Goal: Task Accomplishment & Management: Complete application form

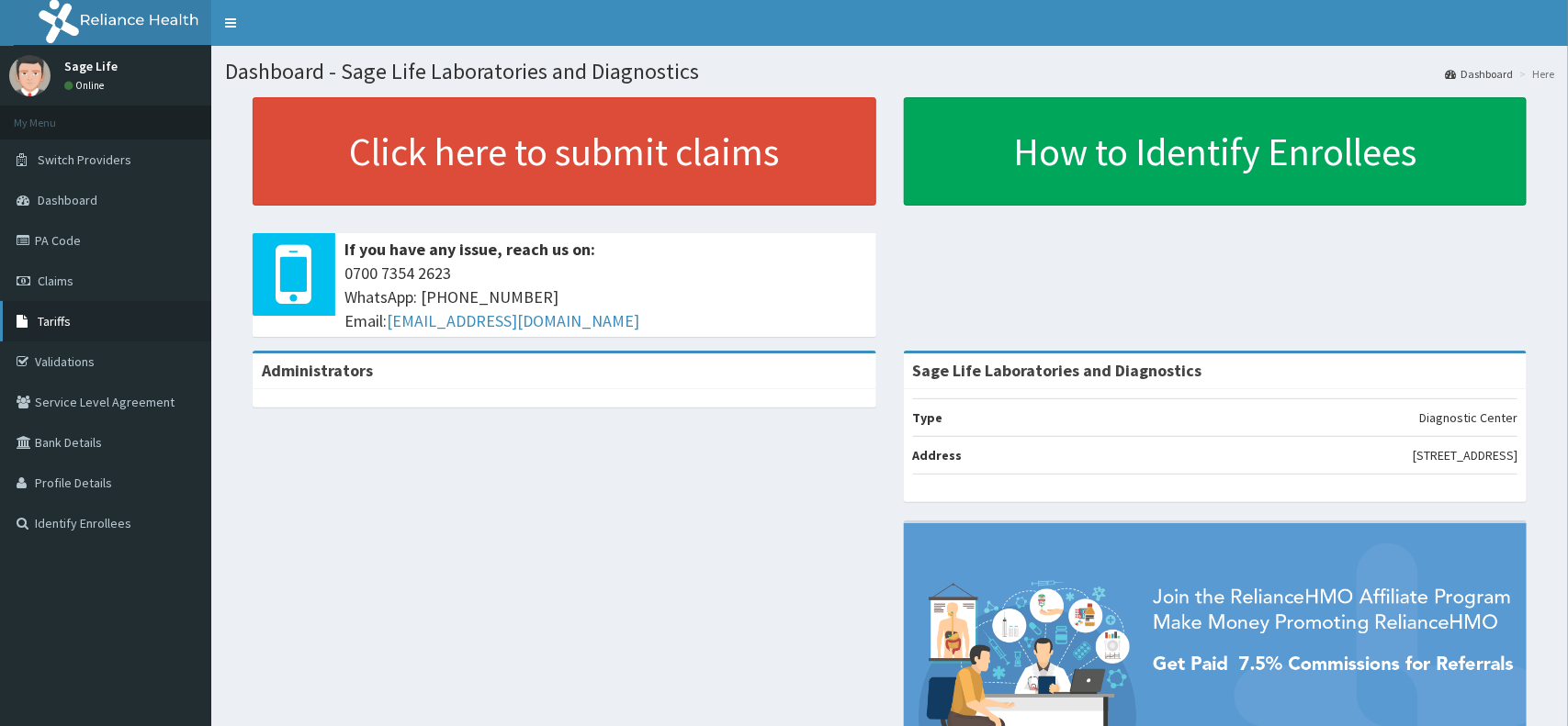
click at [98, 318] on link "Tariffs" at bounding box center [106, 321] width 211 height 41
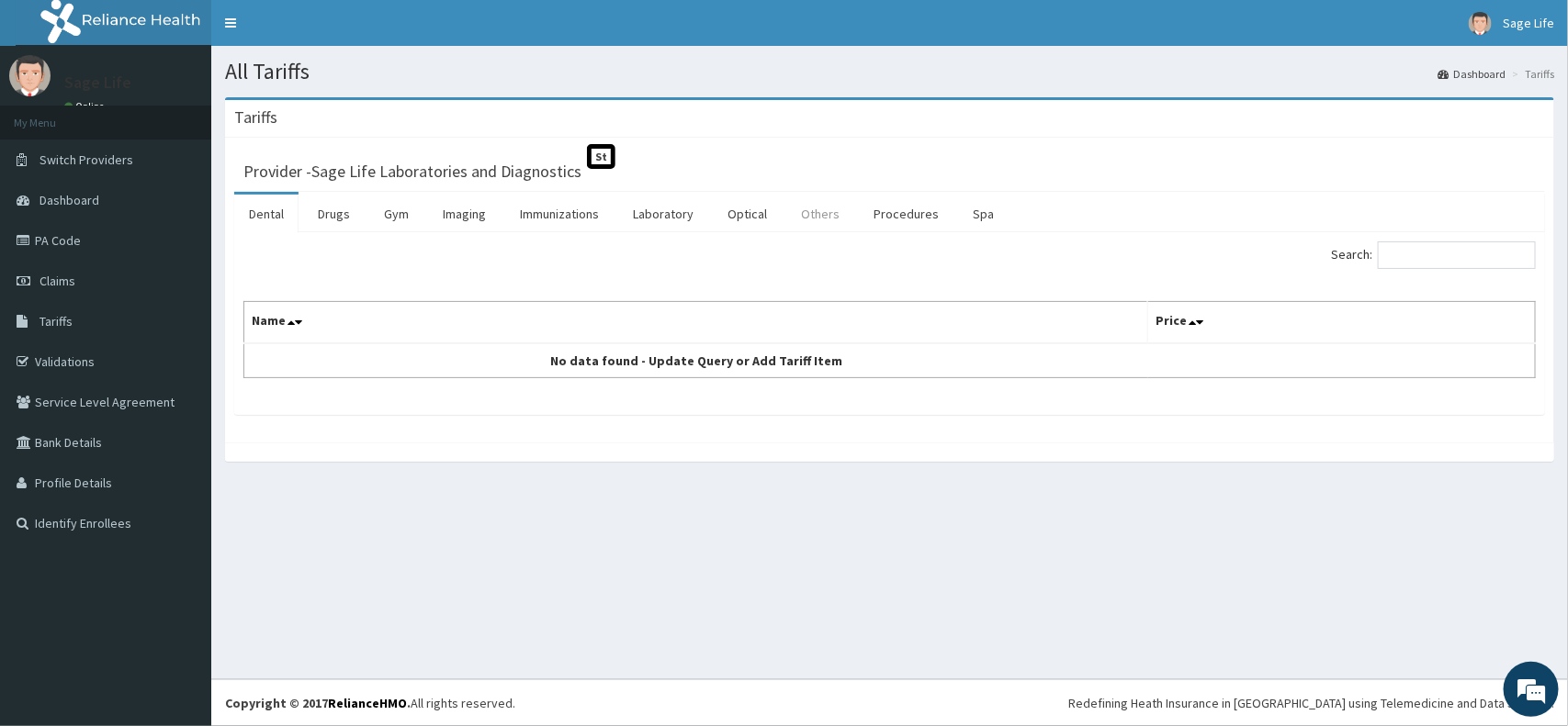
click at [827, 214] on link "Others" at bounding box center [820, 214] width 68 height 39
click at [896, 209] on link "Procedures" at bounding box center [907, 214] width 95 height 39
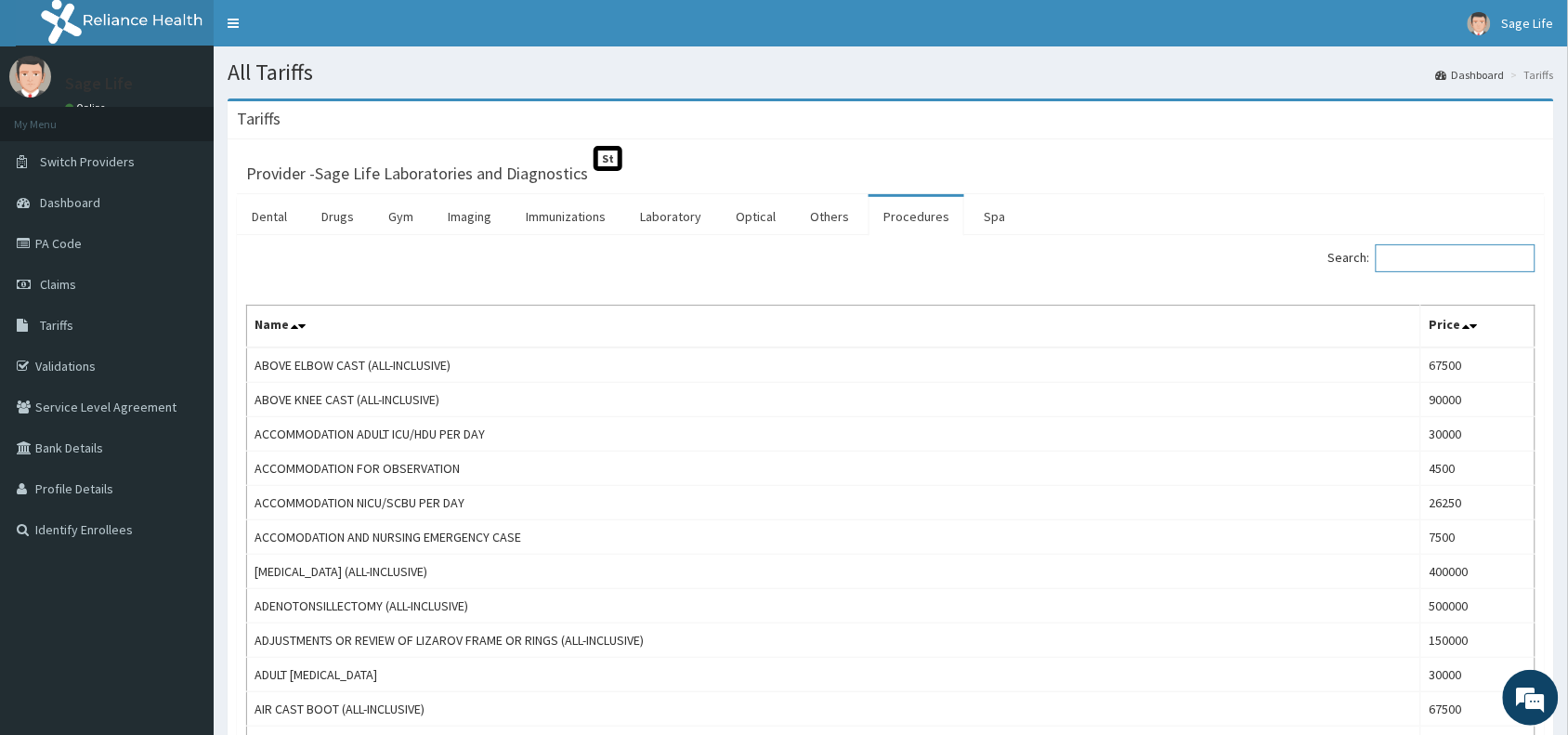
click at [1447, 249] on input "Search:" at bounding box center [1454, 258] width 160 height 27
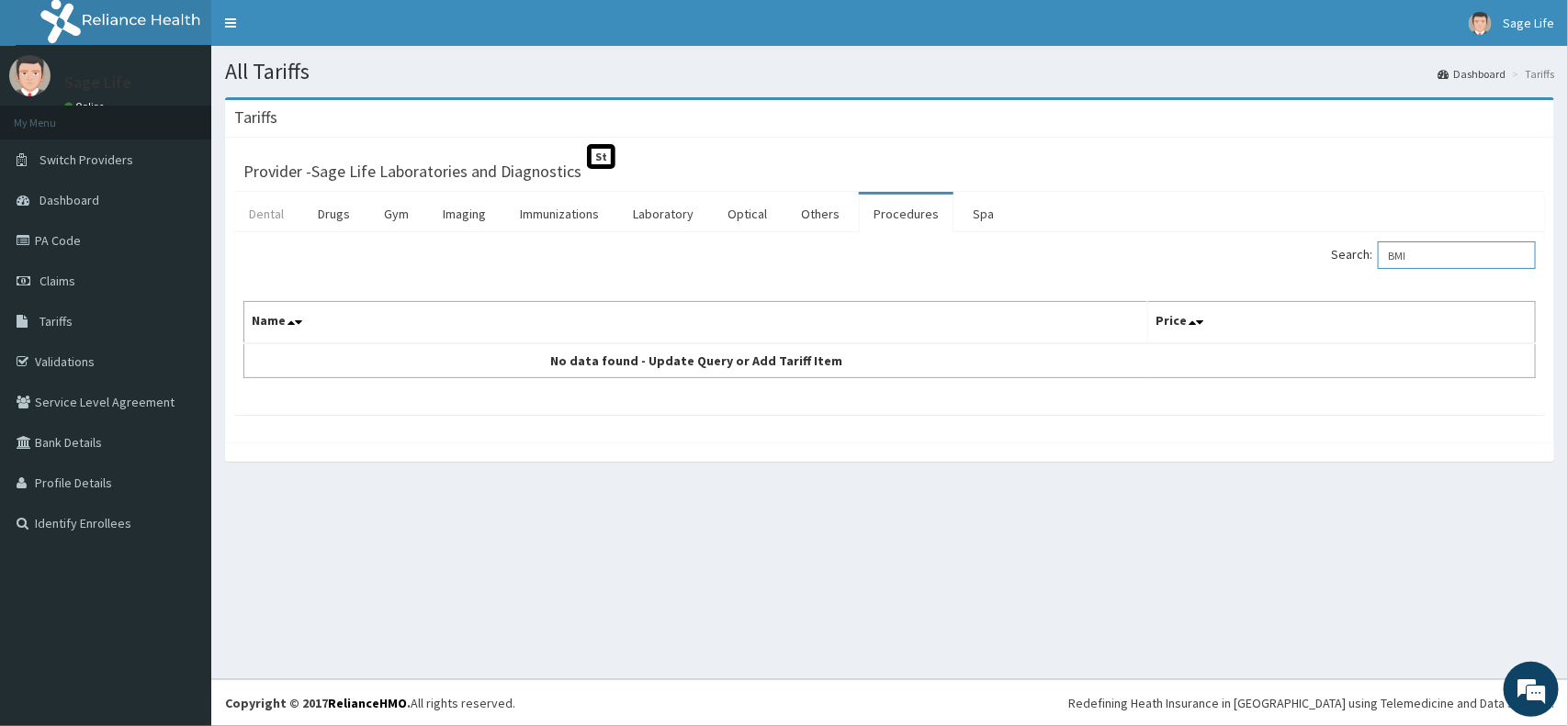
type input "BMI"
click at [272, 216] on link "Dental" at bounding box center [266, 214] width 64 height 39
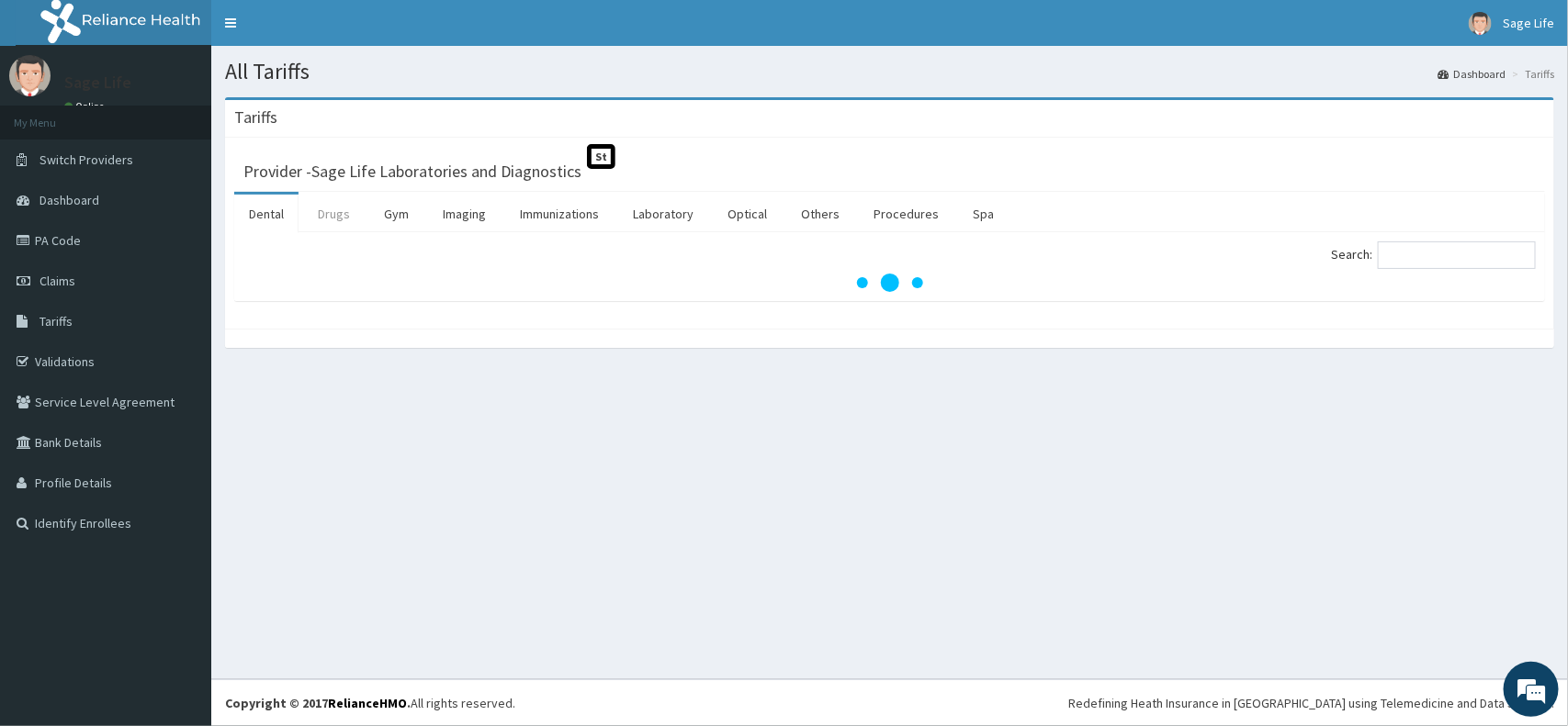
click at [328, 213] on link "Drugs" at bounding box center [334, 214] width 62 height 39
click at [832, 221] on link "Others" at bounding box center [820, 214] width 68 height 39
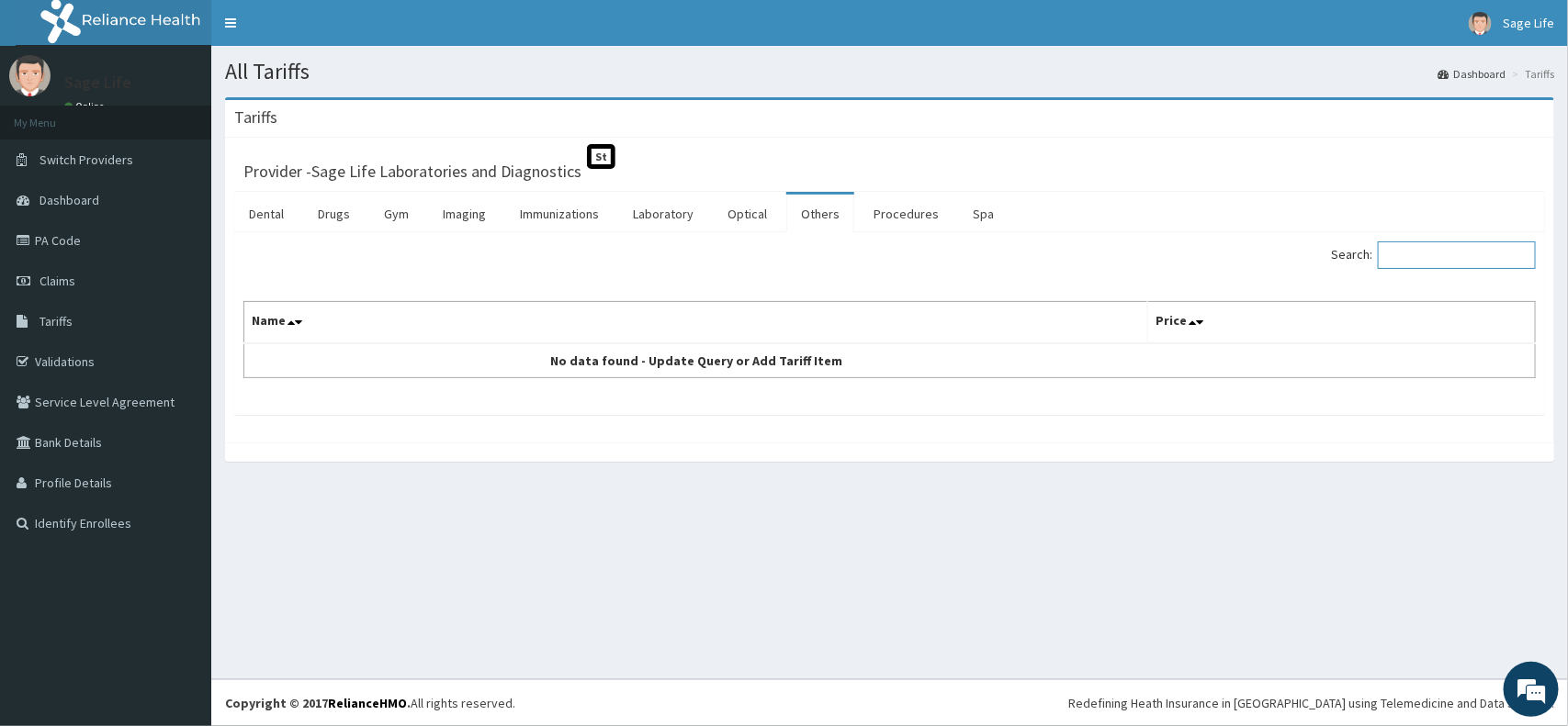
click at [1410, 257] on input "Search:" at bounding box center [1456, 255] width 158 height 27
type input "BMI"
click at [892, 214] on link "Procedures" at bounding box center [907, 214] width 95 height 39
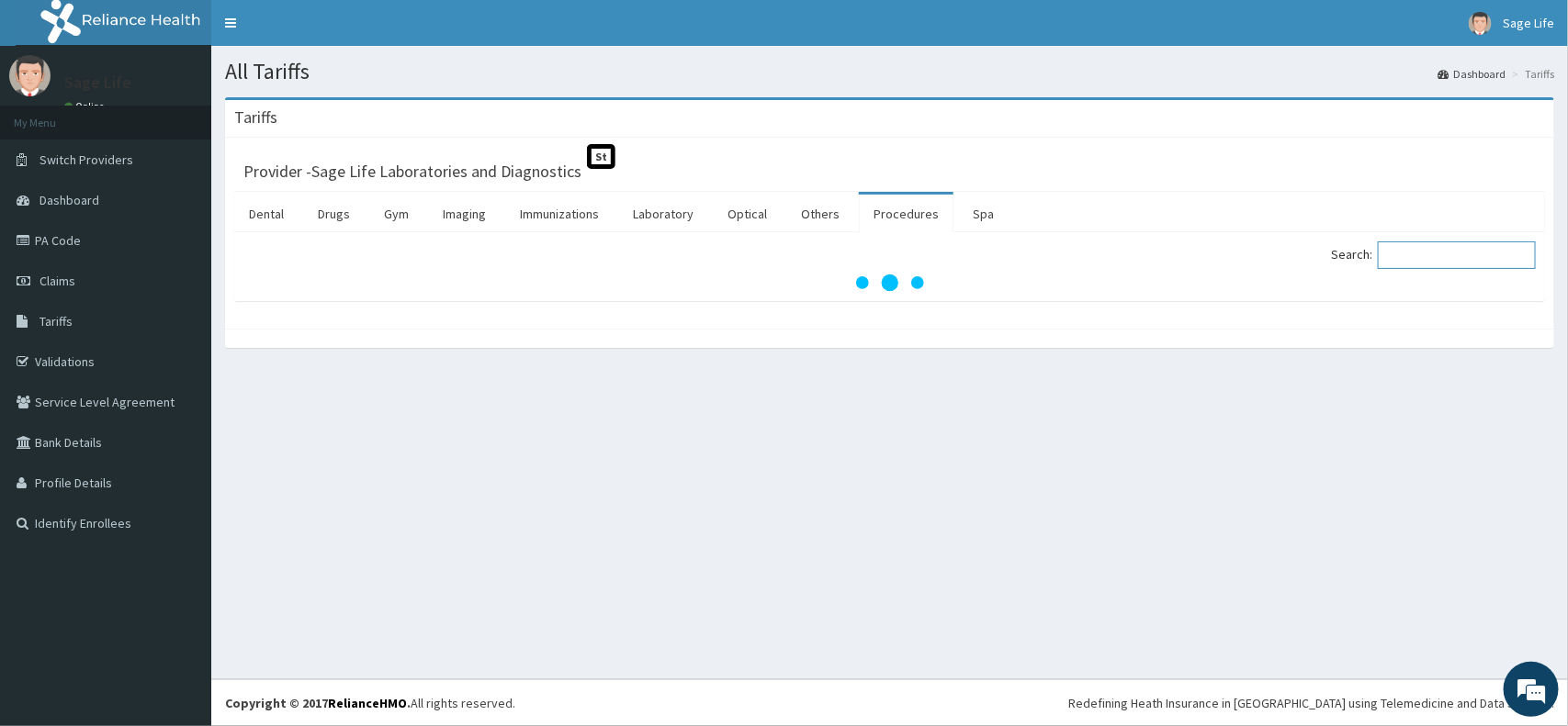
click at [1449, 254] on input "Search:" at bounding box center [1456, 255] width 158 height 27
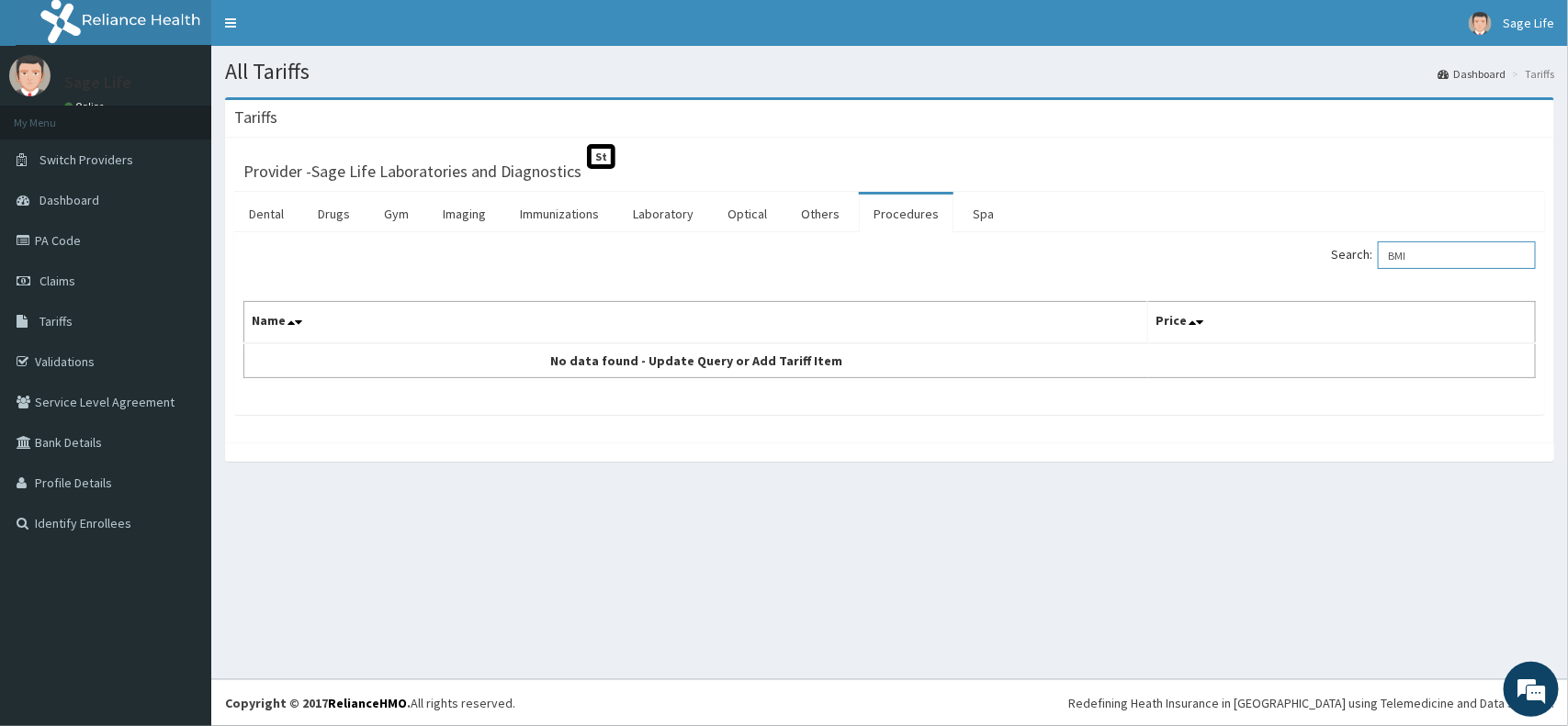
drag, startPoint x: 1440, startPoint y: 257, endPoint x: 1343, endPoint y: 283, distance: 100.4
click at [1343, 283] on div "Search: BMI Name Price No data found - Update Query or Add Tariff Item" at bounding box center [889, 309] width 1292 height 136
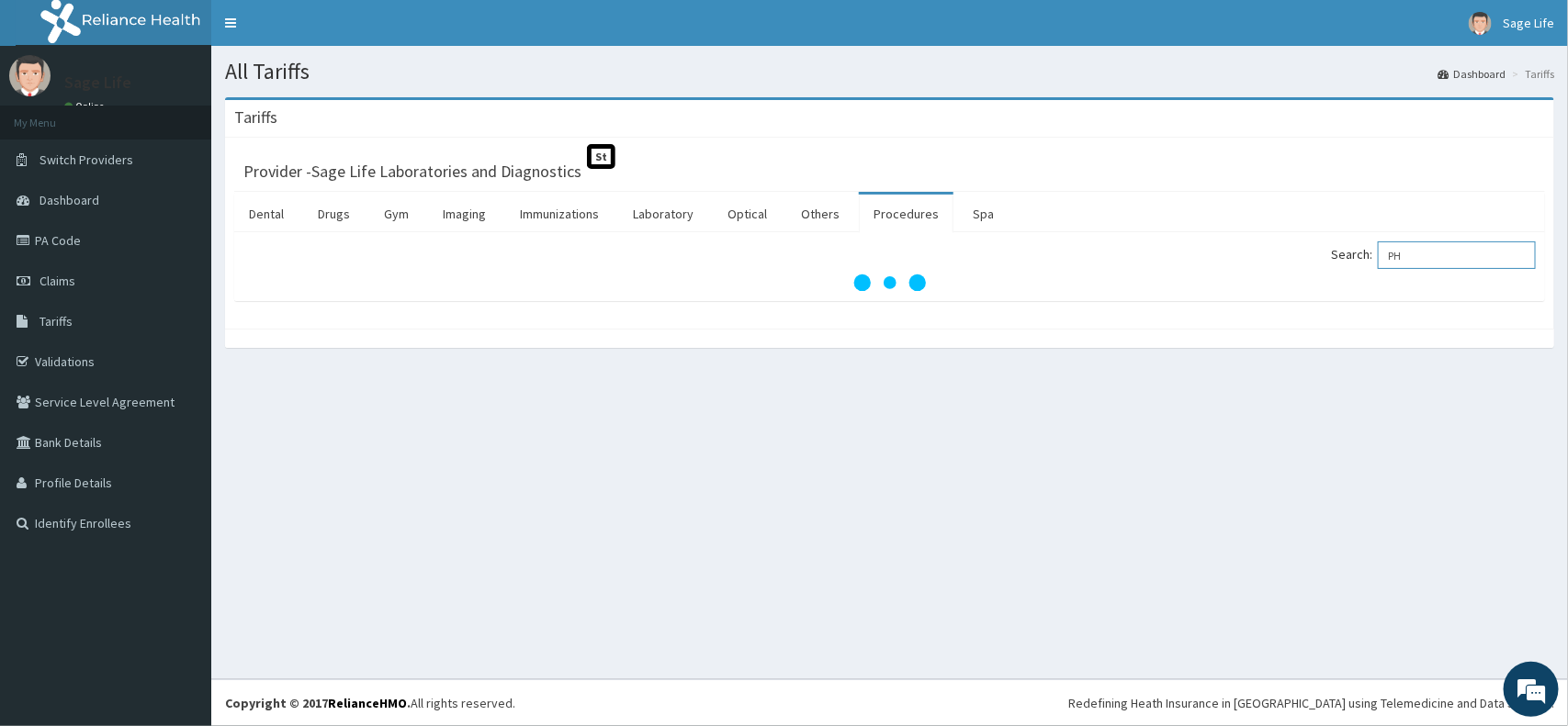
type input "P"
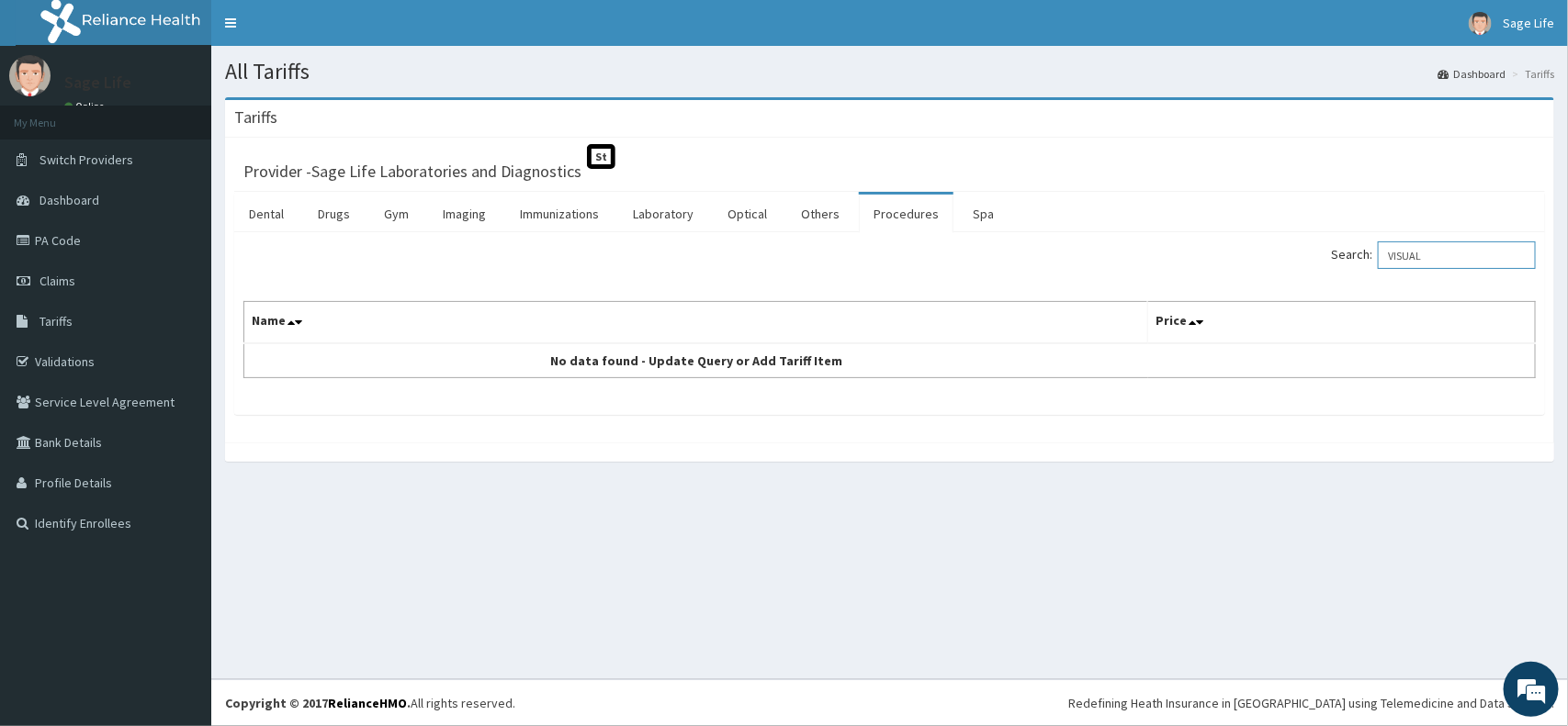
click at [1465, 244] on input "VISUAL" at bounding box center [1456, 255] width 158 height 27
type input "VISUAL AQUI"
click at [974, 222] on link "Spa" at bounding box center [983, 214] width 50 height 39
click at [1416, 258] on input "Search:" at bounding box center [1456, 255] width 158 height 27
type input "PHYSICAL"
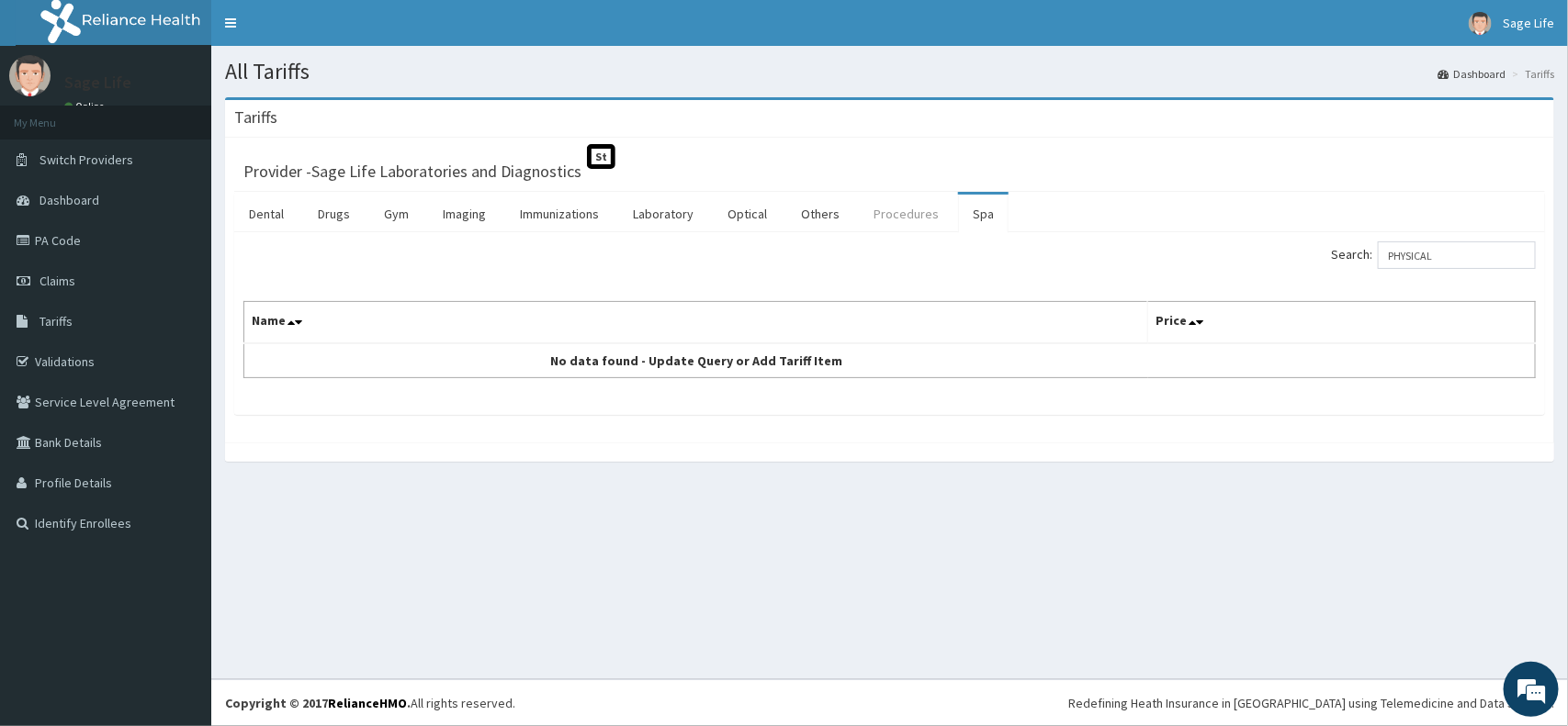
click at [906, 214] on link "Procedures" at bounding box center [907, 214] width 95 height 39
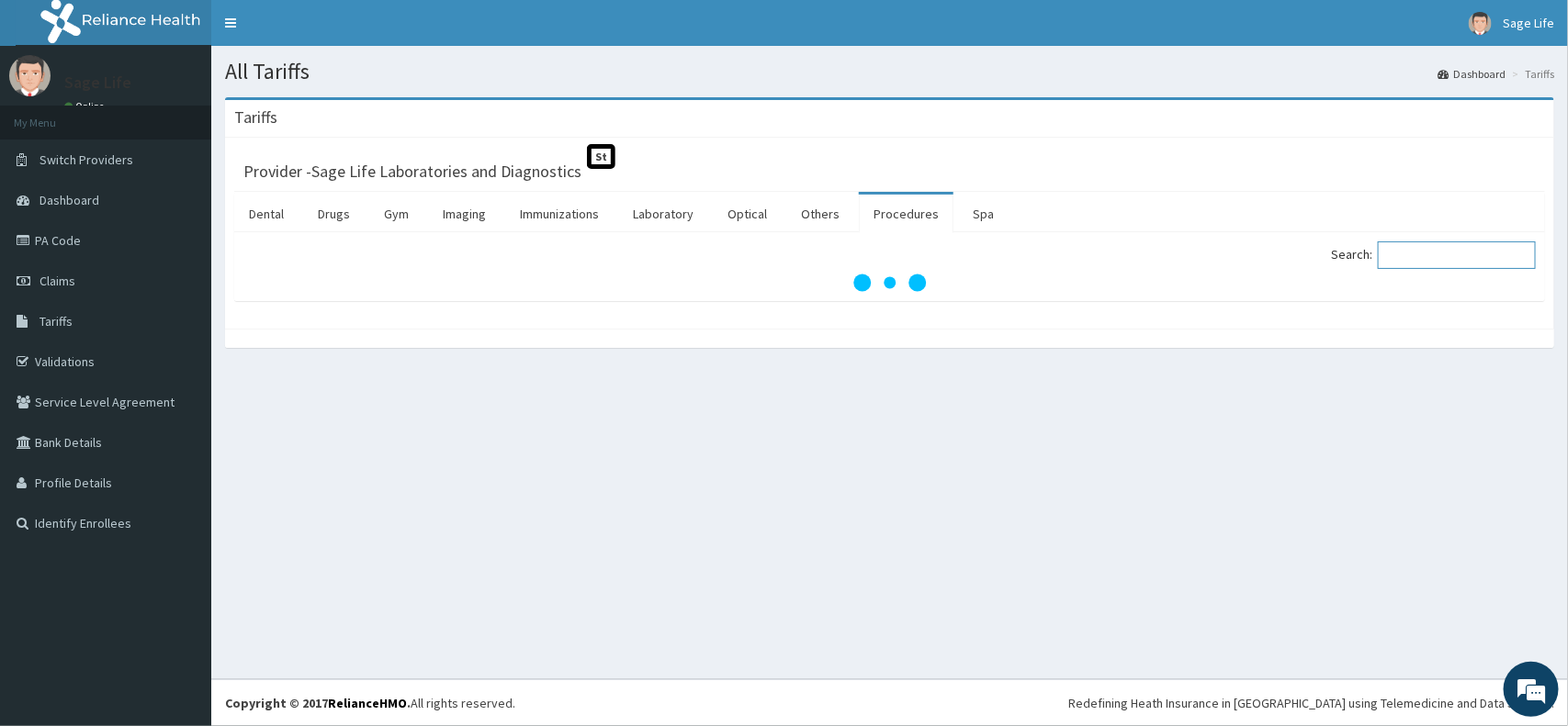
click at [1459, 253] on input "Search:" at bounding box center [1456, 255] width 158 height 27
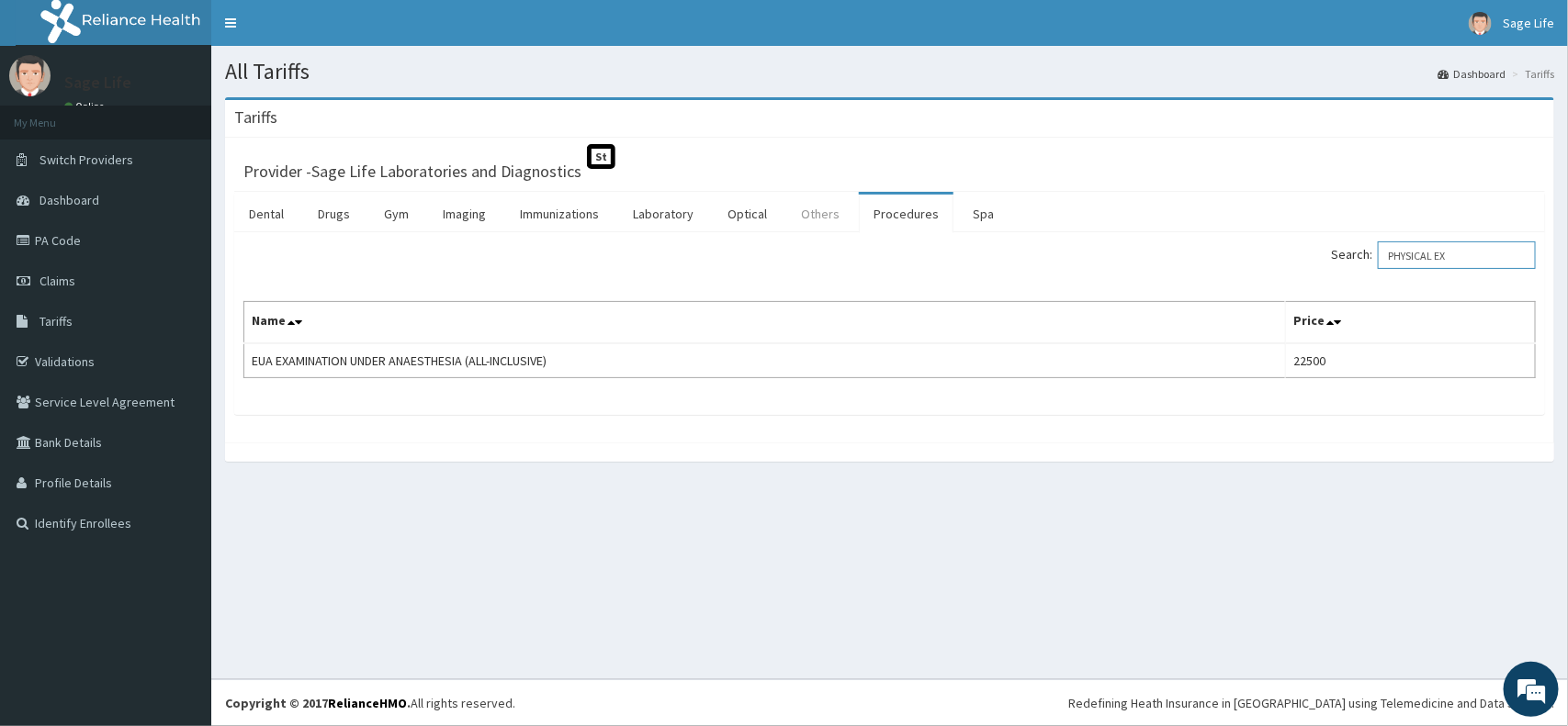
type input "PHYSICAL EX"
click at [822, 223] on link "Others" at bounding box center [820, 214] width 68 height 39
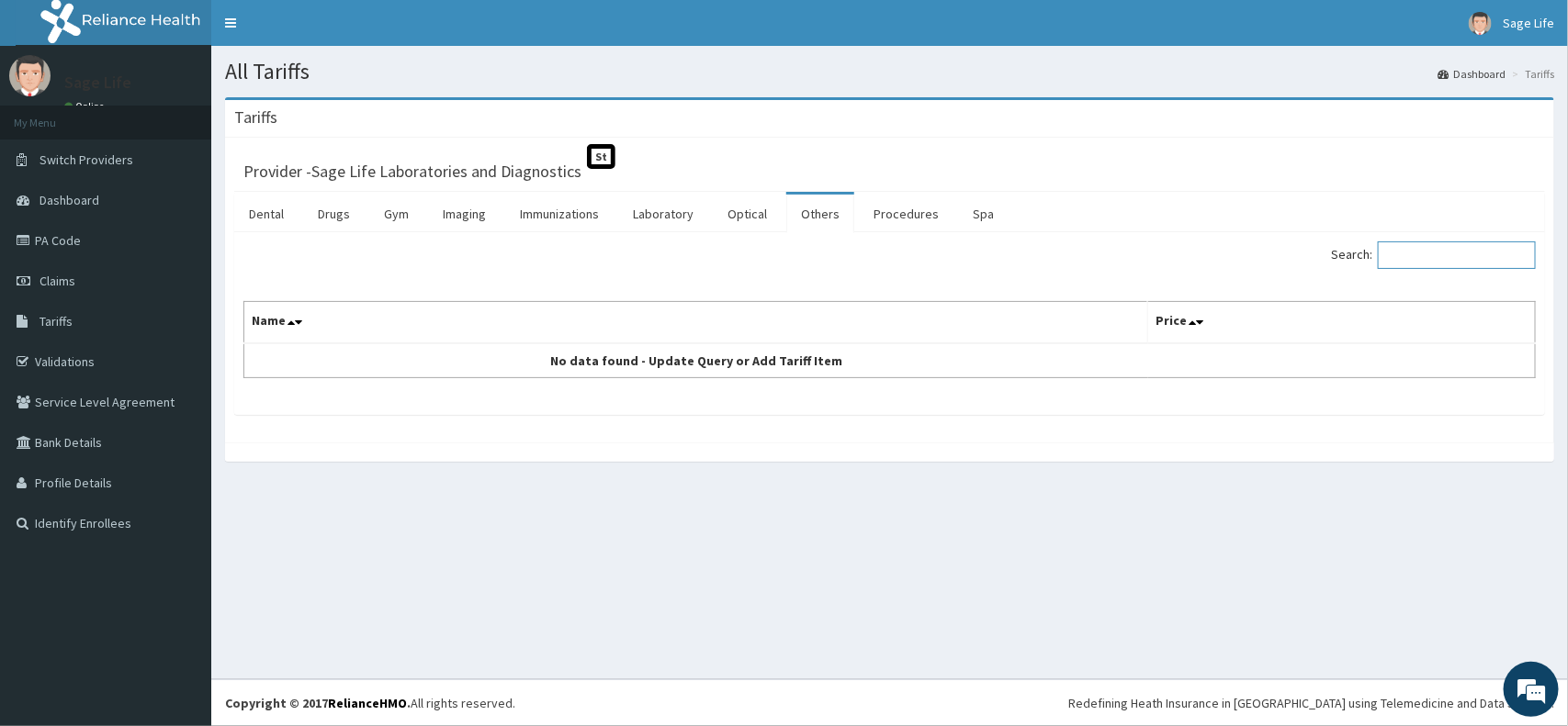
click at [1421, 244] on input "Search:" at bounding box center [1456, 255] width 158 height 27
type input "PHYSICAL"
click at [744, 216] on link "Optical" at bounding box center [747, 214] width 69 height 39
click at [1417, 259] on input "Search:" at bounding box center [1456, 255] width 158 height 27
type input "PHYSICAL"
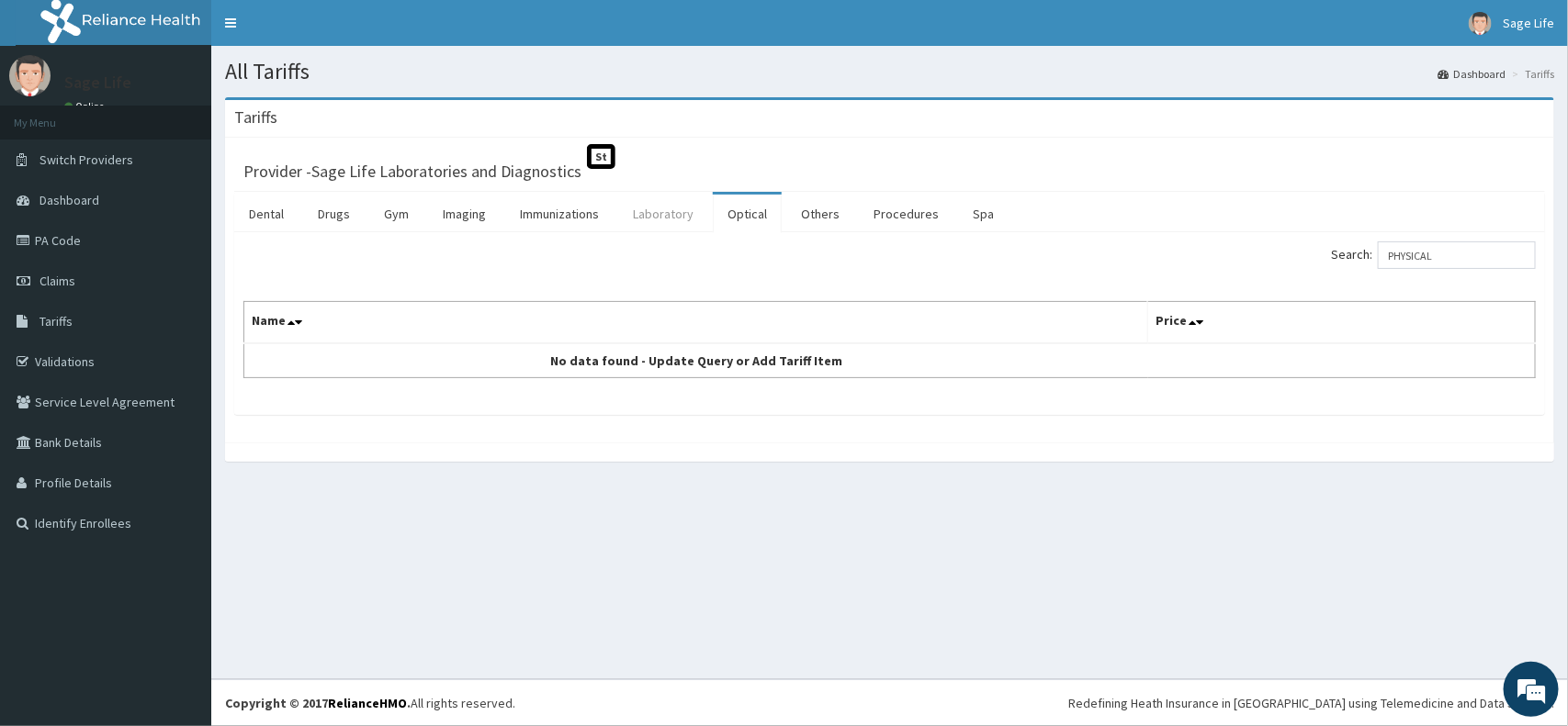
click at [671, 223] on link "Laboratory" at bounding box center [662, 214] width 90 height 39
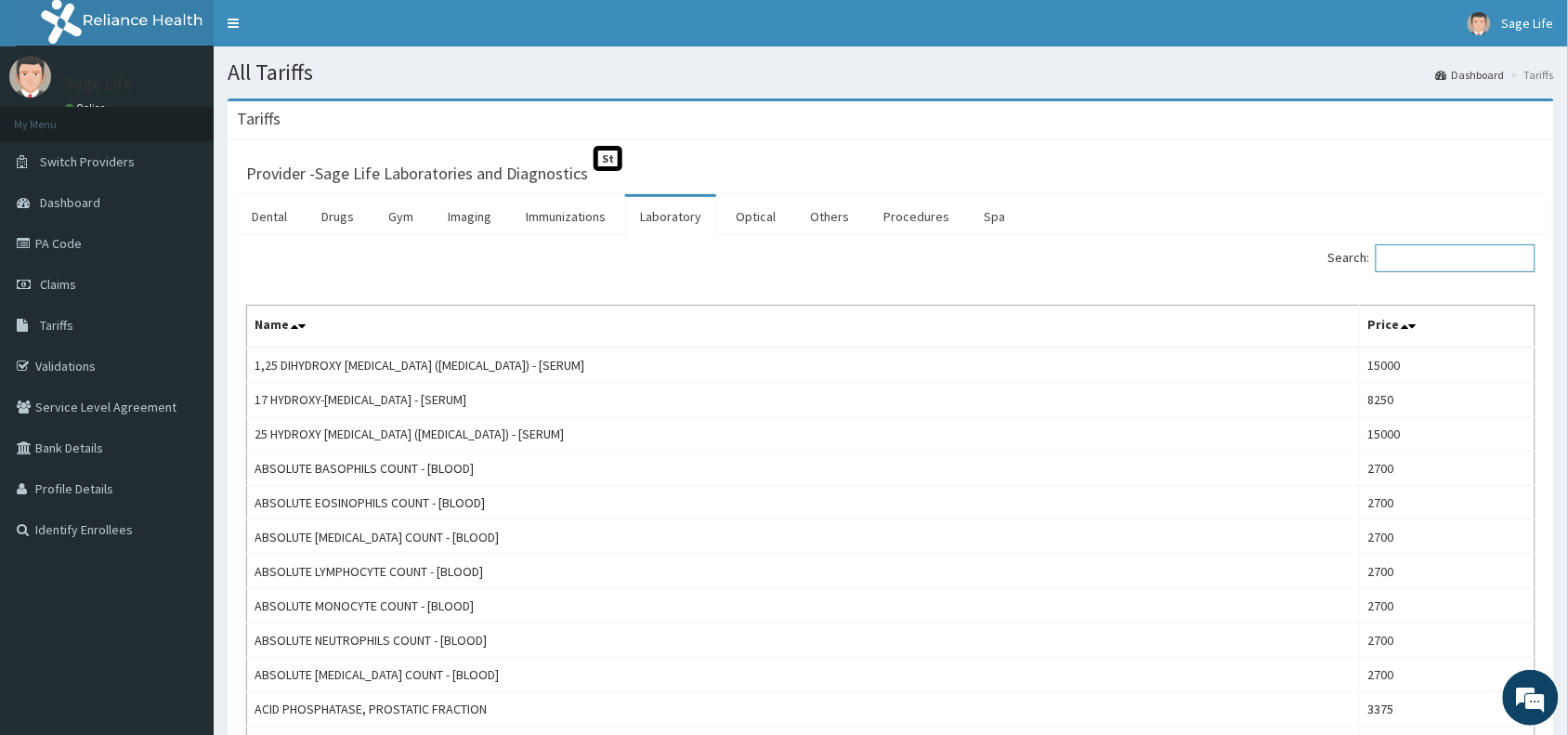
click at [1497, 259] on input "Search:" at bounding box center [1454, 258] width 160 height 27
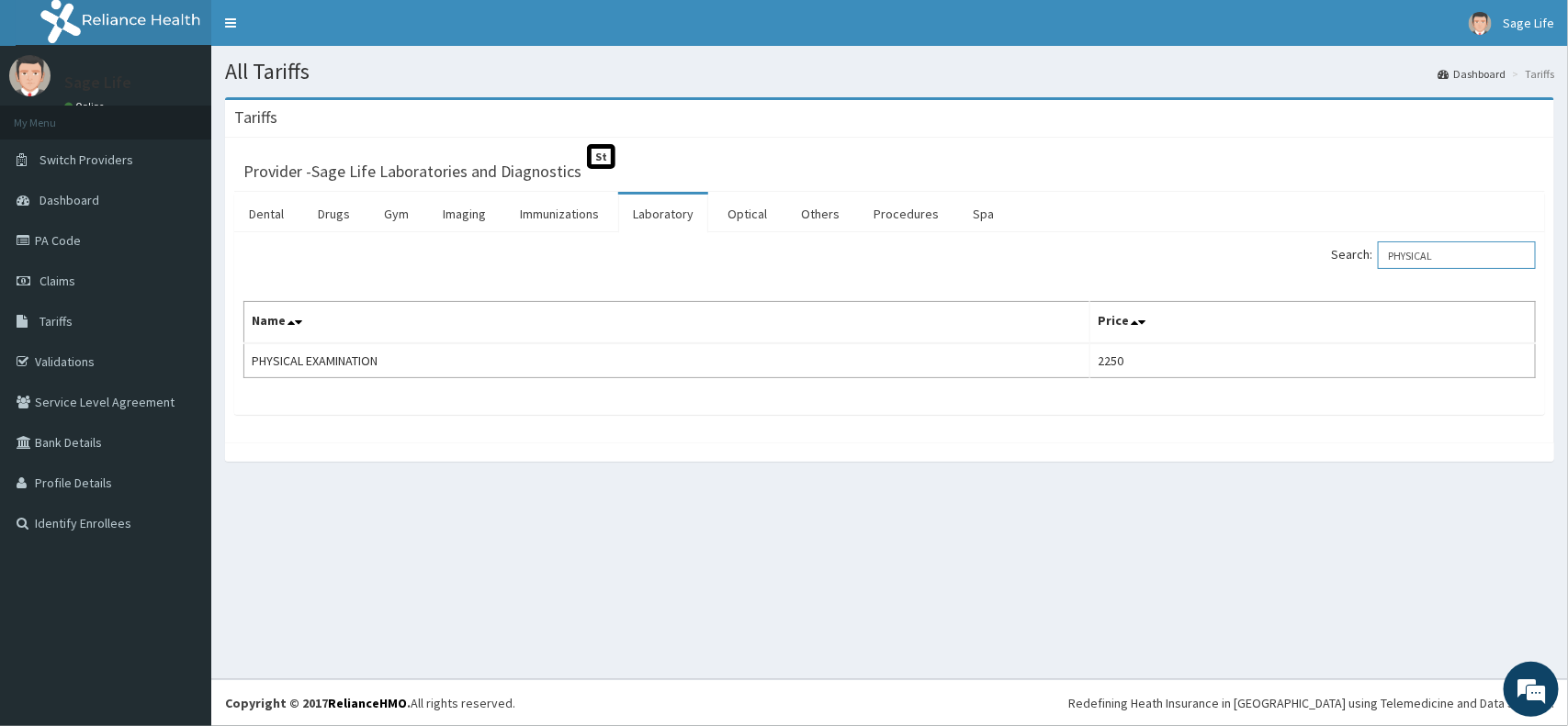
drag, startPoint x: 1447, startPoint y: 250, endPoint x: 1318, endPoint y: 250, distance: 129.0
click at [1318, 250] on div "Search: PHYSICAL" at bounding box center [1219, 257] width 632 height 32
drag, startPoint x: 1440, startPoint y: 254, endPoint x: 1315, endPoint y: 259, distance: 125.1
click at [1315, 259] on div "Search: BMI" at bounding box center [1219, 257] width 632 height 32
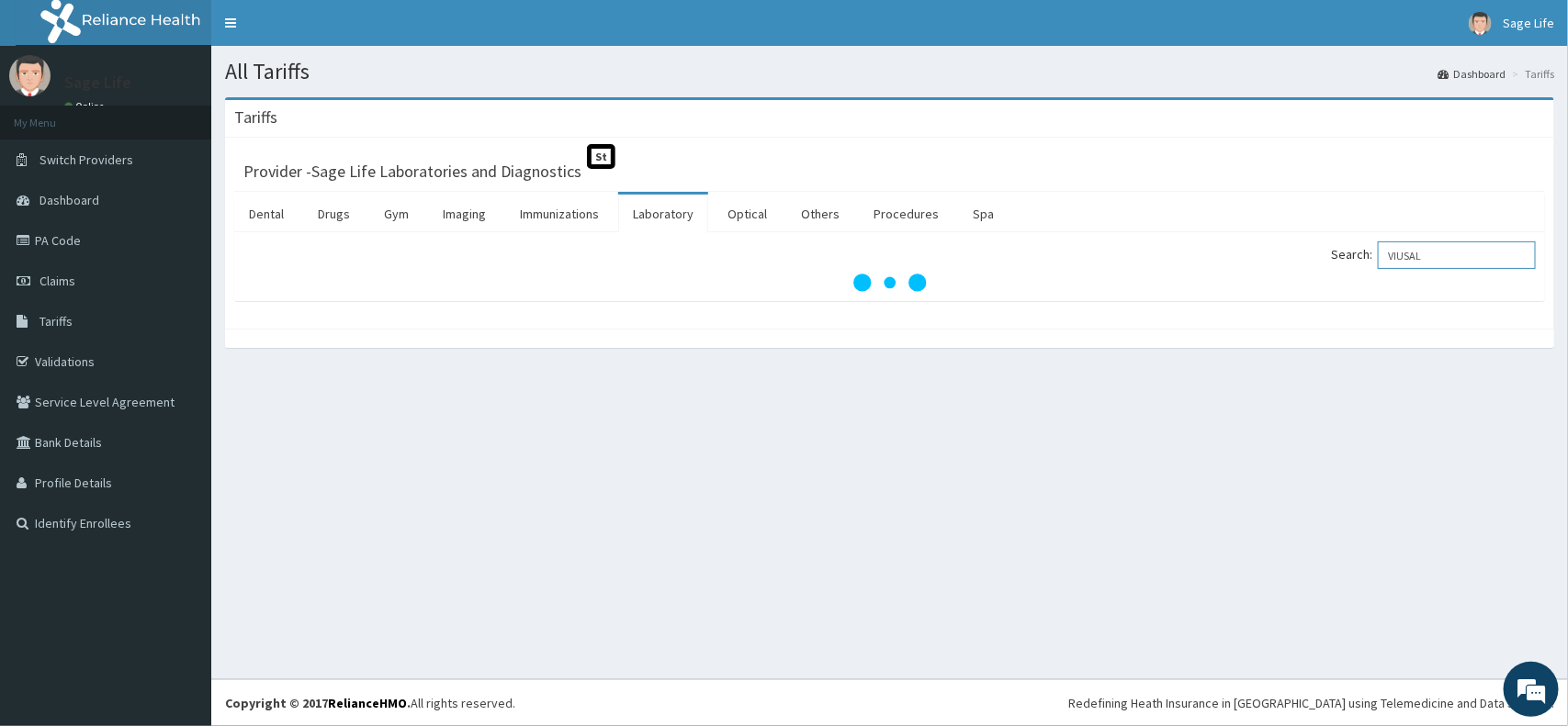
click at [1459, 257] on input "VIUSAL" at bounding box center [1456, 255] width 158 height 27
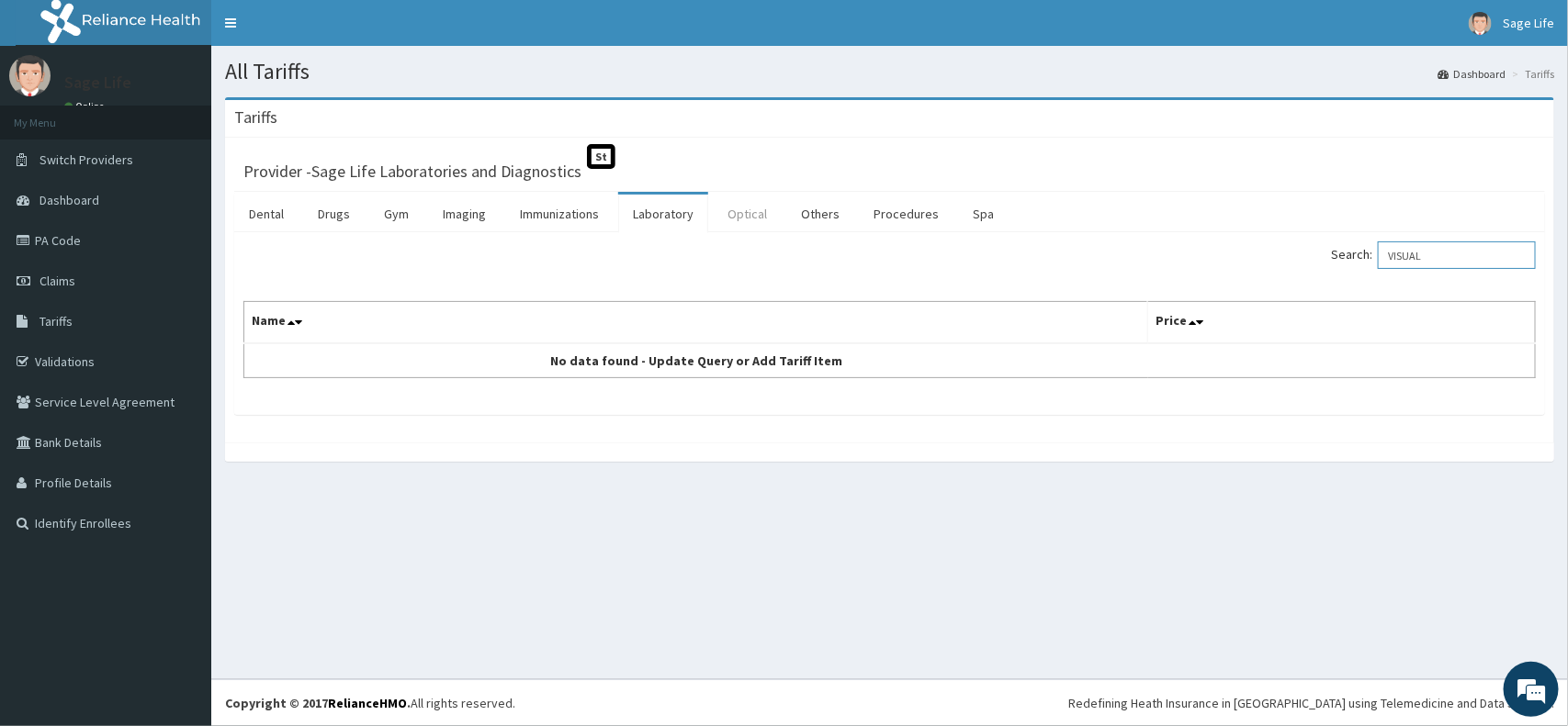
type input "VISUAL"
click at [753, 217] on link "Optical" at bounding box center [747, 214] width 69 height 39
click at [1430, 253] on input "Search:" at bounding box center [1456, 255] width 158 height 27
type input "VISUAL"
click at [814, 200] on link "Others" at bounding box center [820, 214] width 68 height 39
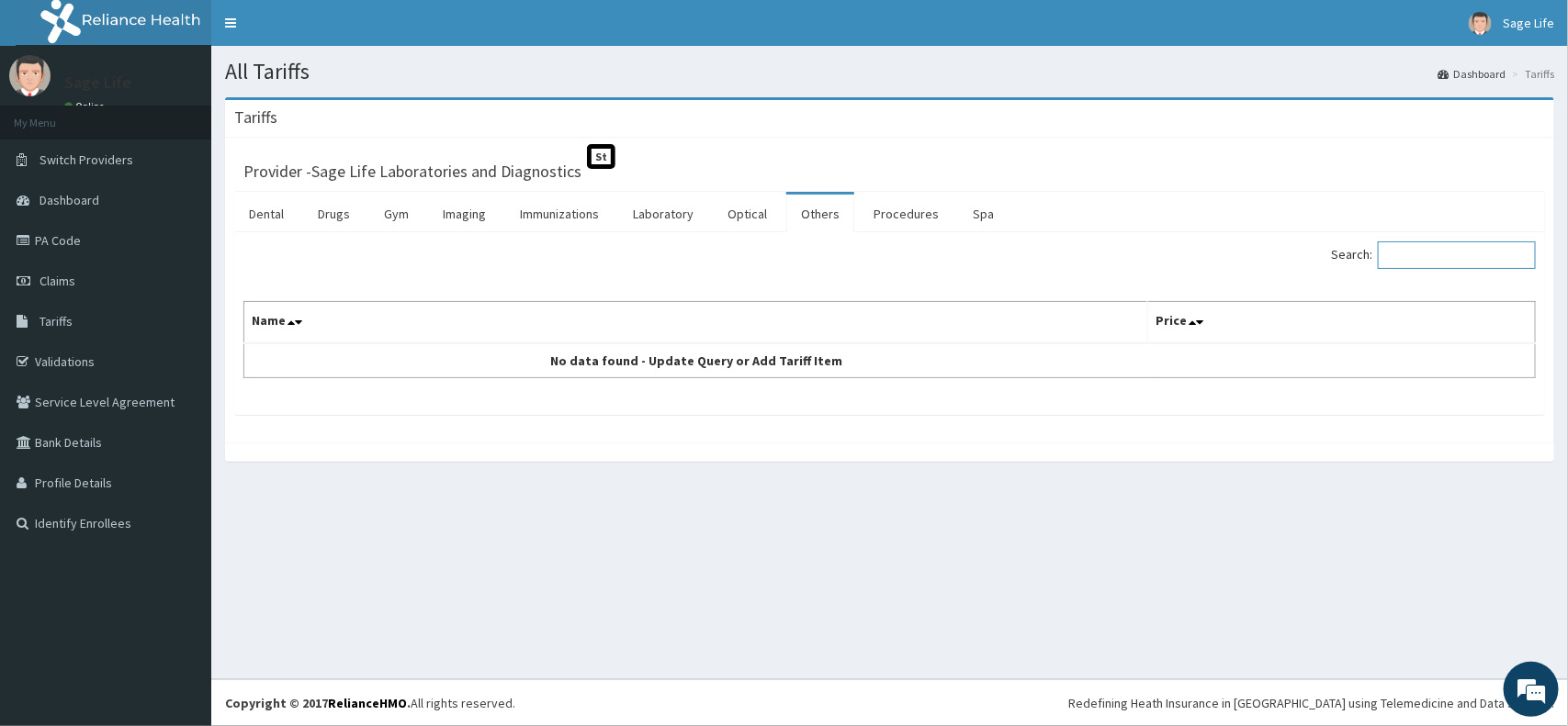
click at [1410, 263] on input "Search:" at bounding box center [1456, 255] width 158 height 27
type input "P"
click at [111, 234] on link "PA Code" at bounding box center [106, 241] width 211 height 41
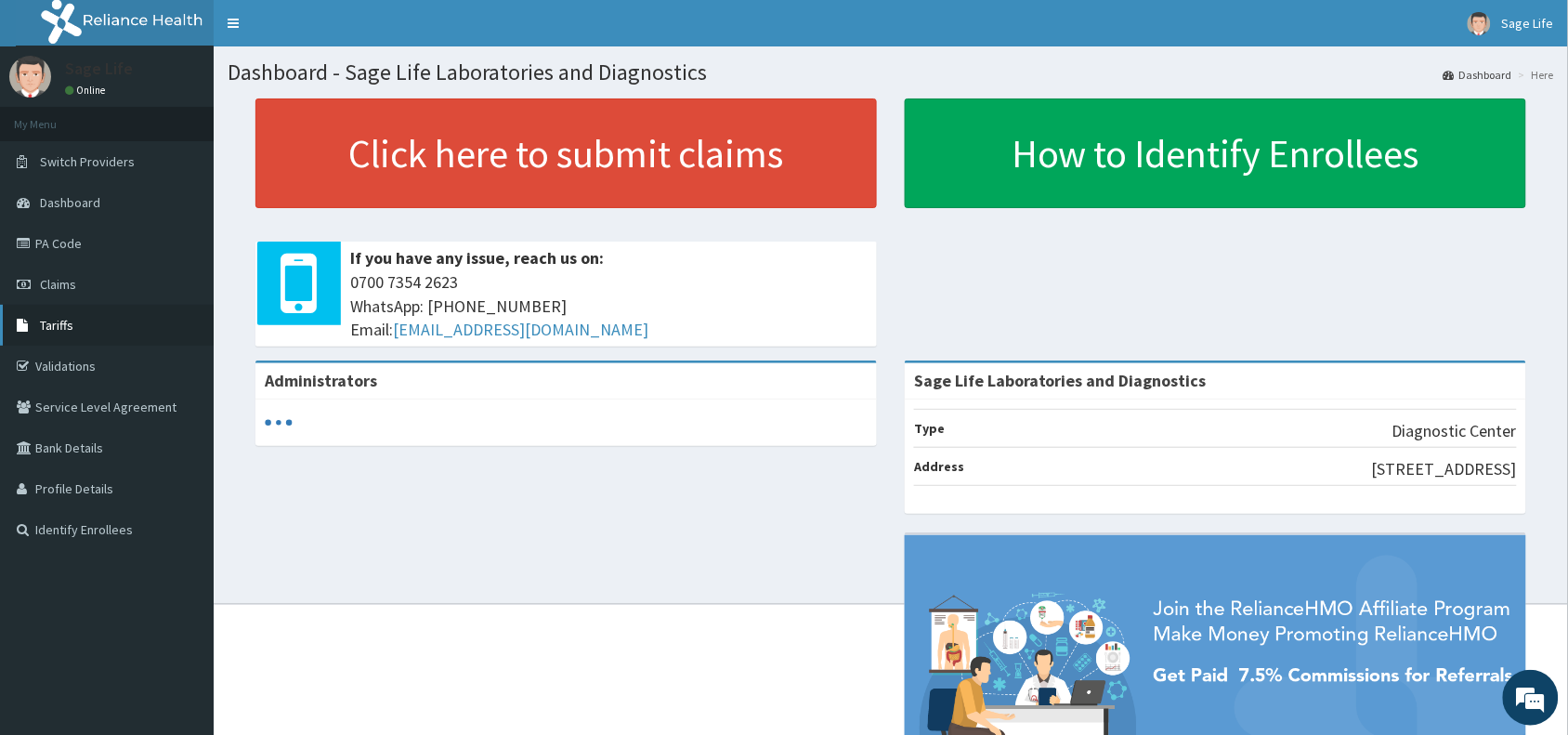
click at [103, 317] on link "Tariffs" at bounding box center [107, 325] width 214 height 41
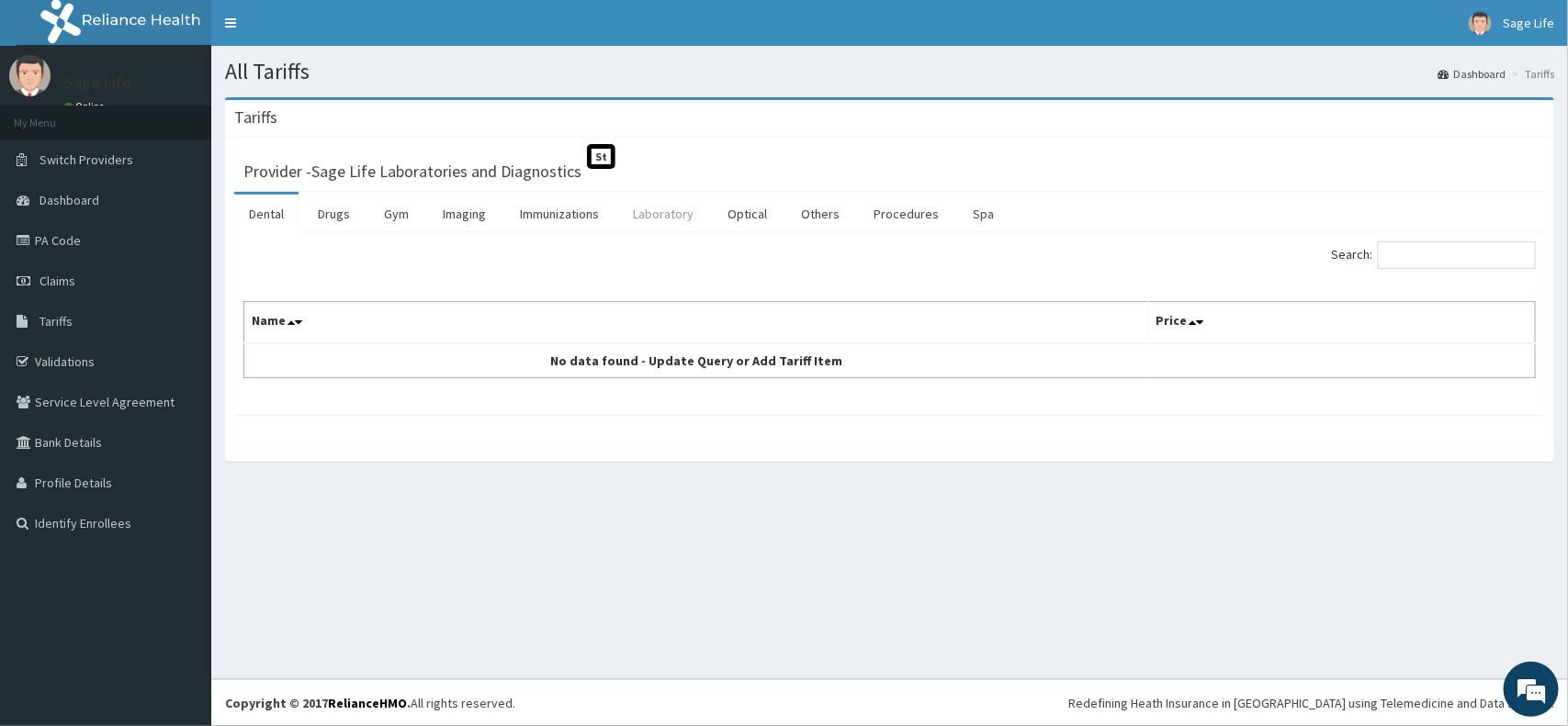
click at [649, 213] on link "Laboratory" at bounding box center [662, 214] width 90 height 39
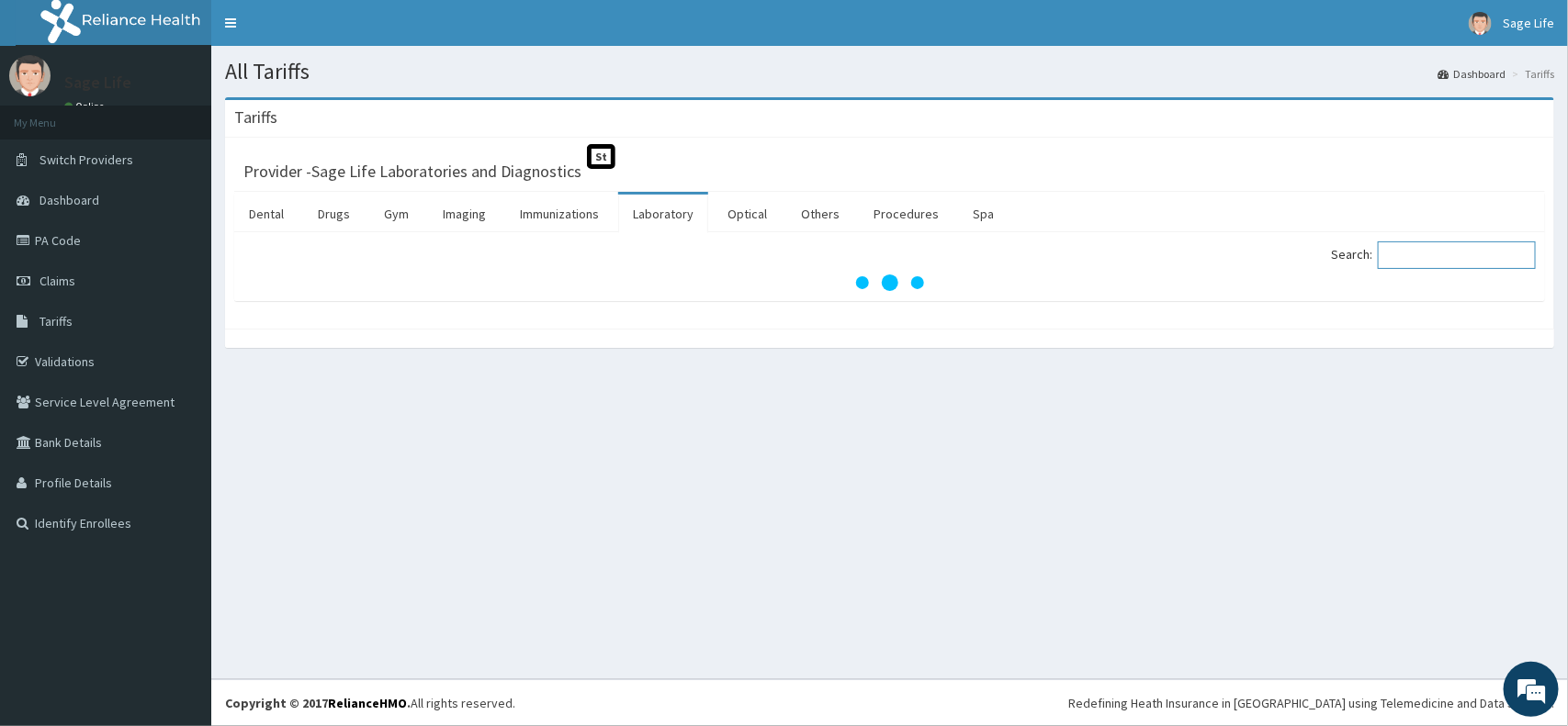
click at [1403, 262] on input "Search:" at bounding box center [1456, 255] width 158 height 27
click at [1425, 257] on input "Search:" at bounding box center [1456, 255] width 158 height 27
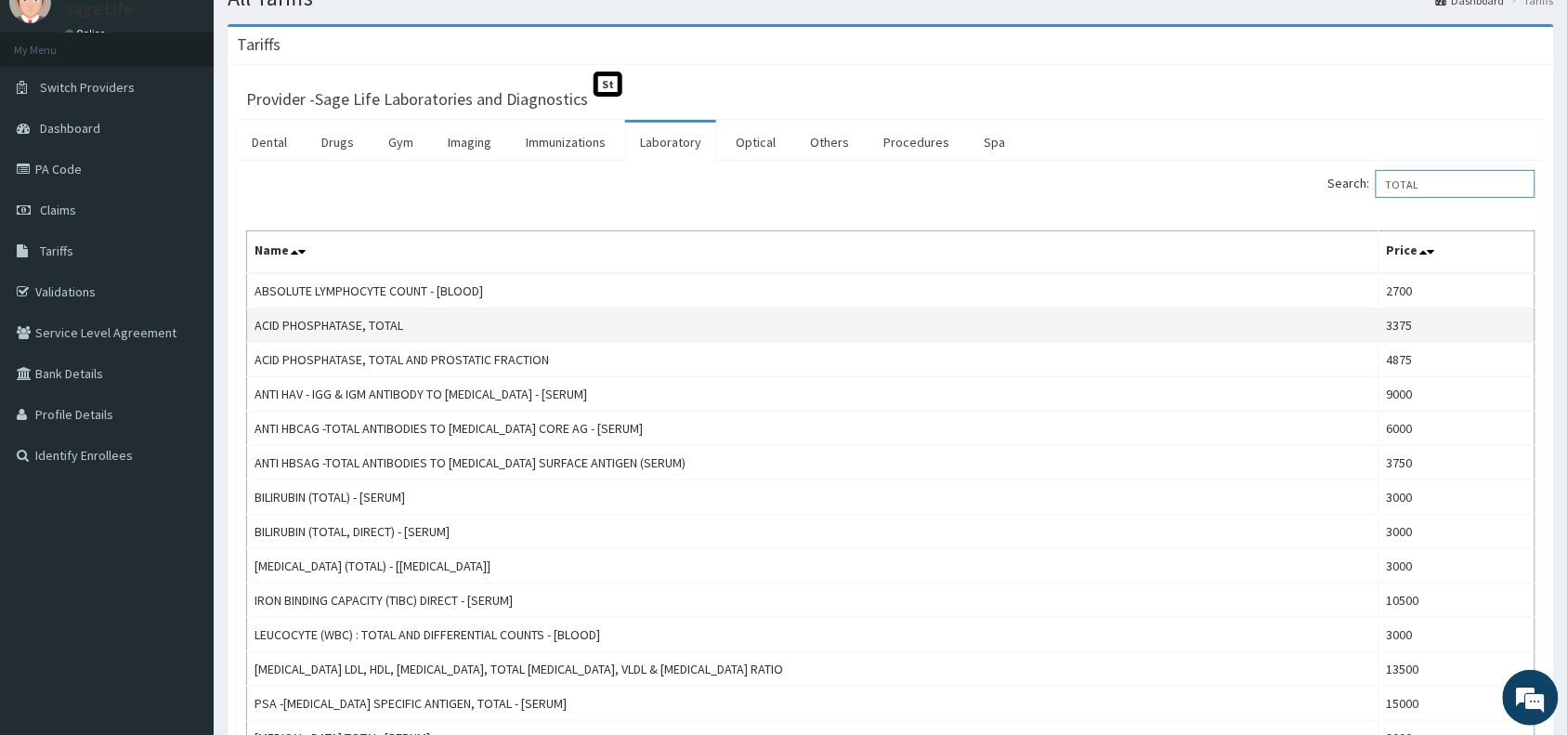
scroll to position [117, 0]
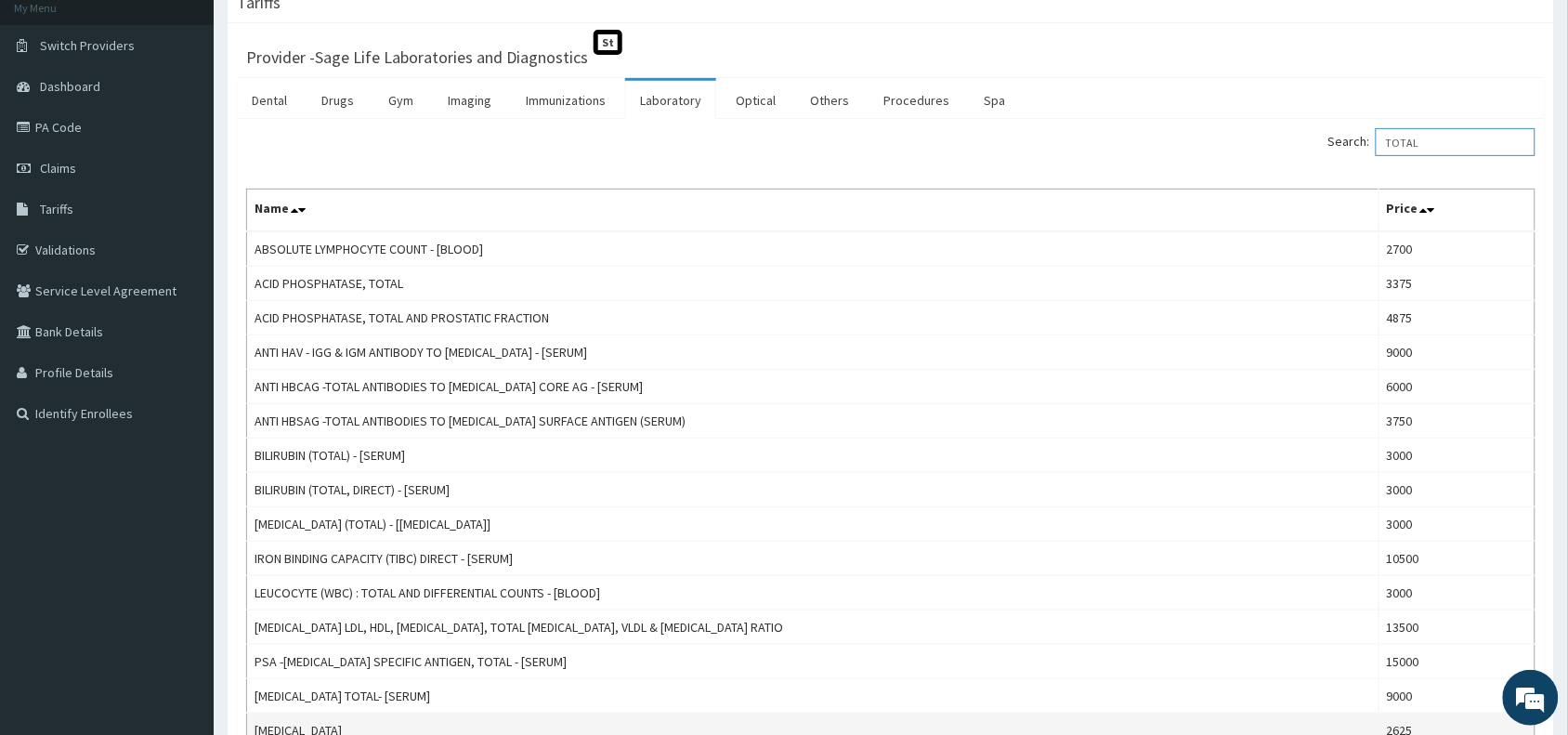
type input "TOTAL"
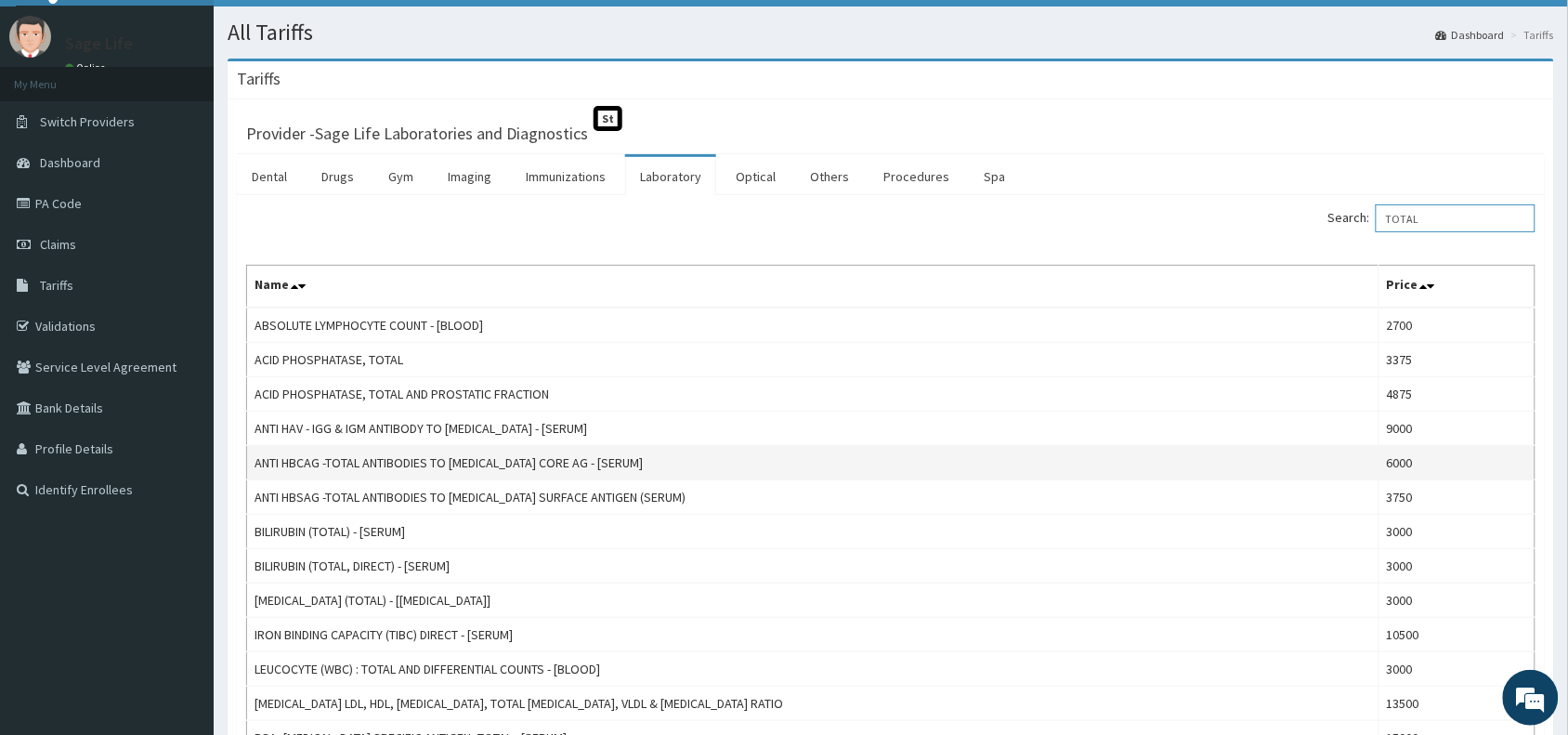
scroll to position [0, 0]
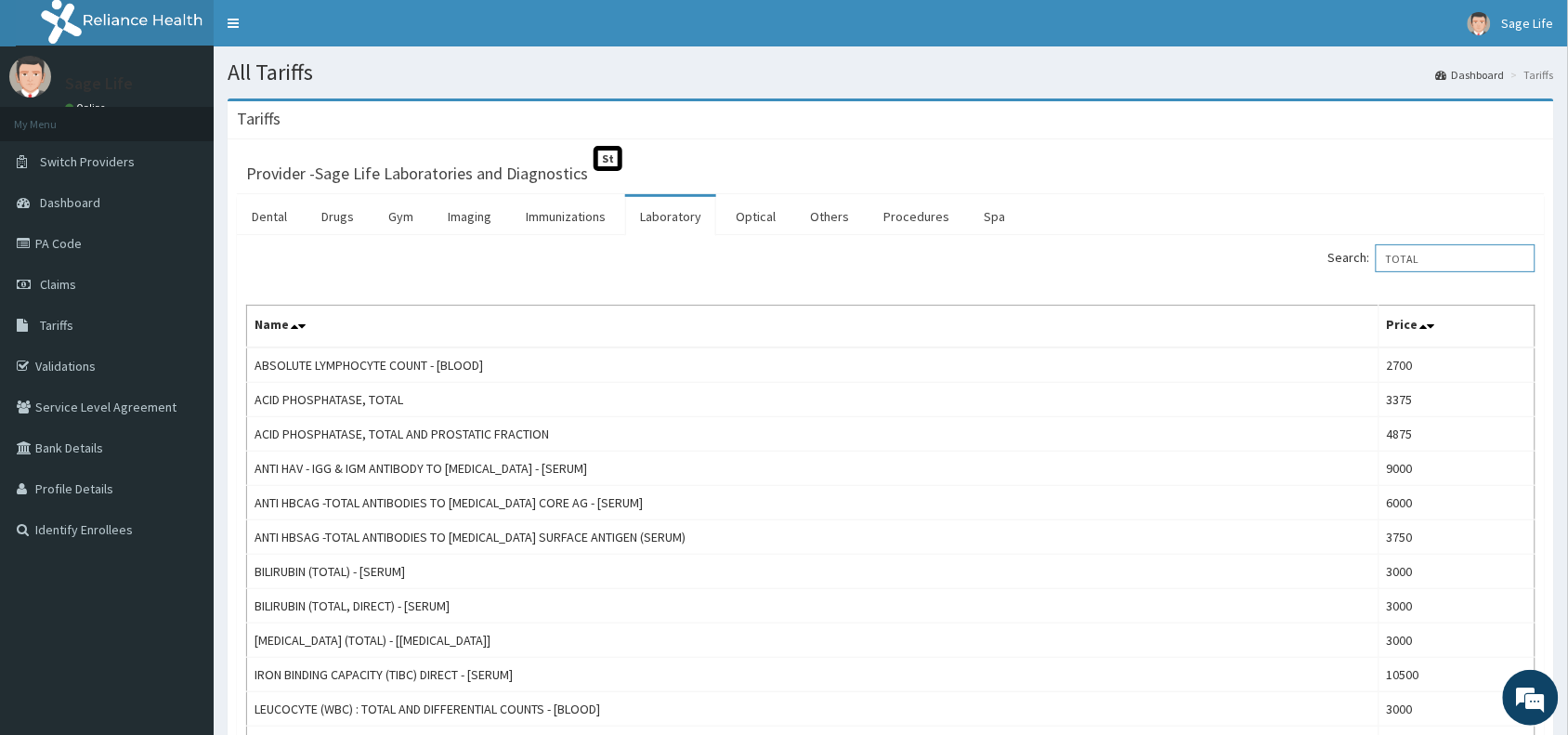
drag, startPoint x: 1447, startPoint y: 258, endPoint x: 1390, endPoint y: 258, distance: 57.0
click at [1390, 258] on label "Search: TOTAL" at bounding box center [1431, 258] width 207 height 27
click at [602, 158] on span "St" at bounding box center [607, 159] width 28 height 25
click at [769, 326] on th "Name" at bounding box center [813, 327] width 1132 height 43
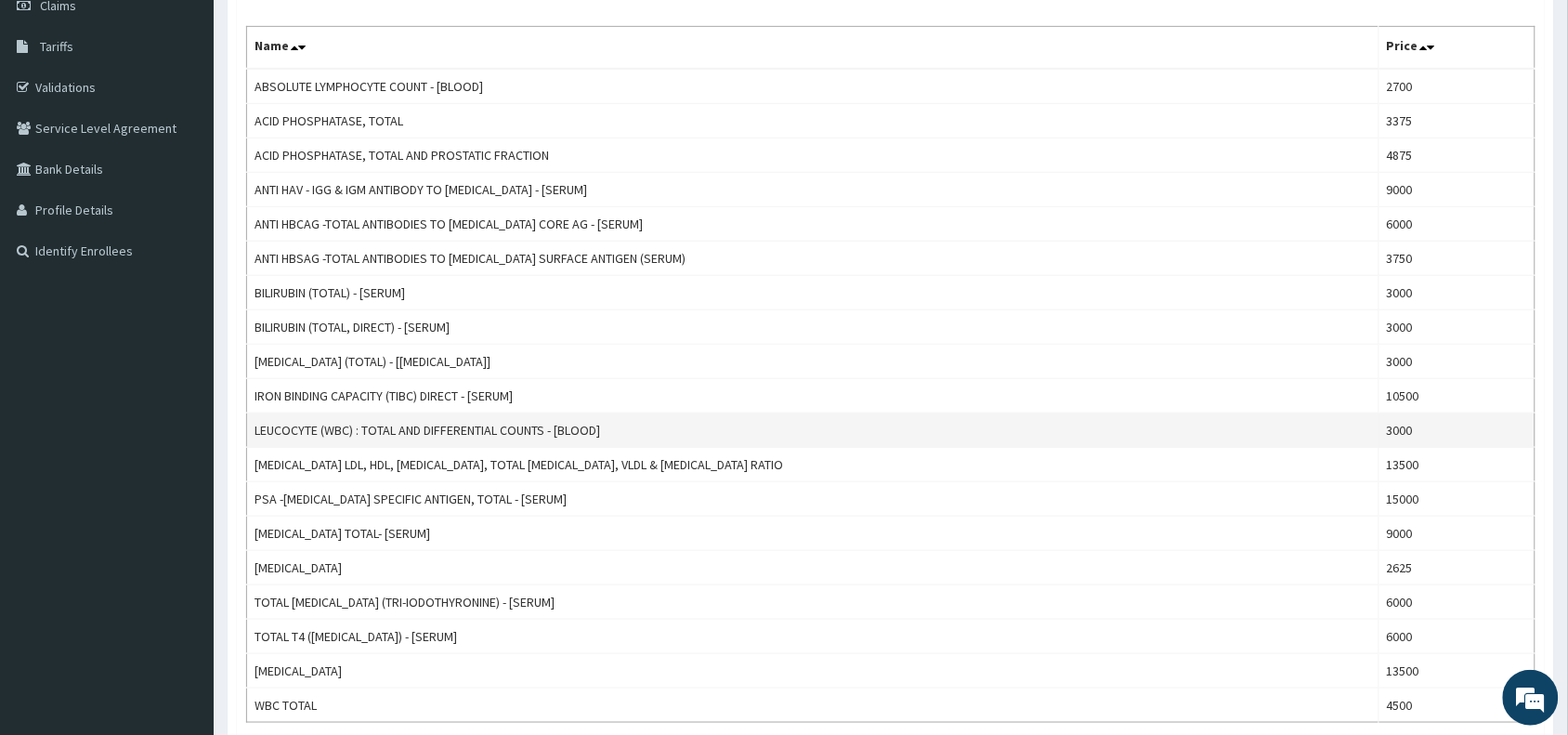
scroll to position [318, 0]
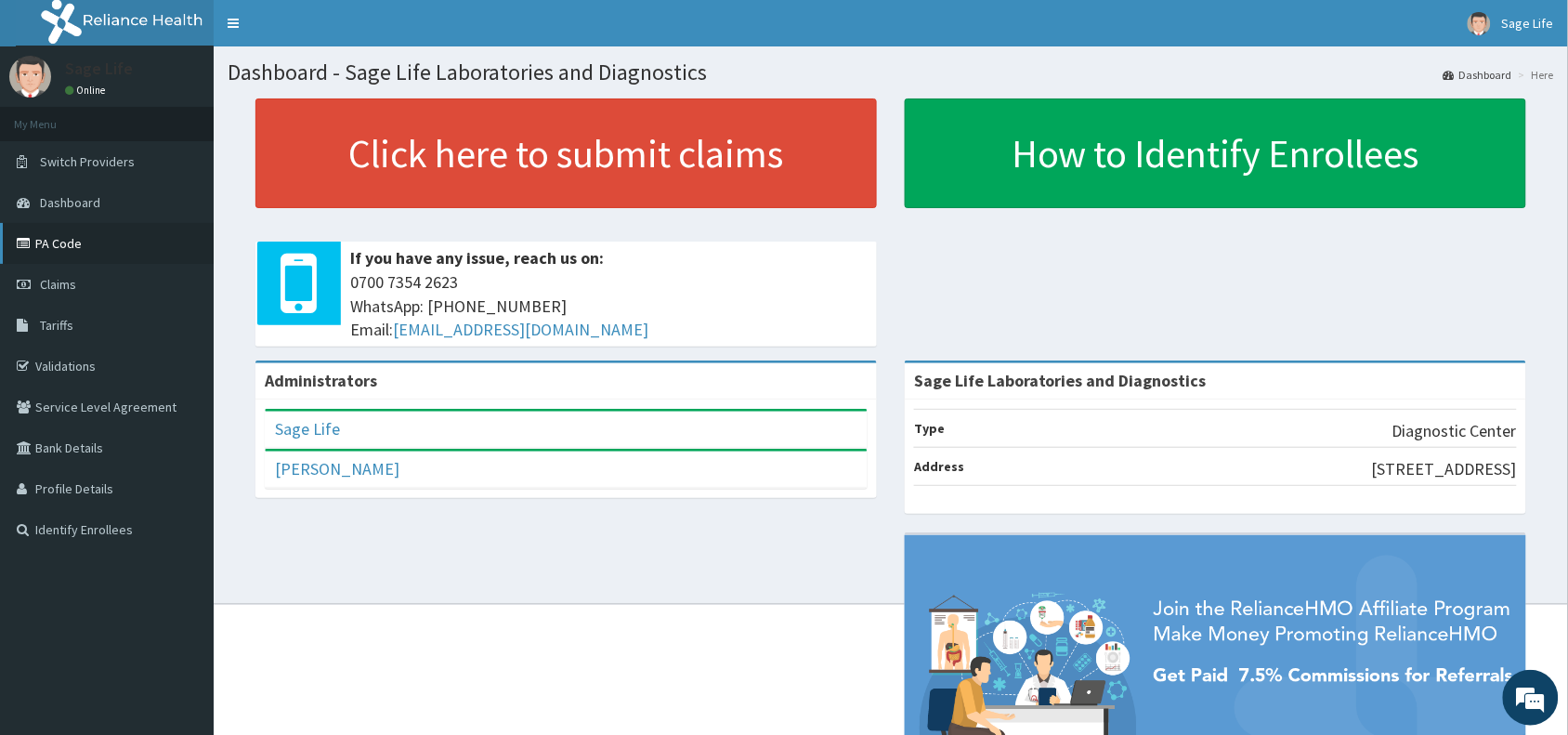
drag, startPoint x: 75, startPoint y: 235, endPoint x: 65, endPoint y: 228, distance: 12.2
click at [75, 235] on link "PA Code" at bounding box center [107, 244] width 214 height 41
click at [89, 235] on link "PA Code" at bounding box center [107, 244] width 214 height 41
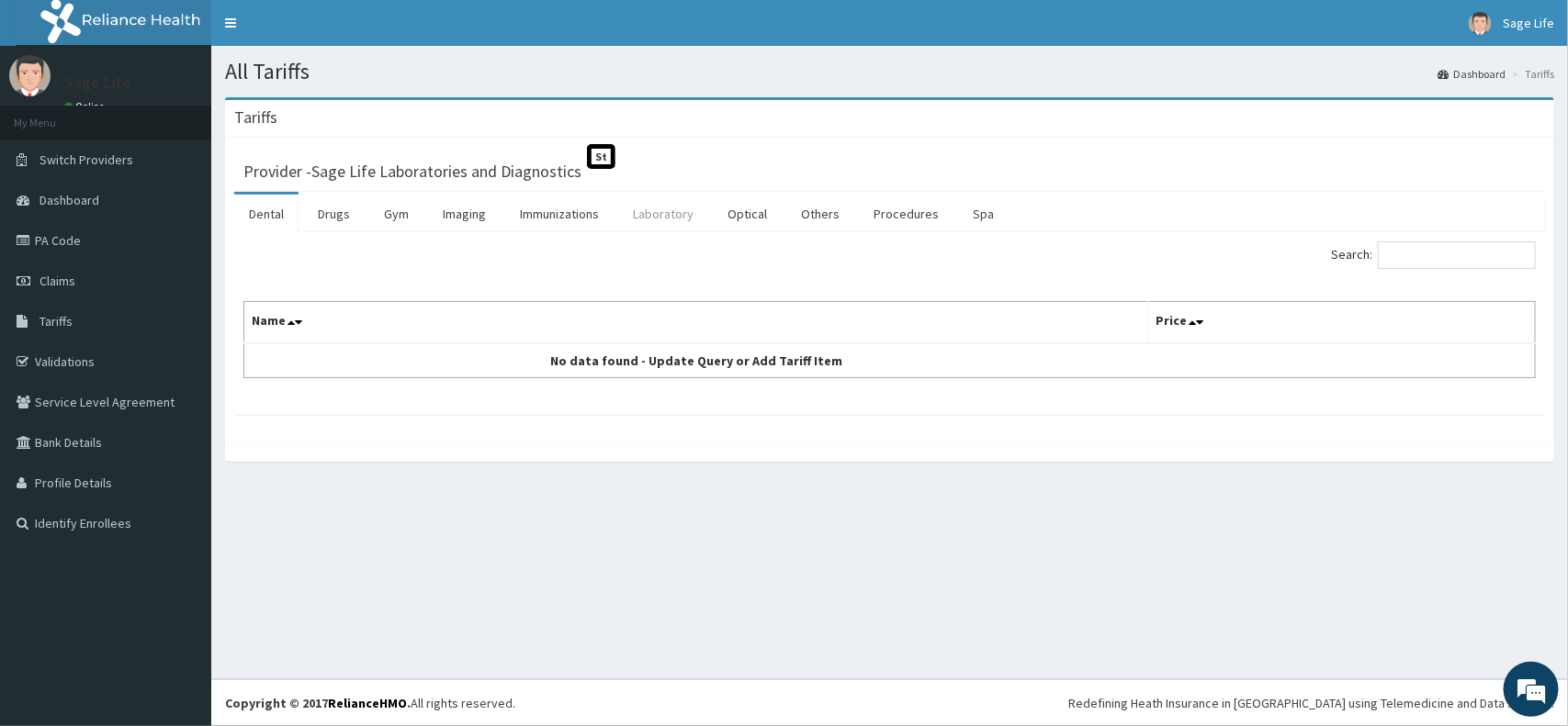
click at [667, 214] on link "Laboratory" at bounding box center [662, 214] width 90 height 39
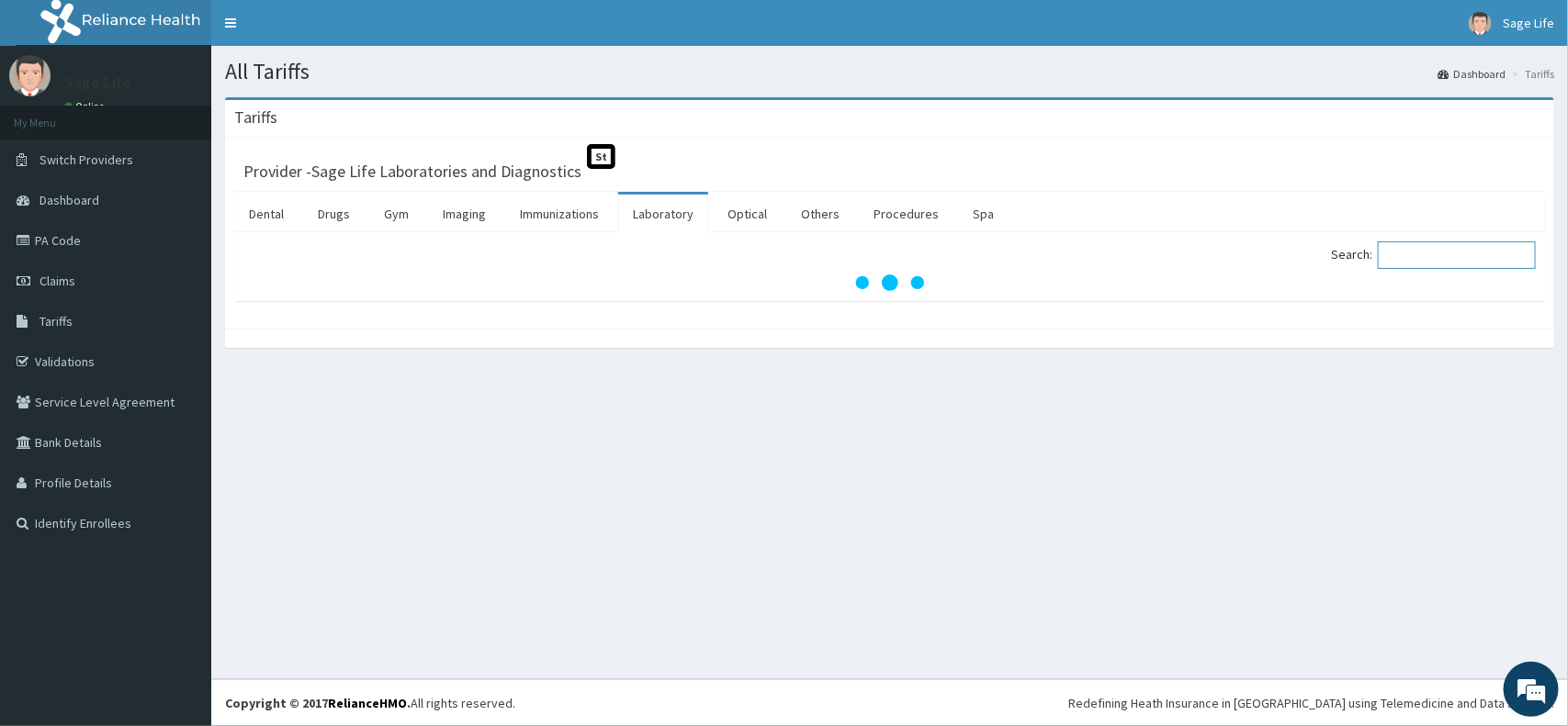
click at [1434, 264] on input "Search:" at bounding box center [1456, 255] width 158 height 27
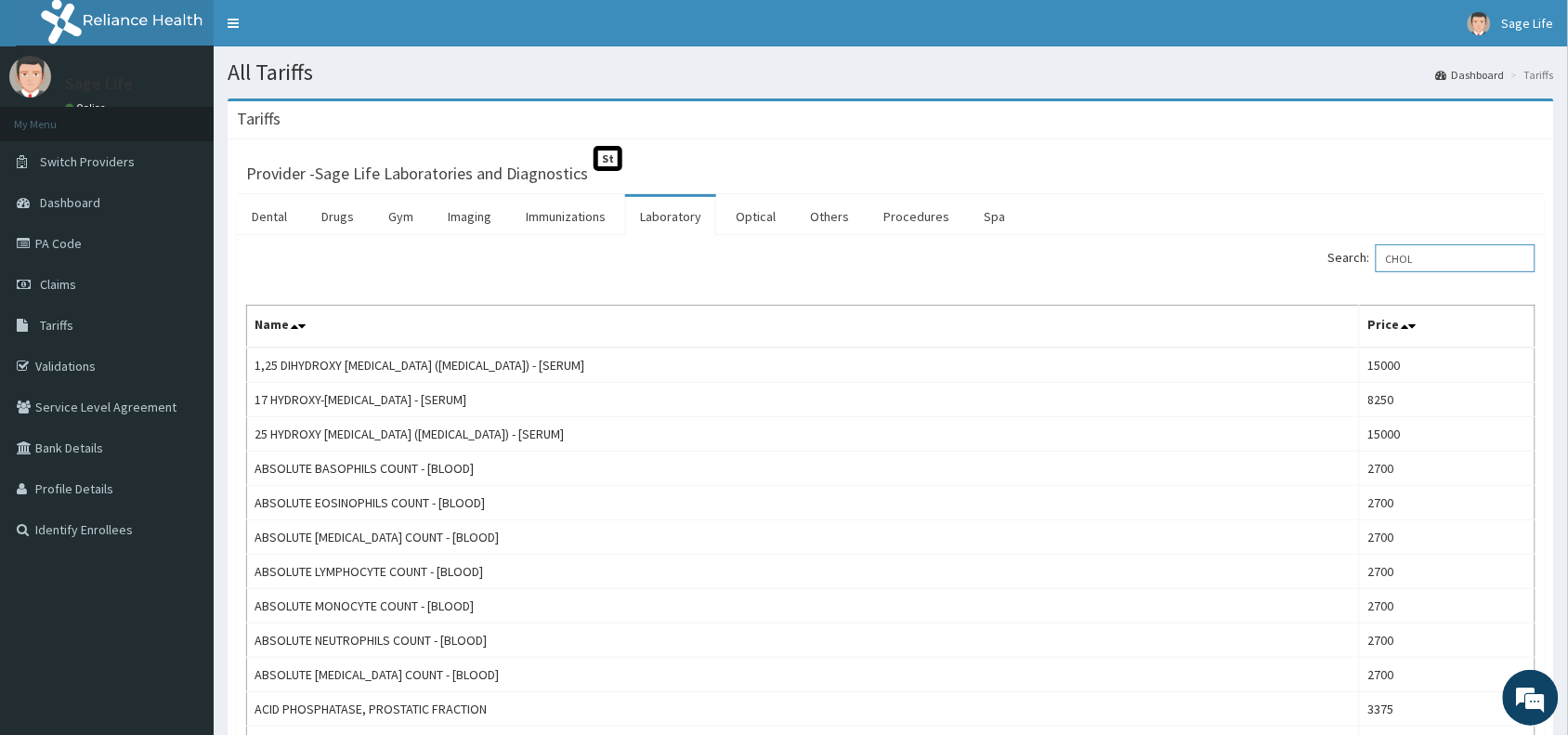
type input "CHOLE"
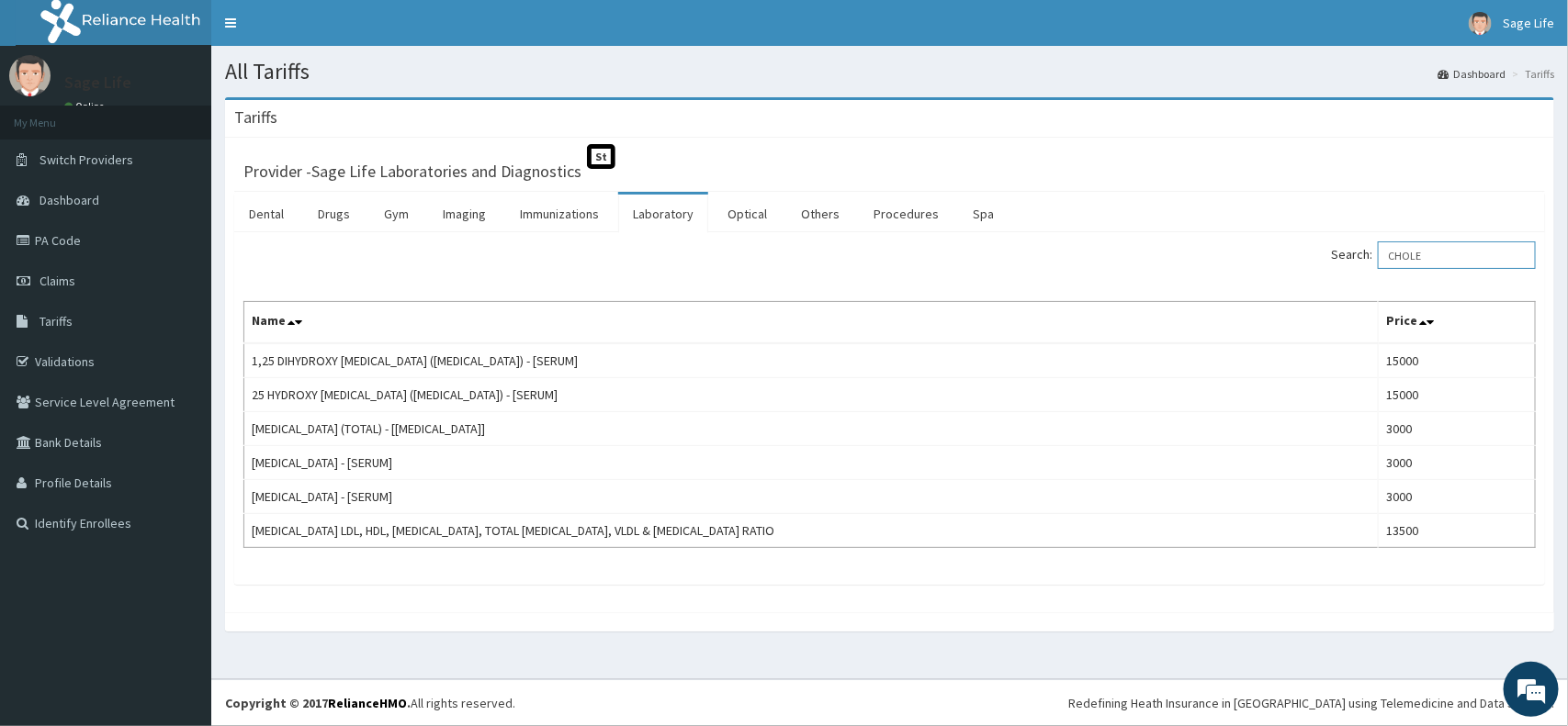
drag, startPoint x: 1444, startPoint y: 257, endPoint x: 1318, endPoint y: 277, distance: 127.6
click at [1318, 277] on div "Search: CHOLE Name Price 1,25 DIHYDROXY CHOLECALCIFEROL (VITAMIN D) - [SERUM] 1…" at bounding box center [889, 394] width 1292 height 307
type input "I"
type input "B"
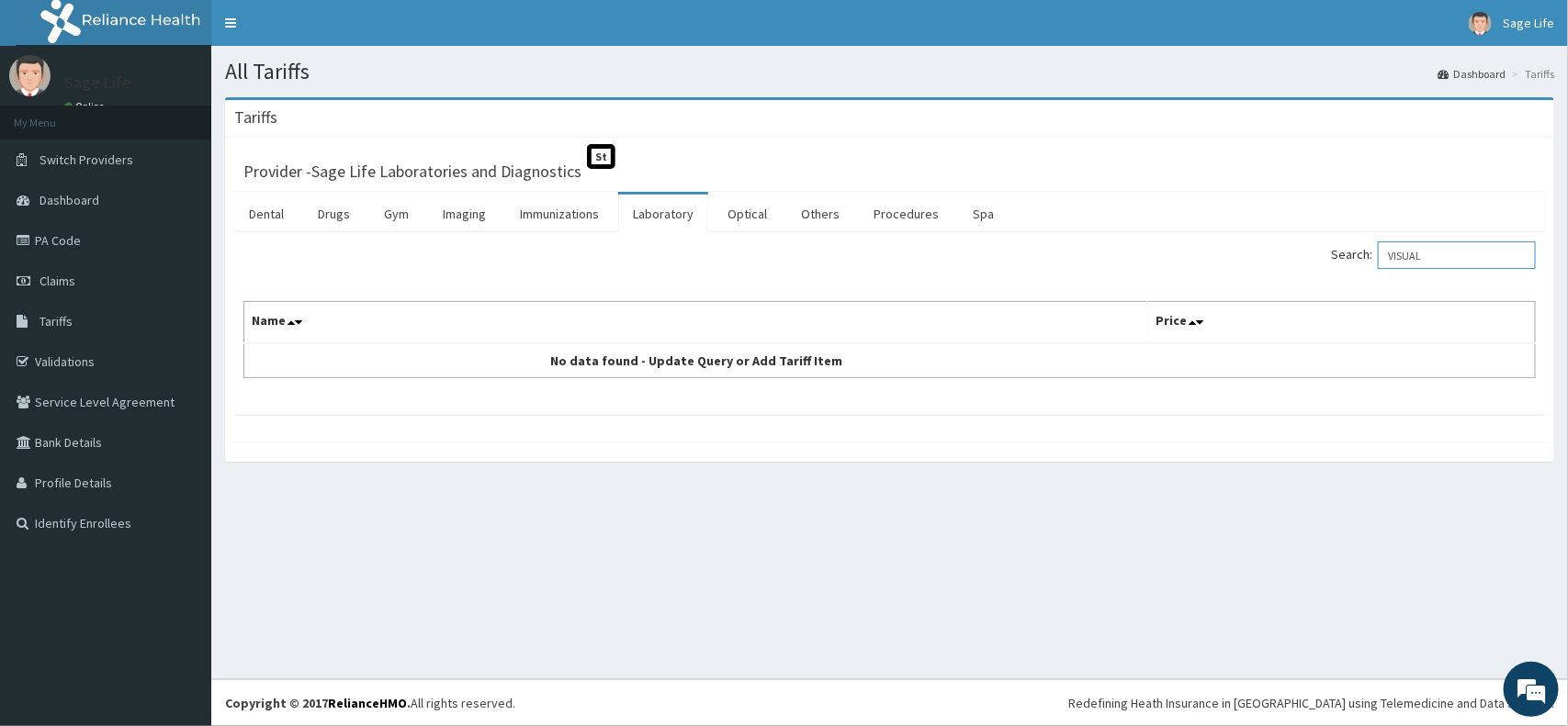
drag, startPoint x: 1457, startPoint y: 251, endPoint x: 1347, endPoint y: 272, distance: 112.0
click at [1327, 257] on div "Search: VISUAL" at bounding box center [1219, 257] width 632 height 32
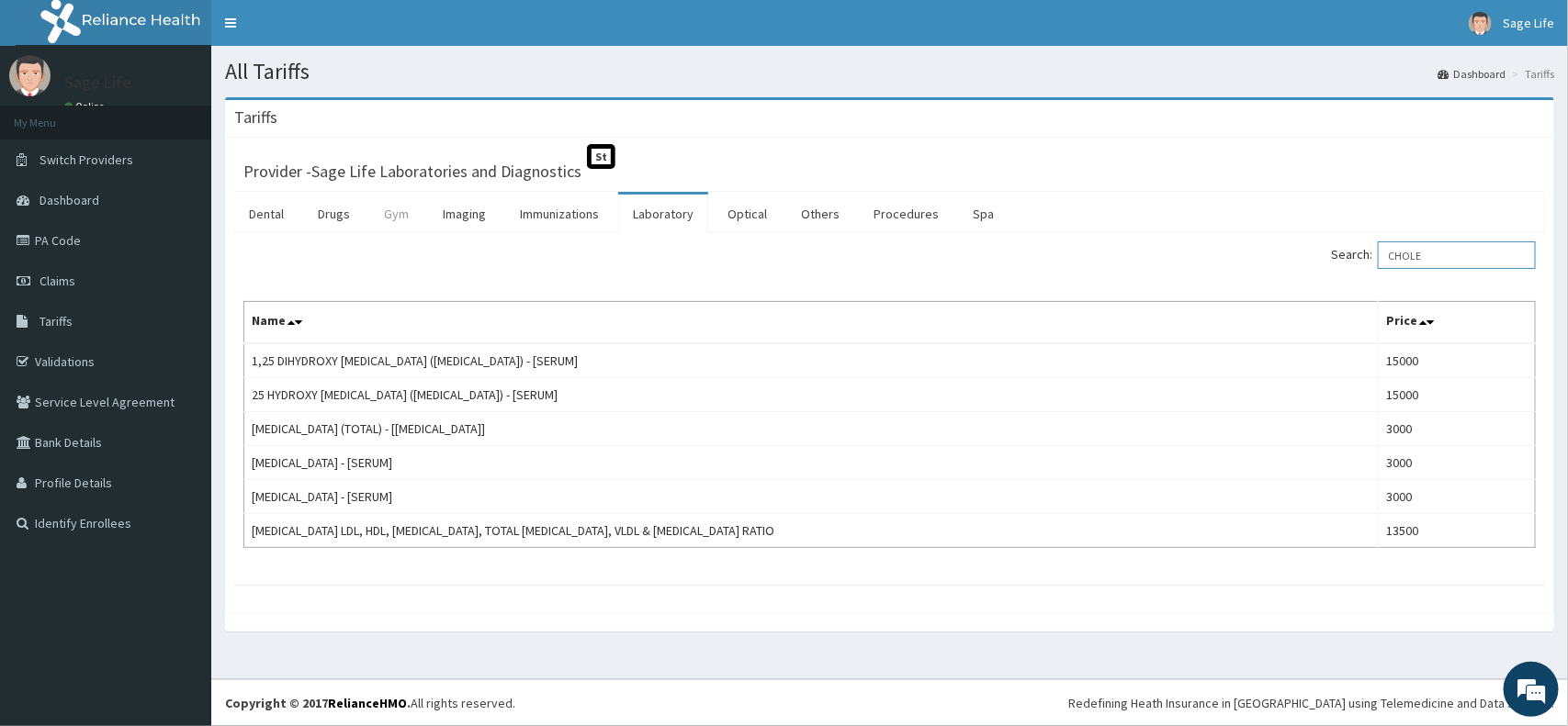
type input "CHOLE"
click at [400, 219] on link "Gym" at bounding box center [396, 214] width 54 height 39
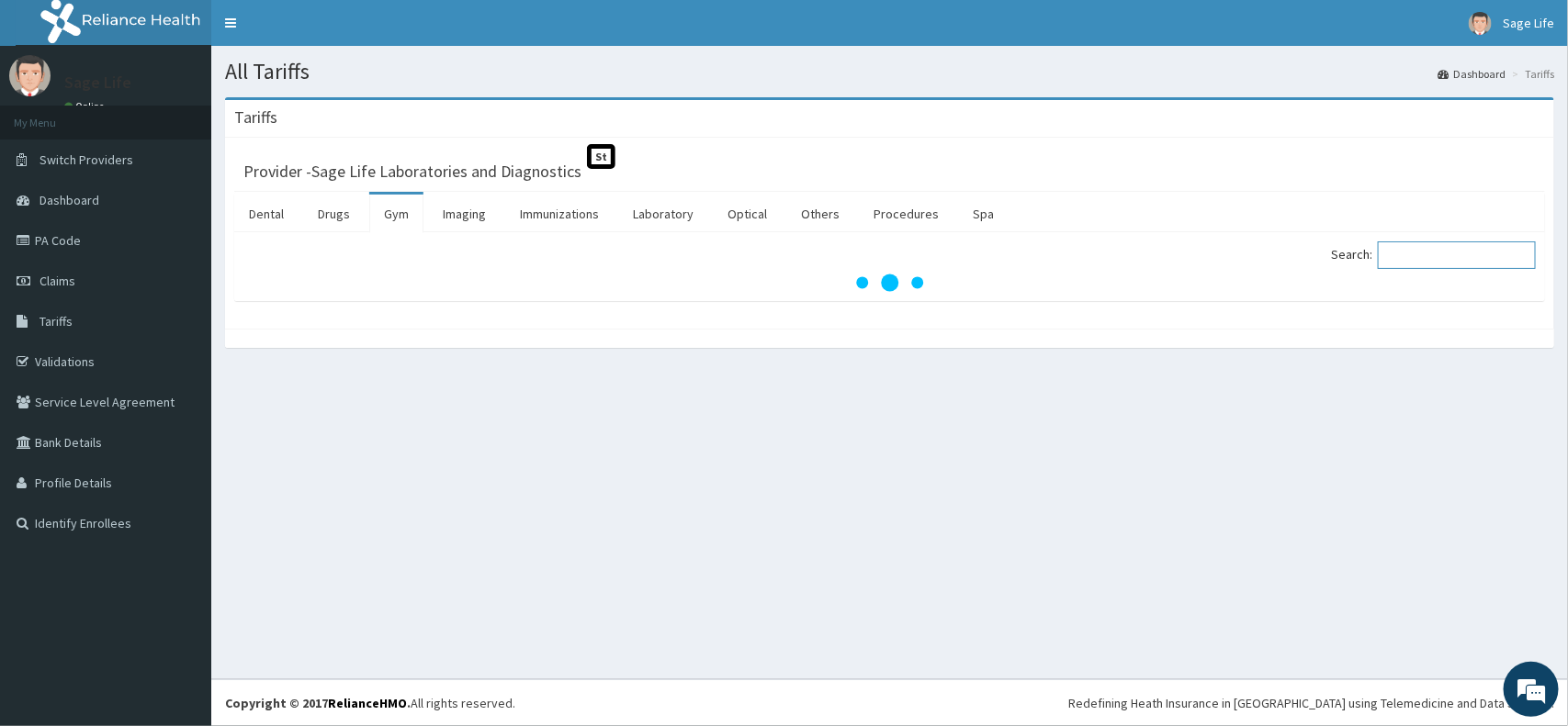
click at [1432, 259] on input "Search:" at bounding box center [1456, 255] width 158 height 27
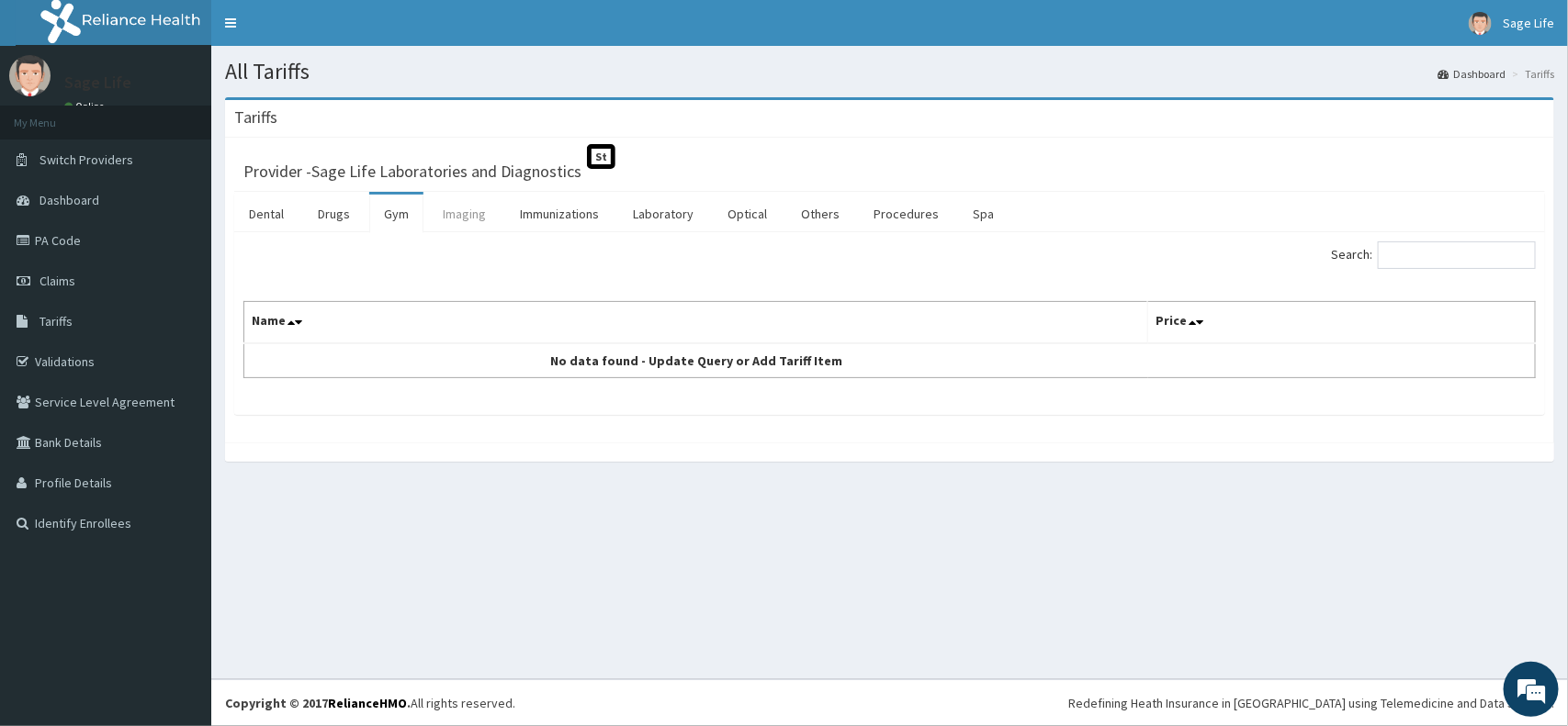
click at [477, 208] on link "Imaging" at bounding box center [464, 214] width 73 height 39
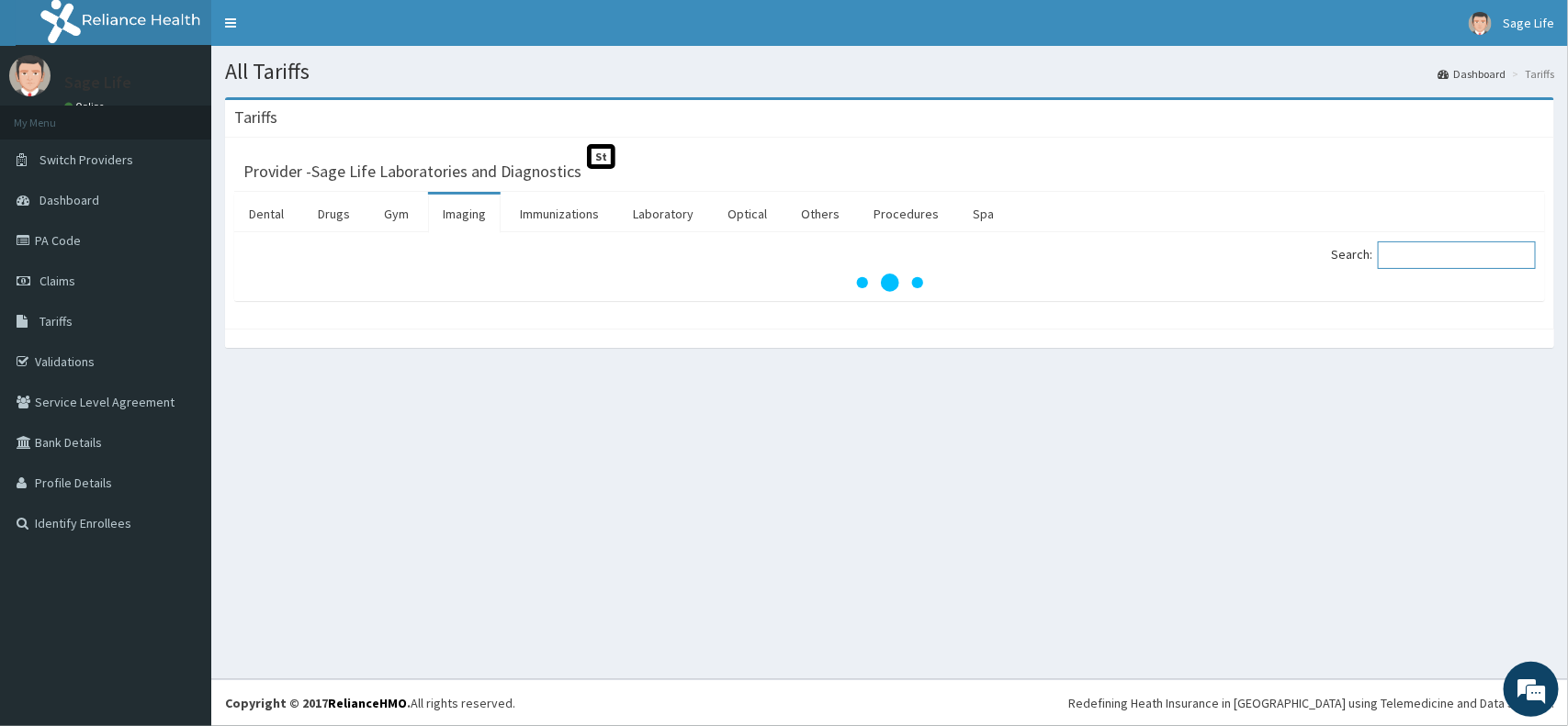
click at [1443, 255] on input "Search:" at bounding box center [1456, 255] width 158 height 27
type input "VISUAL"
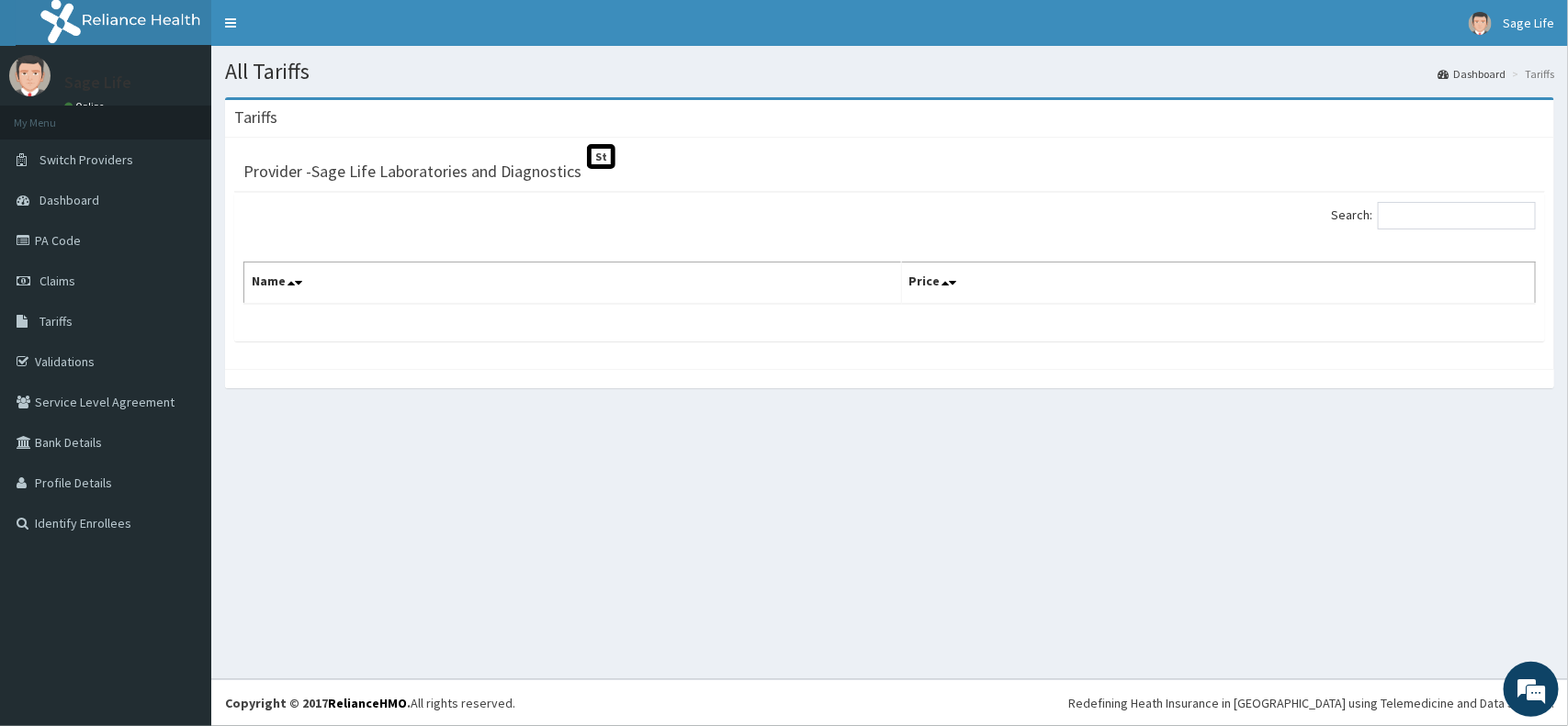
click at [1323, 440] on div "All Tariffs Dashboard Tariffs [GEOGRAPHIC_DATA] Provider - Sage Life Laboratori…" at bounding box center [889, 362] width 1357 height 633
click at [99, 309] on link "Tariffs" at bounding box center [106, 321] width 211 height 41
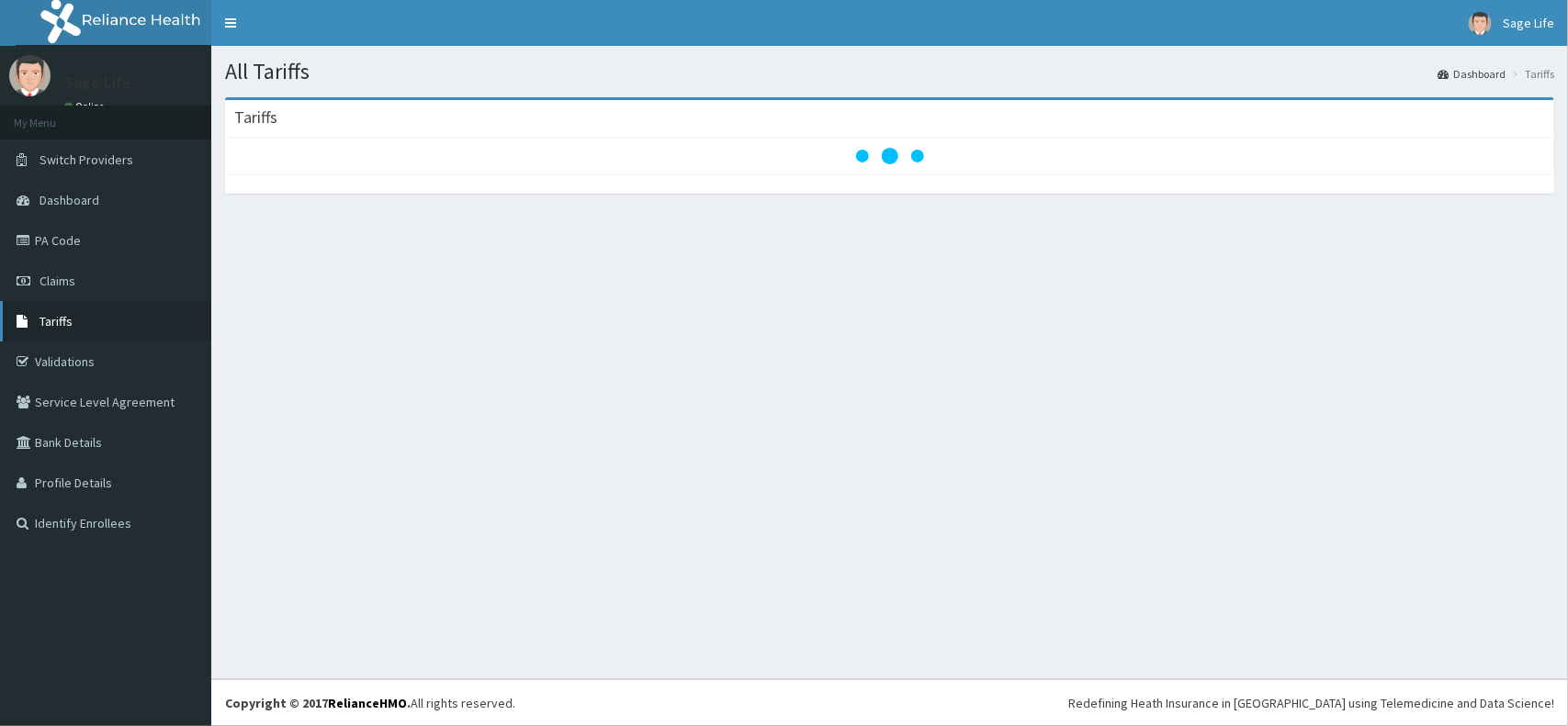
click at [62, 331] on link "Tariffs" at bounding box center [106, 321] width 211 height 41
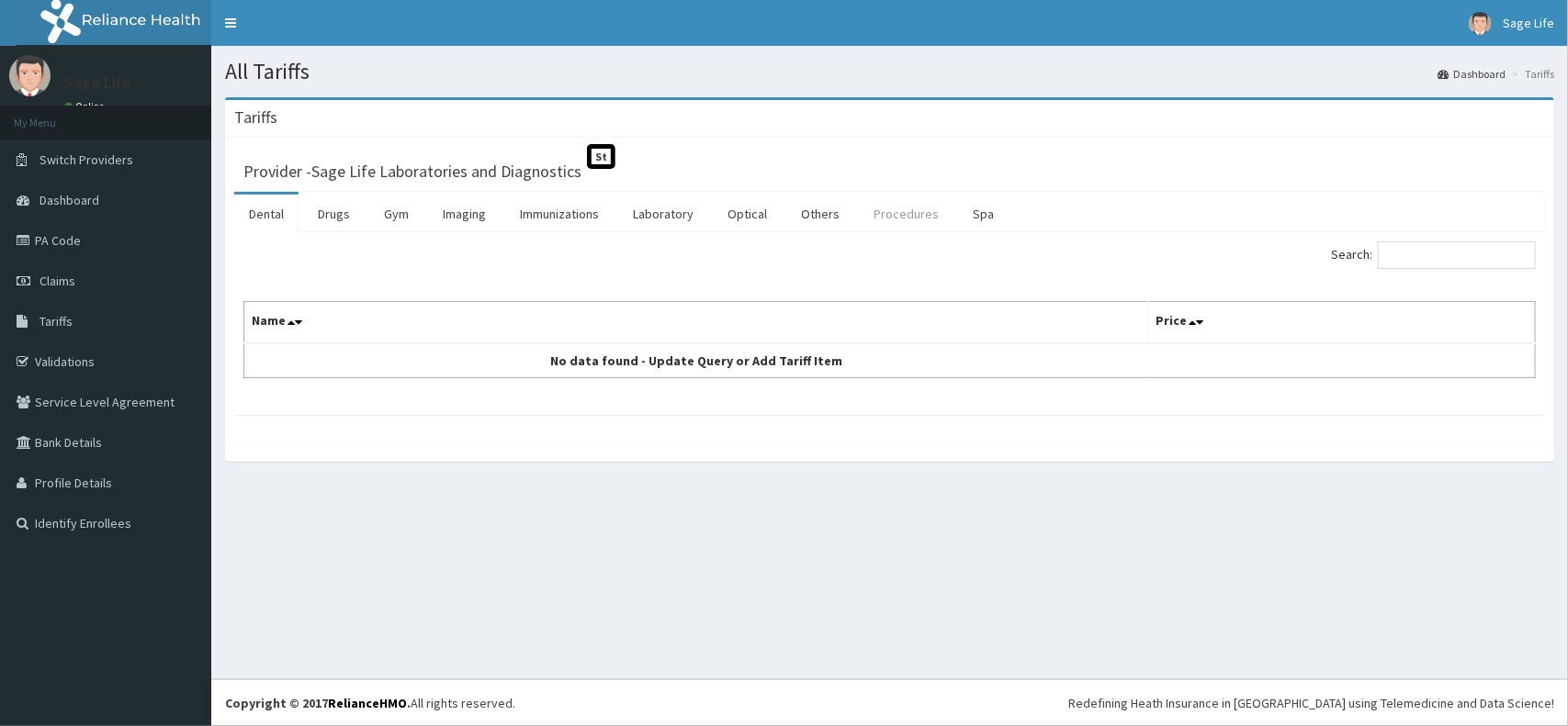
click at [886, 216] on link "Procedures" at bounding box center [907, 214] width 95 height 39
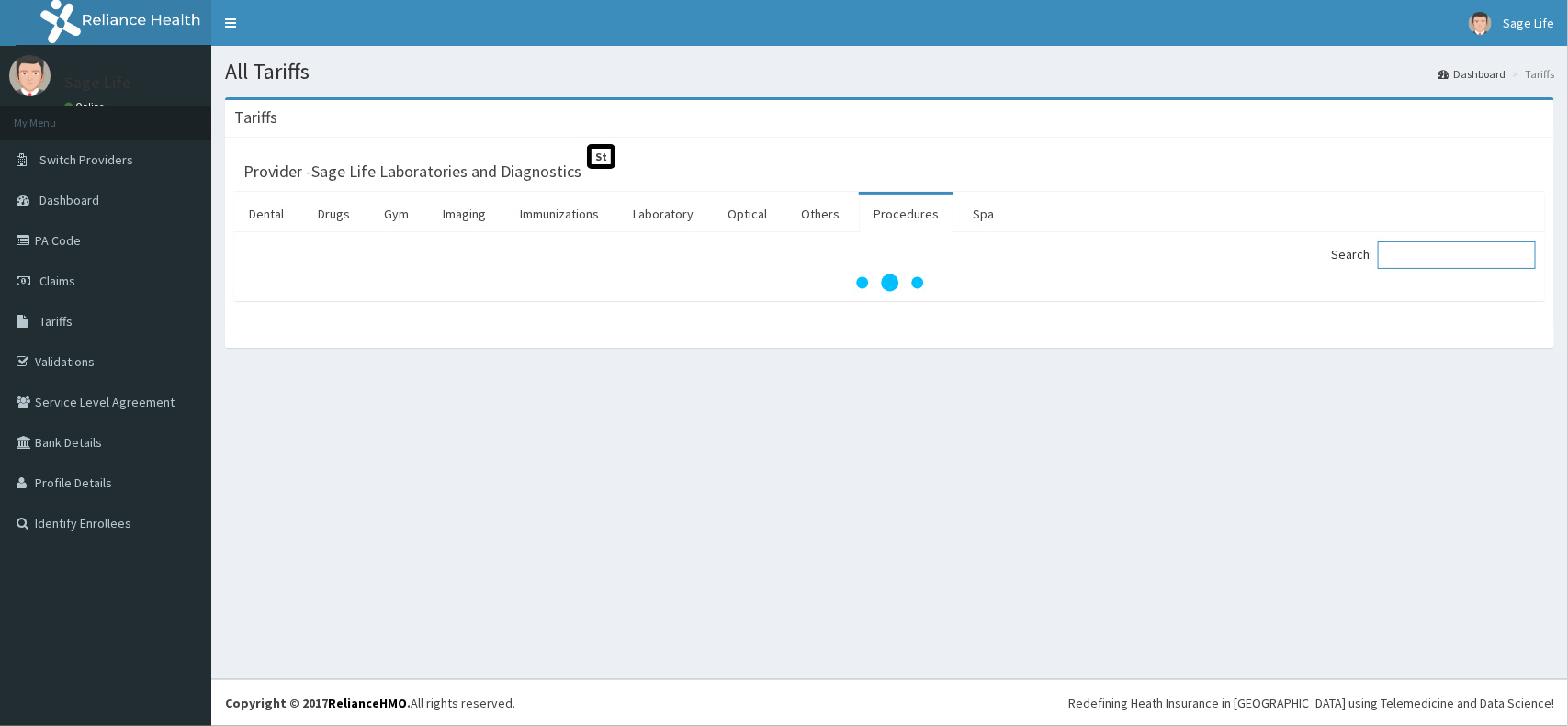
click at [1406, 255] on input "Search:" at bounding box center [1456, 255] width 158 height 27
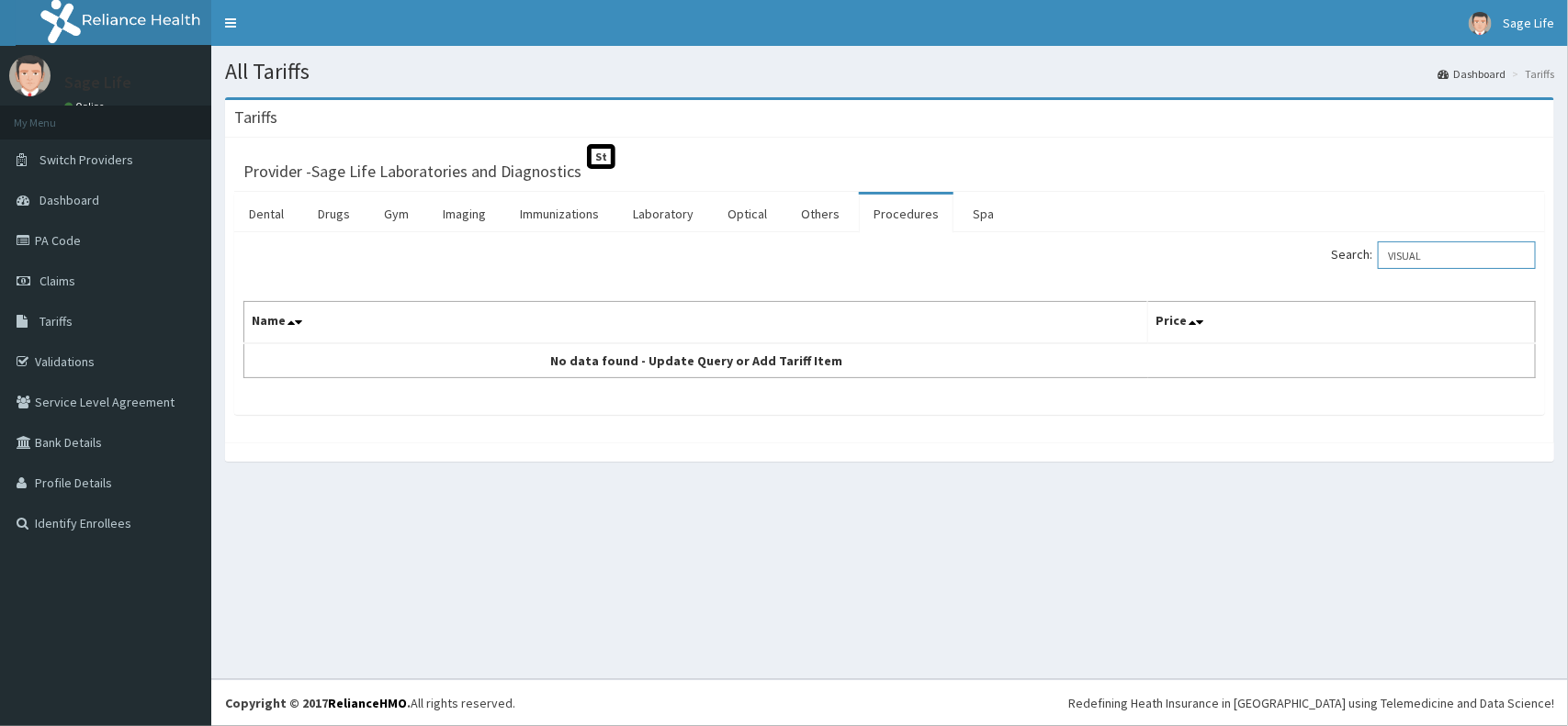
type input "VISUAL"
click at [836, 222] on link "Others" at bounding box center [820, 214] width 68 height 39
click at [1412, 261] on input "Search:" at bounding box center [1456, 255] width 158 height 27
type input "VISUAL"
click at [758, 209] on link "Optical" at bounding box center [747, 214] width 69 height 39
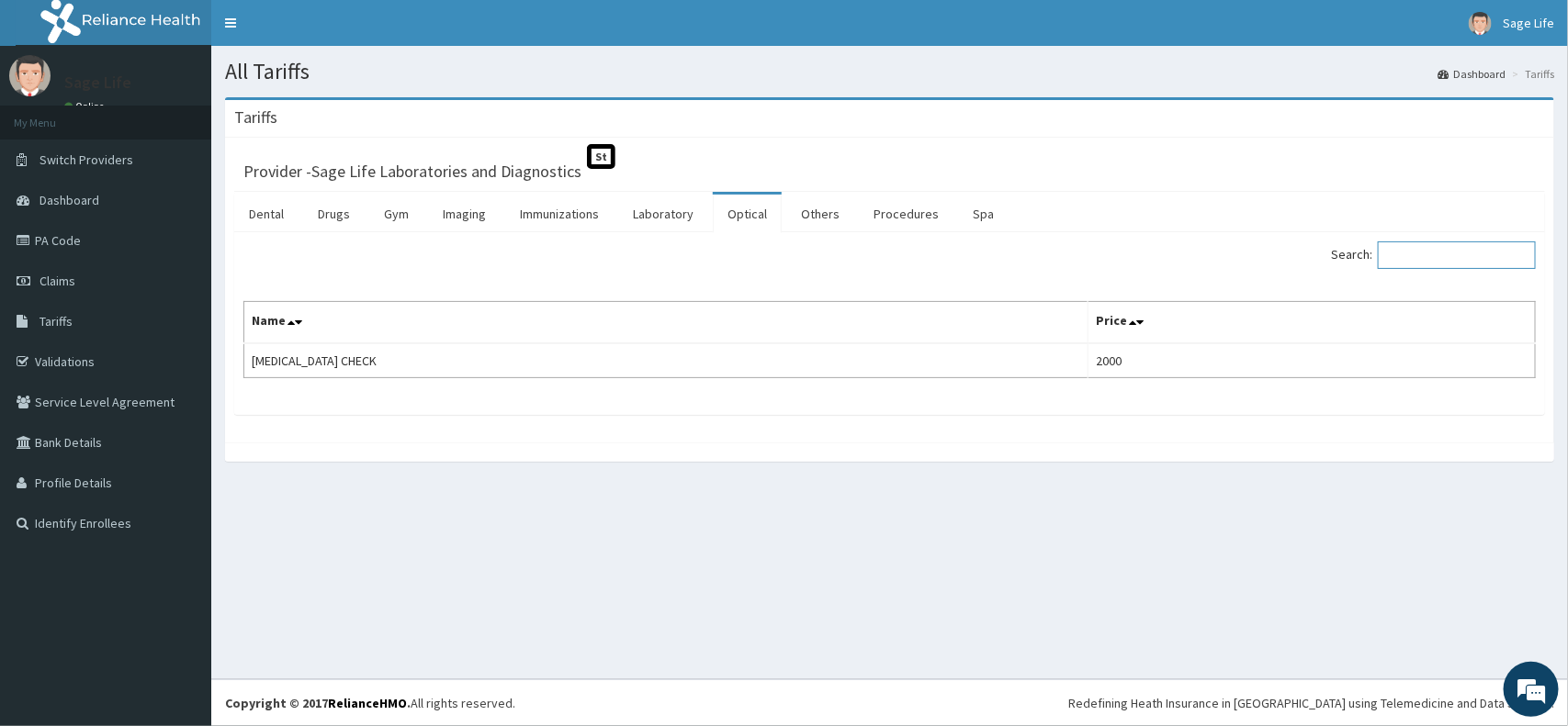
click at [1444, 262] on input "Search:" at bounding box center [1456, 255] width 158 height 27
type input "VISUAL"
click at [639, 217] on link "Laboratory" at bounding box center [662, 214] width 90 height 39
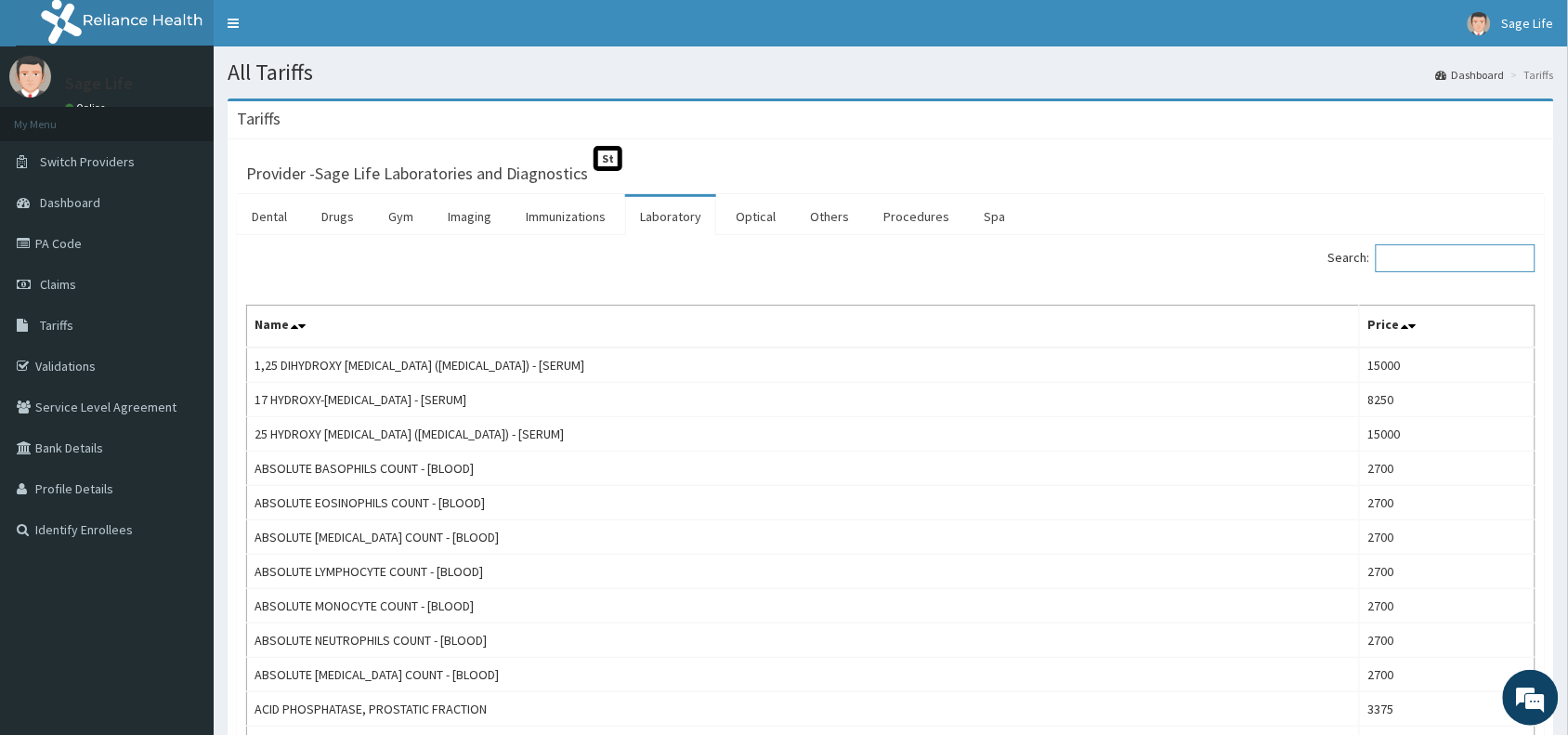
click at [1412, 254] on input "Search:" at bounding box center [1454, 258] width 160 height 27
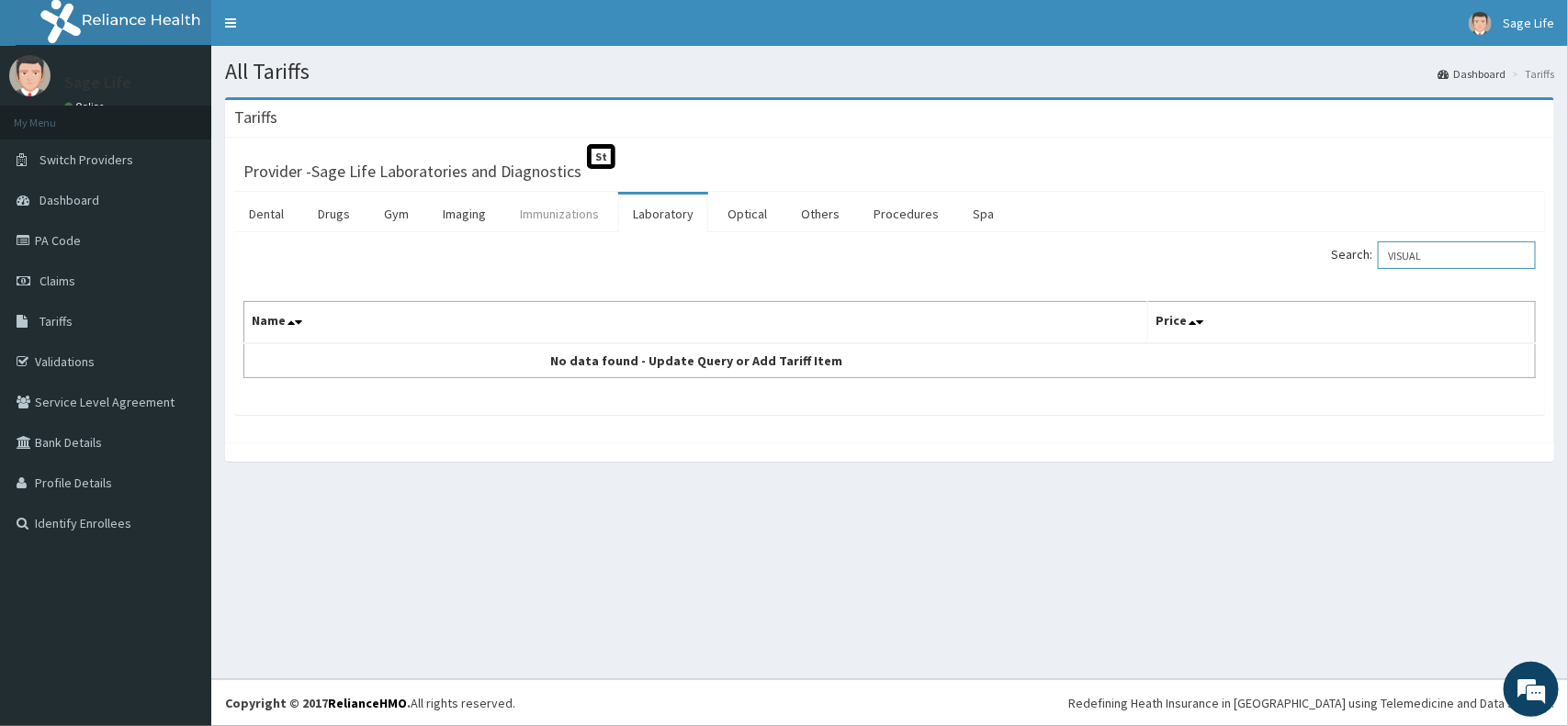
type input "VISUAL"
click at [556, 216] on link "Immunizations" at bounding box center [560, 214] width 108 height 39
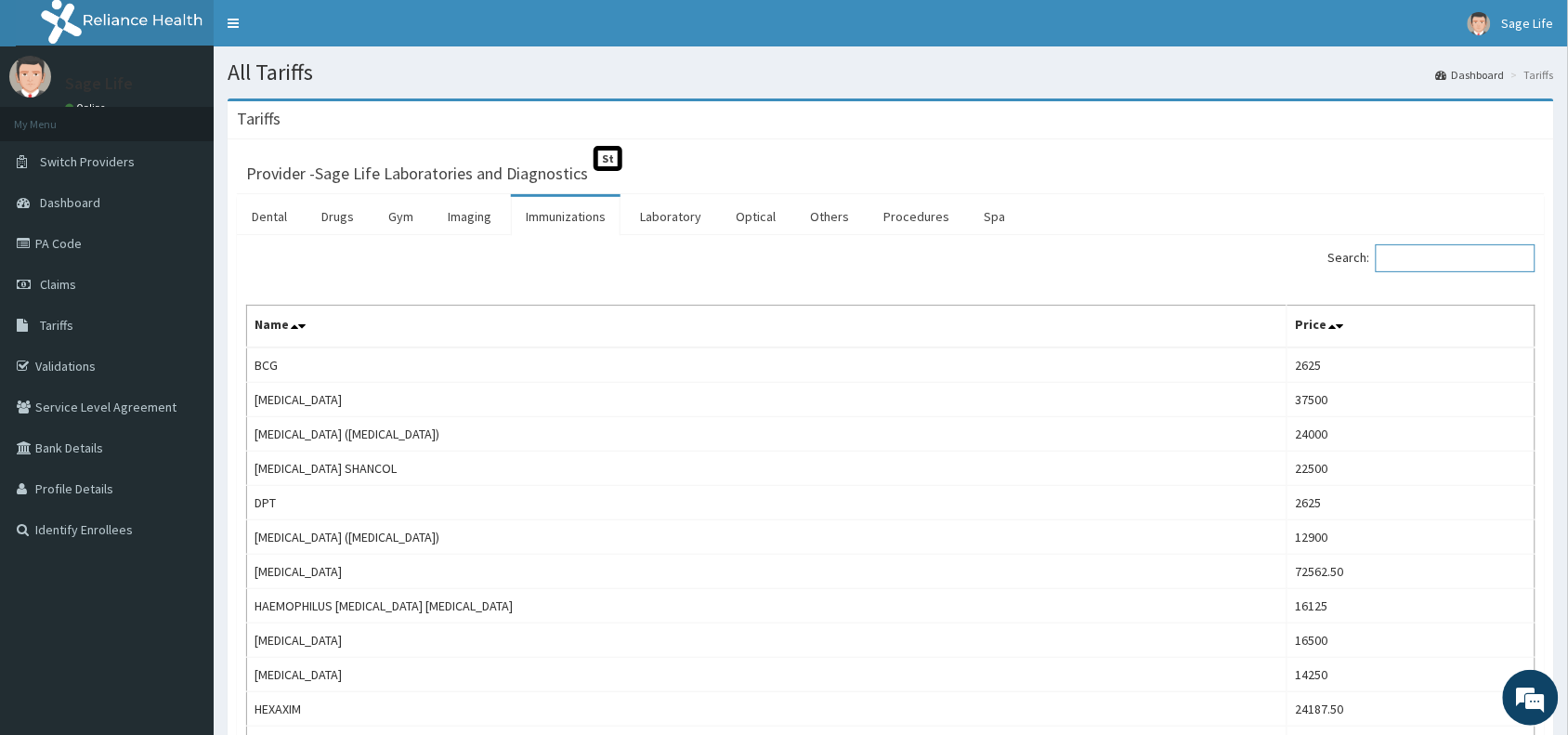
click at [1464, 256] on input "Search:" at bounding box center [1454, 258] width 160 height 27
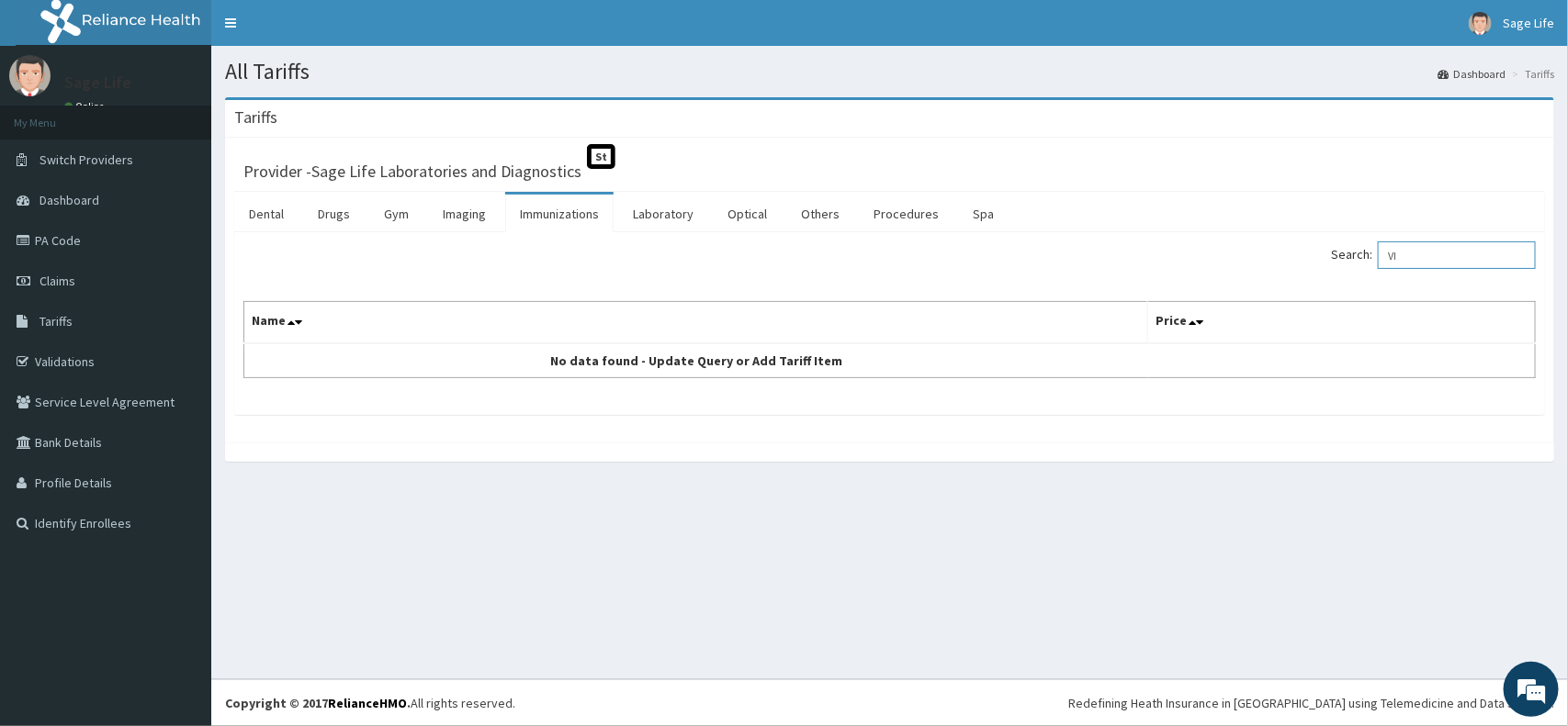
type input "V"
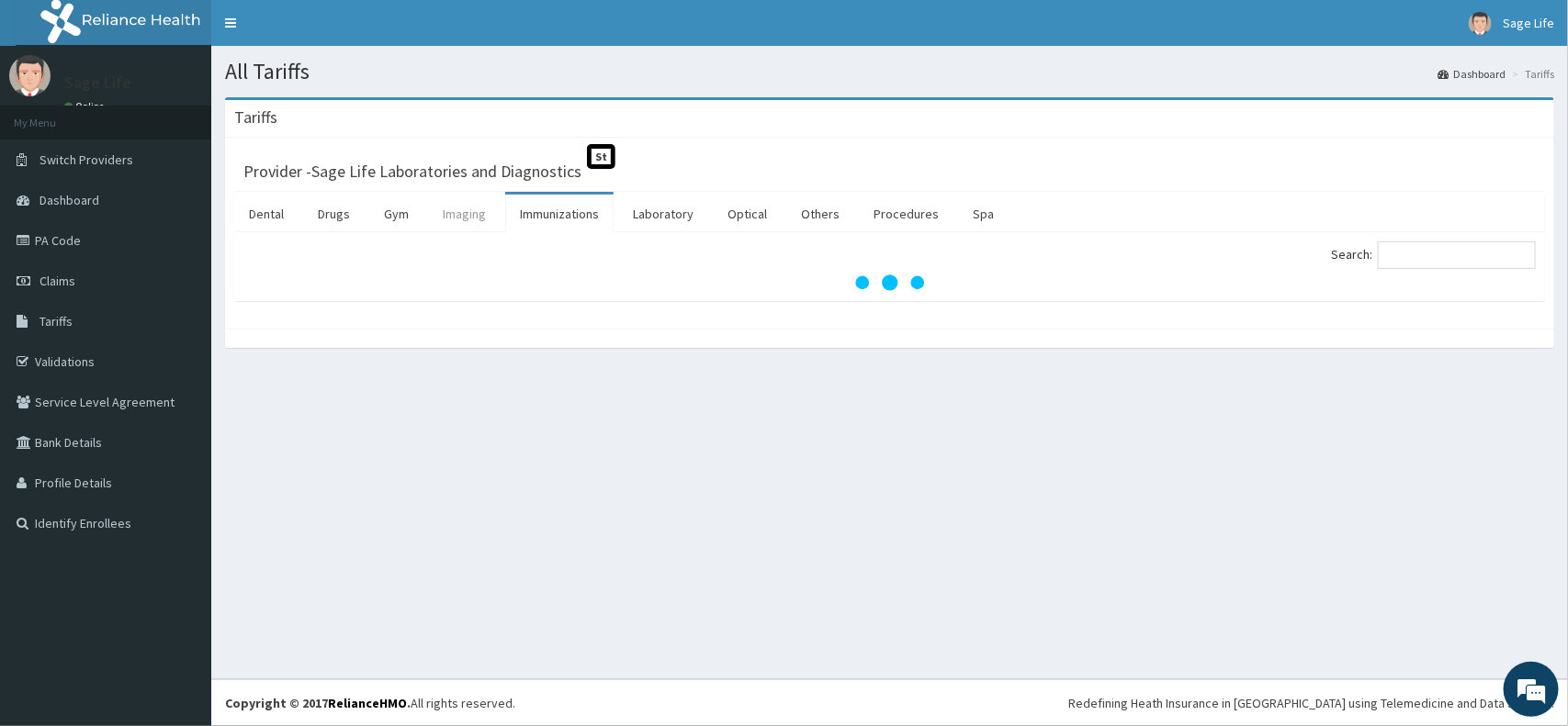
click at [451, 208] on link "Imaging" at bounding box center [464, 214] width 73 height 39
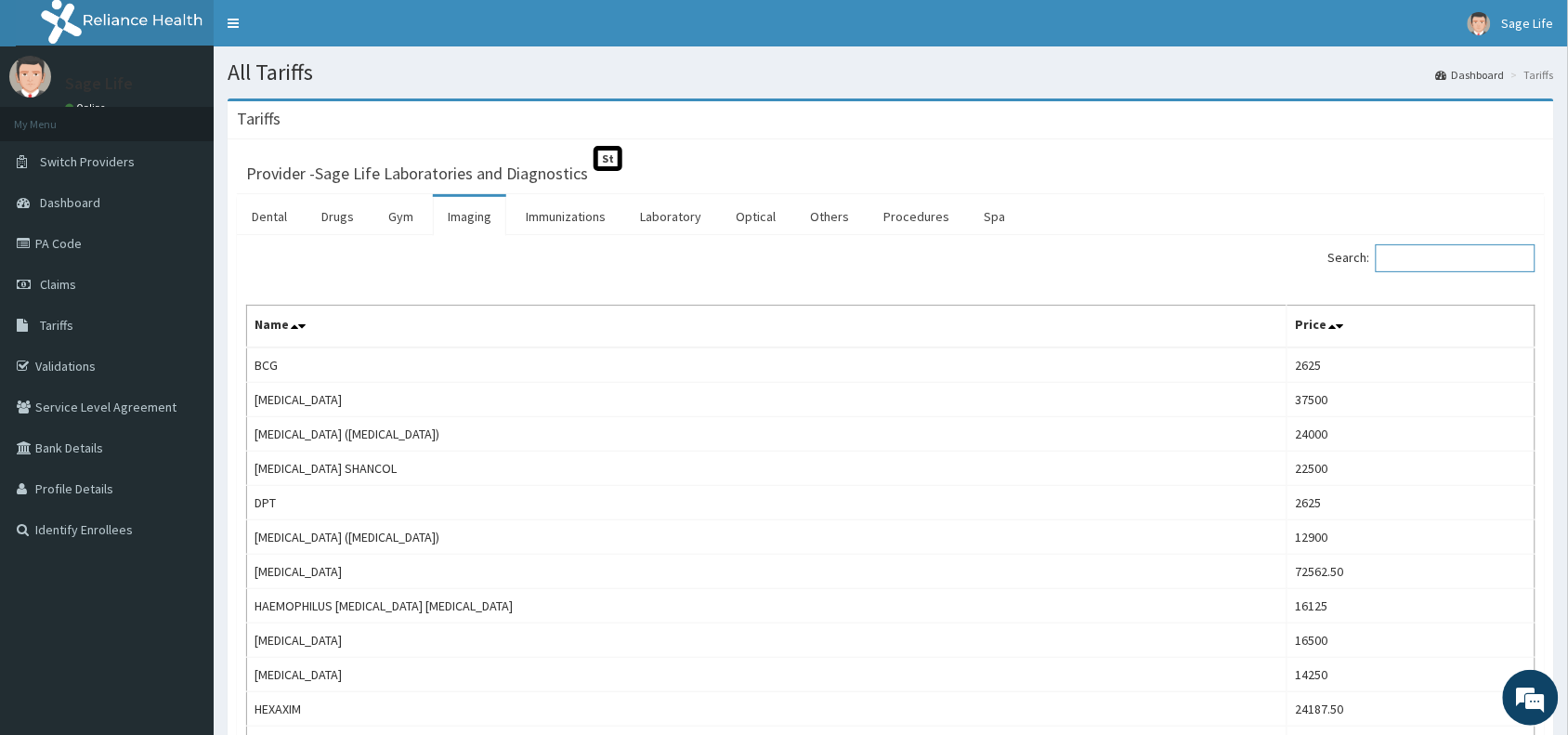
click at [1458, 263] on input "Search:" at bounding box center [1454, 258] width 160 height 27
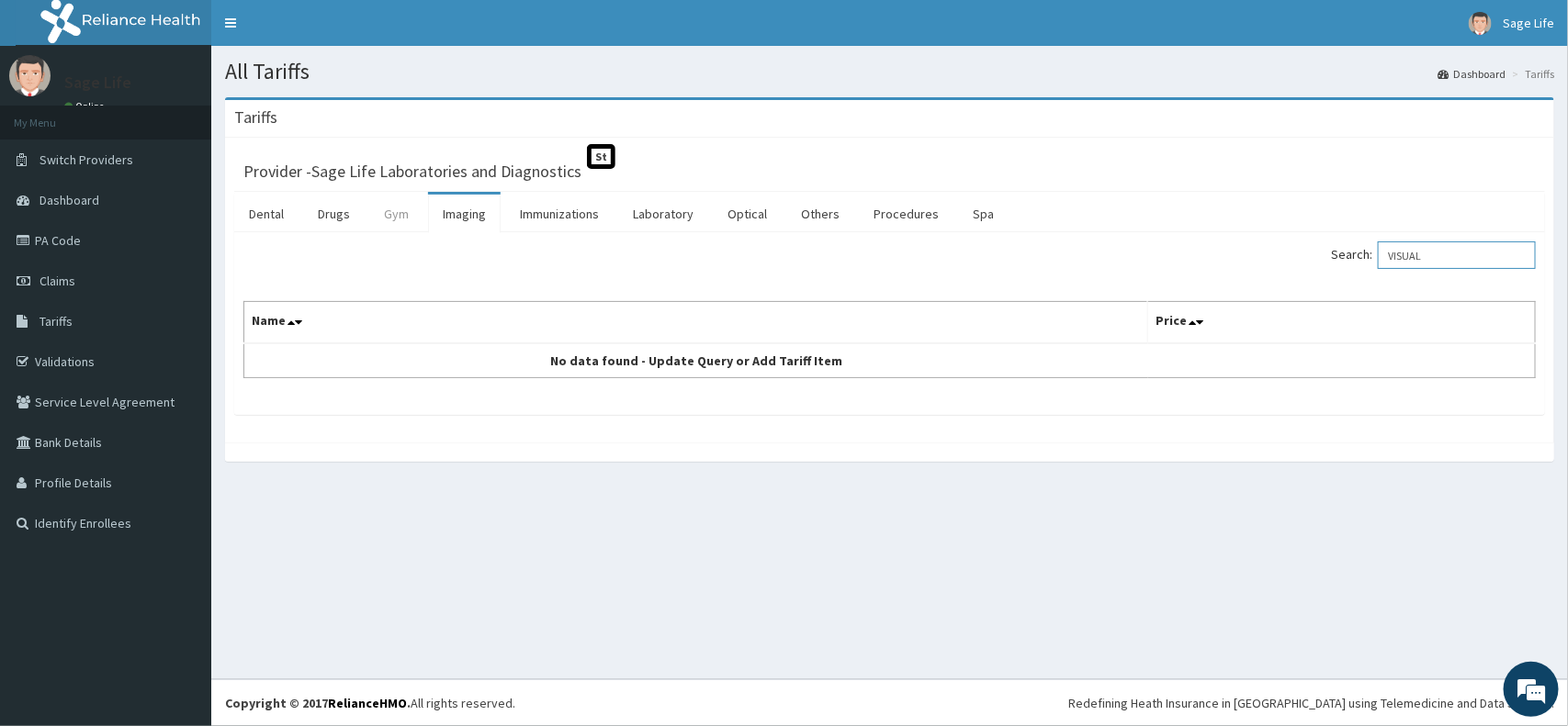
type input "VISUAL"
click at [402, 225] on link "Gym" at bounding box center [396, 214] width 54 height 39
click at [1421, 257] on input "Search:" at bounding box center [1456, 255] width 158 height 27
type input "VISUA"
click at [310, 206] on link "Drugs" at bounding box center [334, 214] width 62 height 39
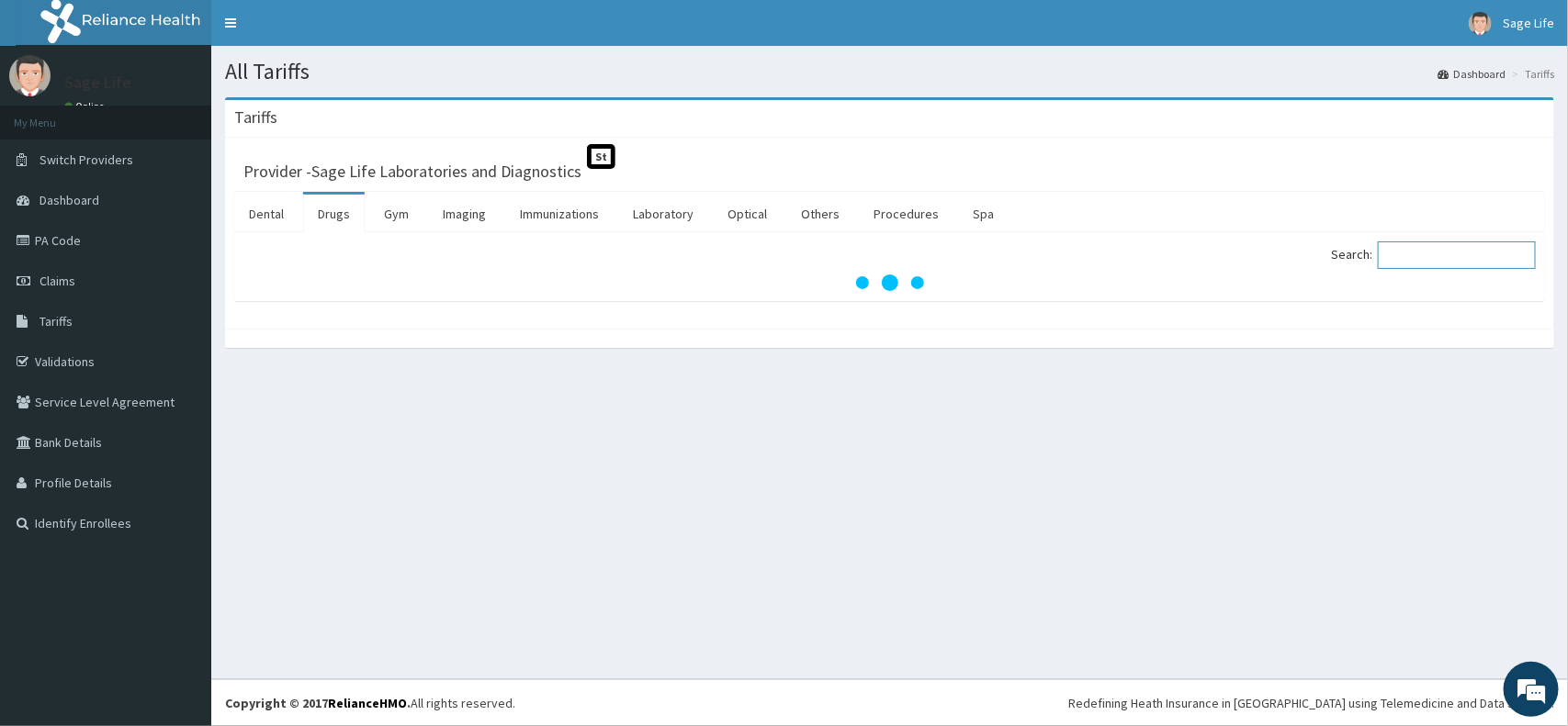
click at [1420, 258] on input "Search:" at bounding box center [1456, 255] width 158 height 27
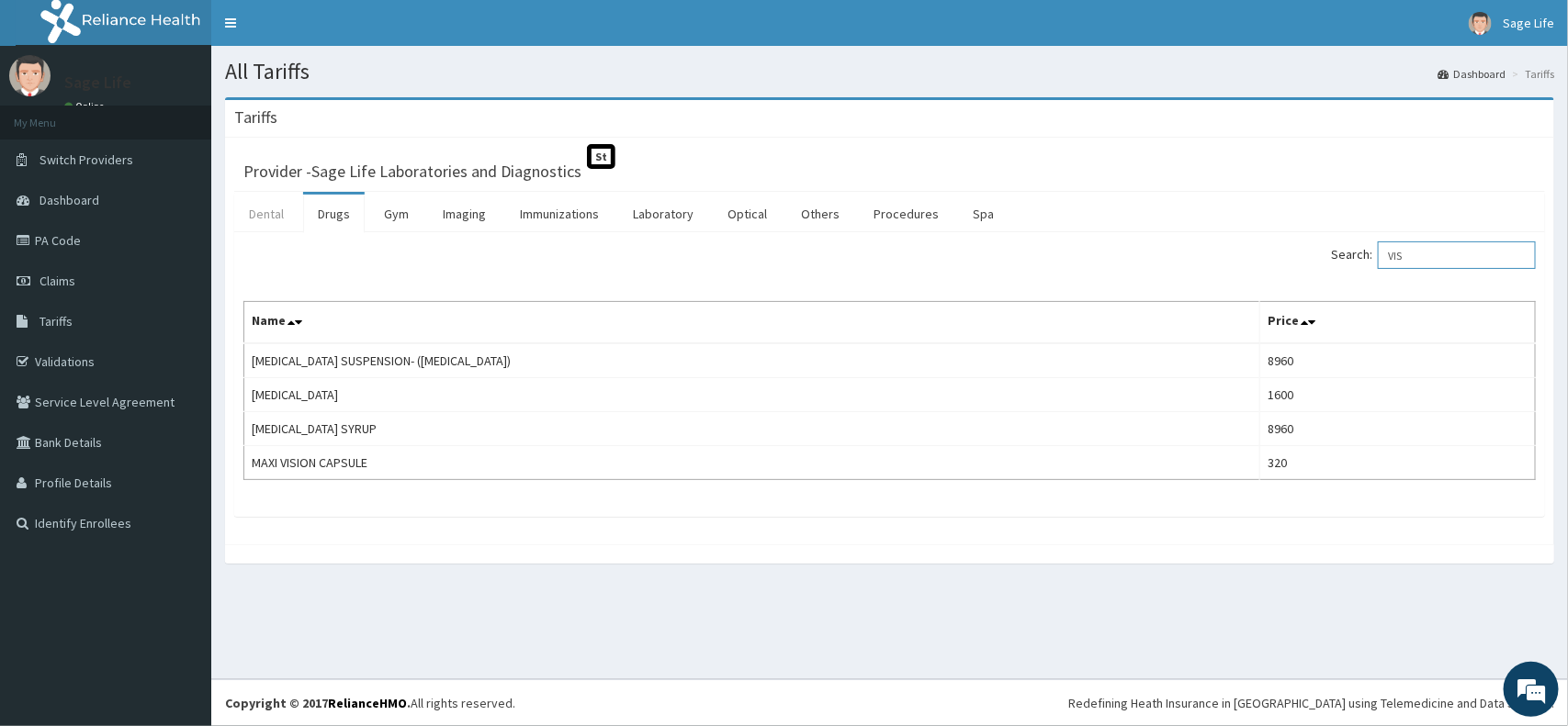
type input "VIS"
click at [274, 221] on link "Dental" at bounding box center [266, 214] width 64 height 39
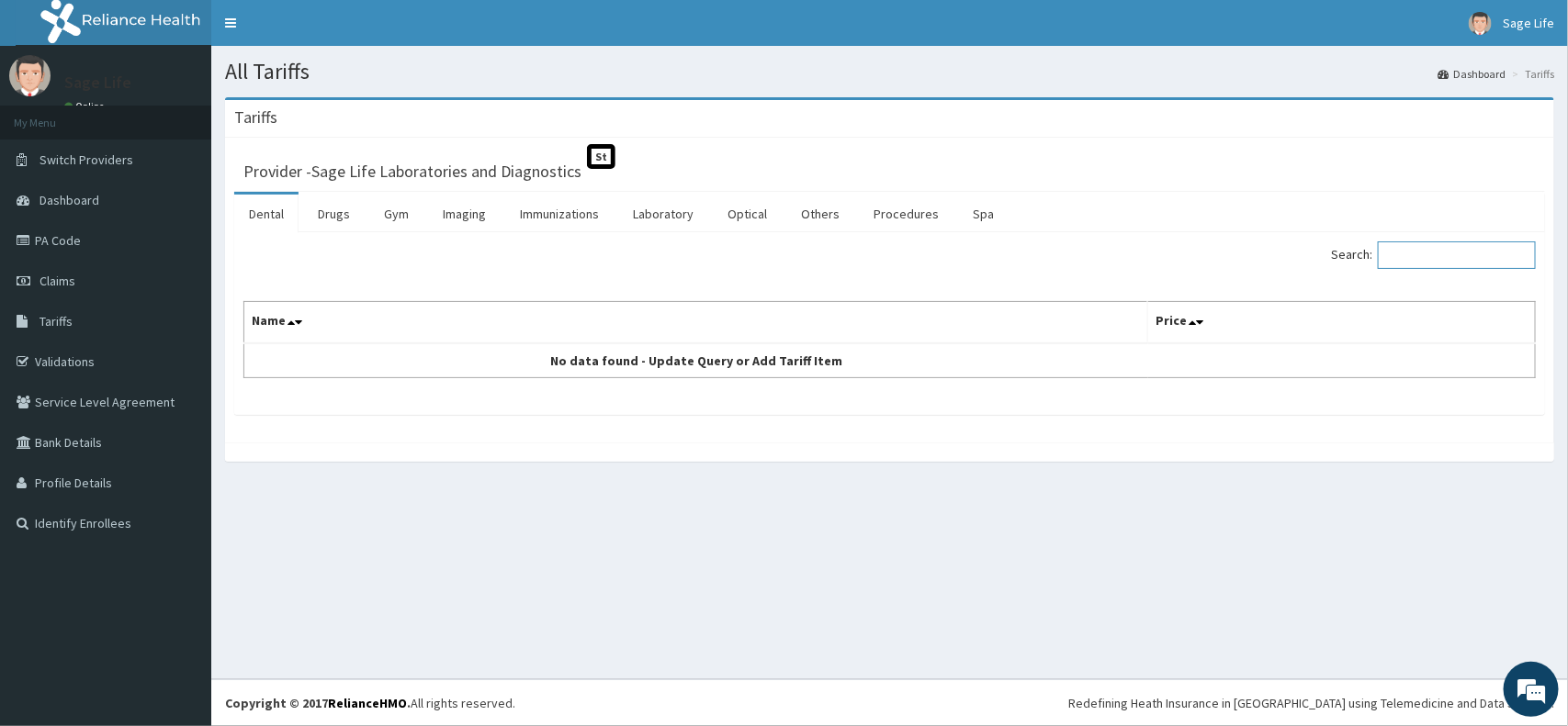
click at [1410, 254] on input "Search:" at bounding box center [1456, 255] width 158 height 27
type input "V"
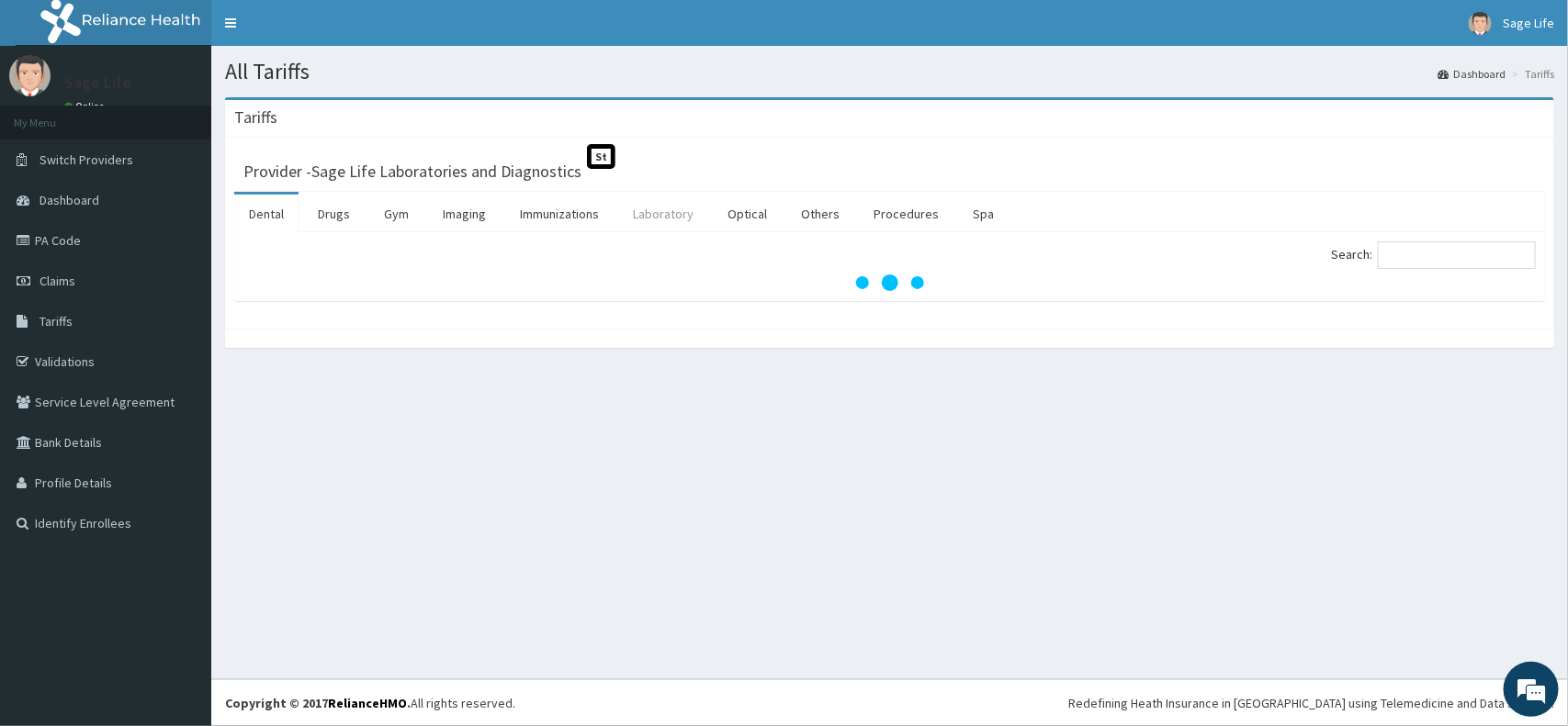
click at [677, 222] on link "Laboratory" at bounding box center [662, 214] width 90 height 39
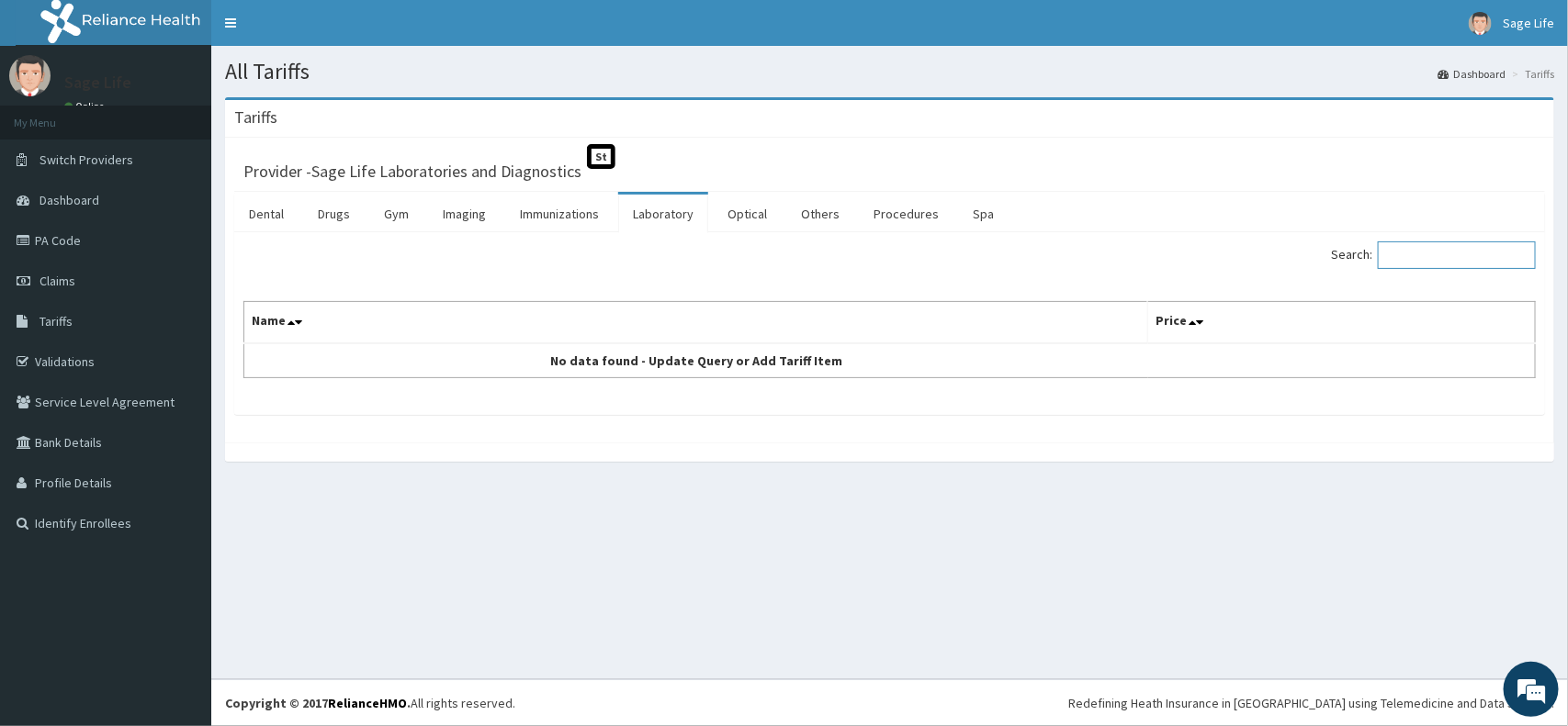
click at [1474, 255] on input "Search:" at bounding box center [1456, 255] width 158 height 27
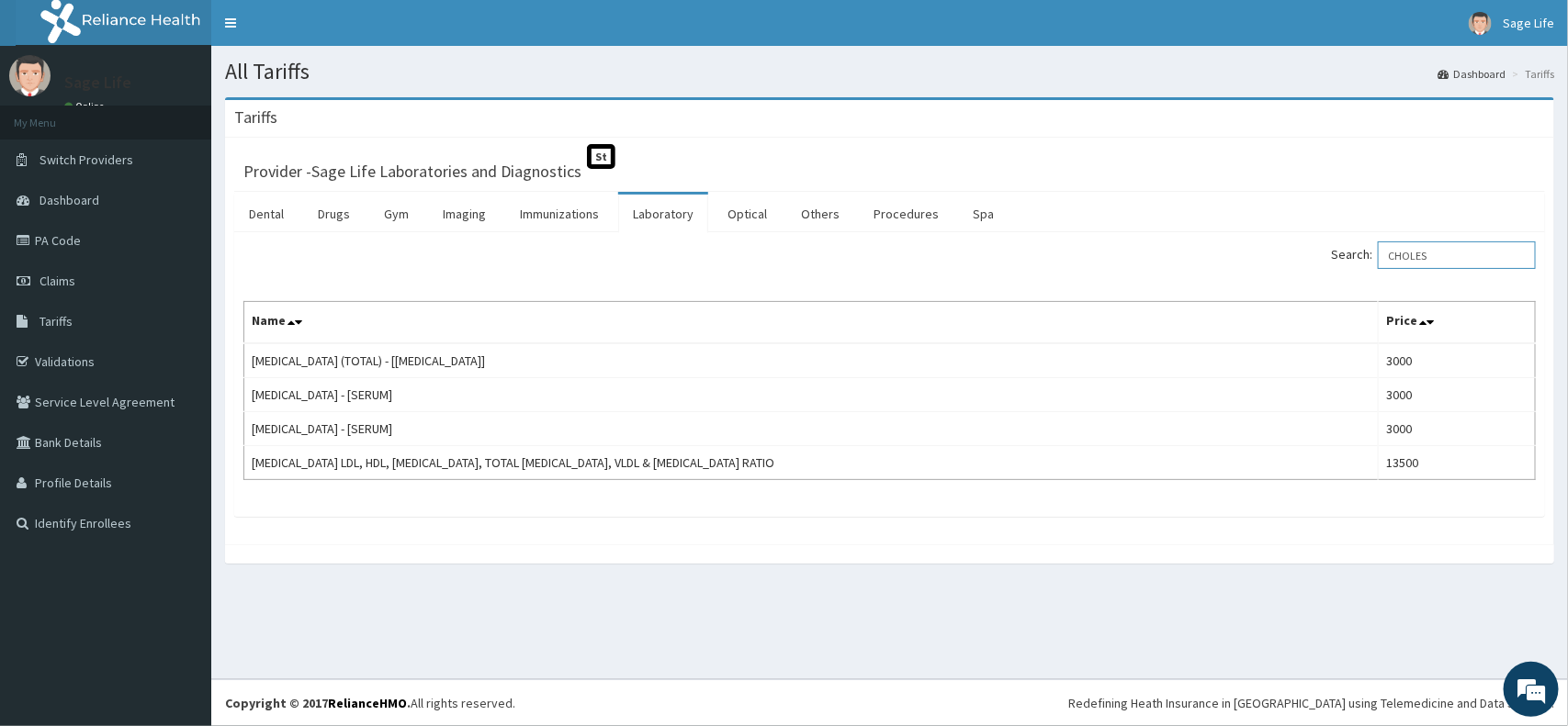
type input "CHOLES"
click at [82, 274] on link "Claims" at bounding box center [106, 281] width 211 height 41
click at [84, 234] on link "PA Code" at bounding box center [106, 241] width 211 height 41
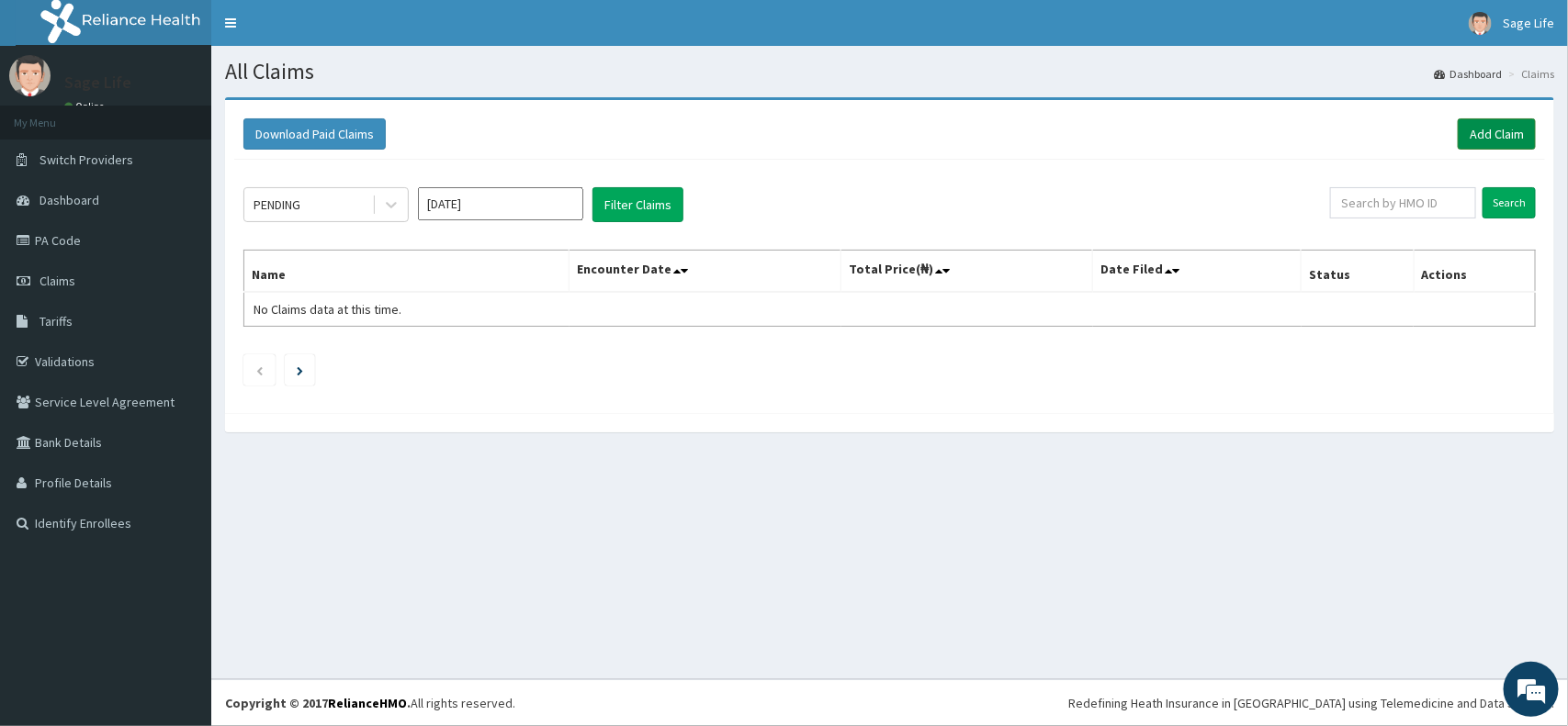
click at [1486, 134] on link "Add Claim" at bounding box center [1496, 134] width 78 height 31
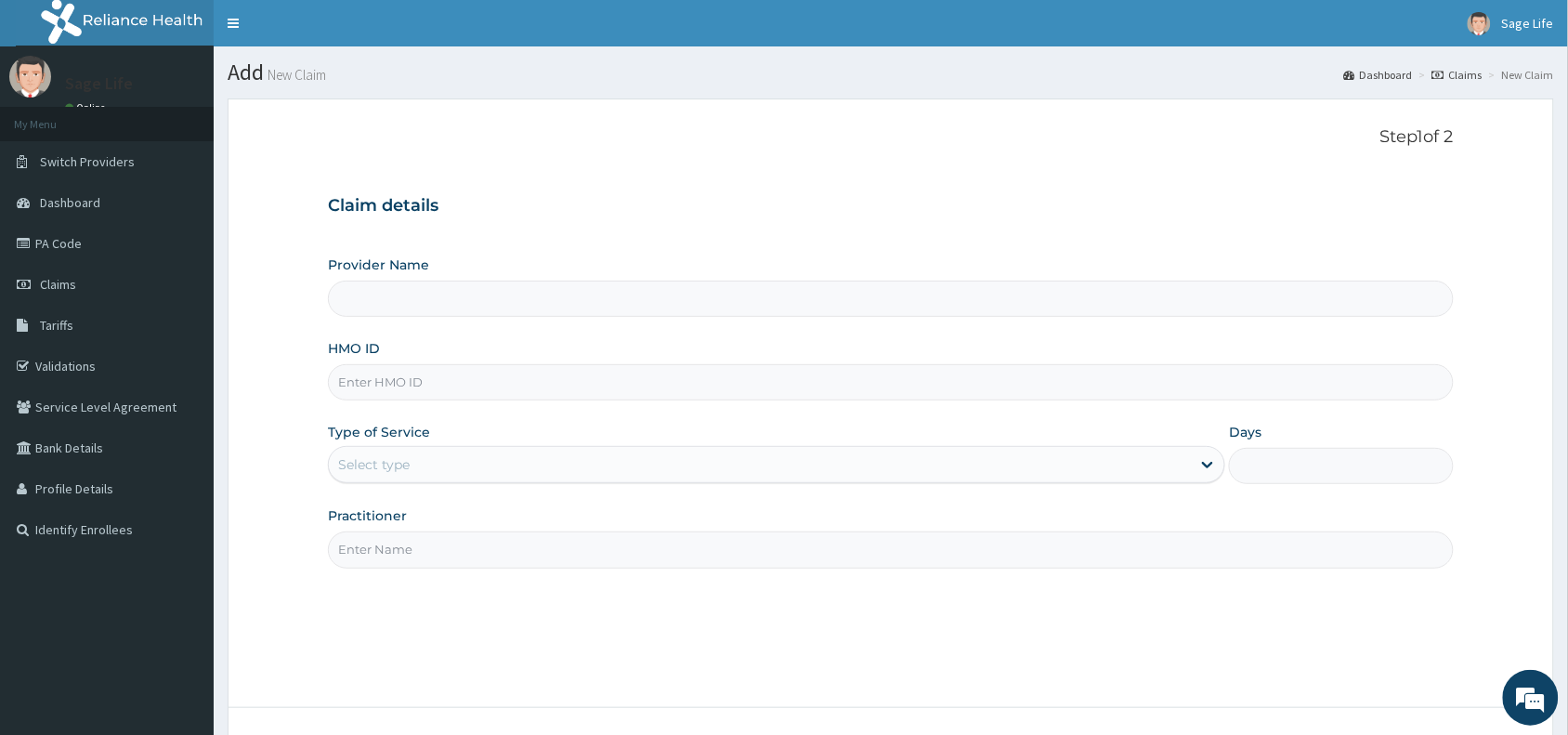
type input "Sage Life Laboratories and Diagnostics"
click at [403, 391] on input "HMO ID" at bounding box center [890, 382] width 1125 height 36
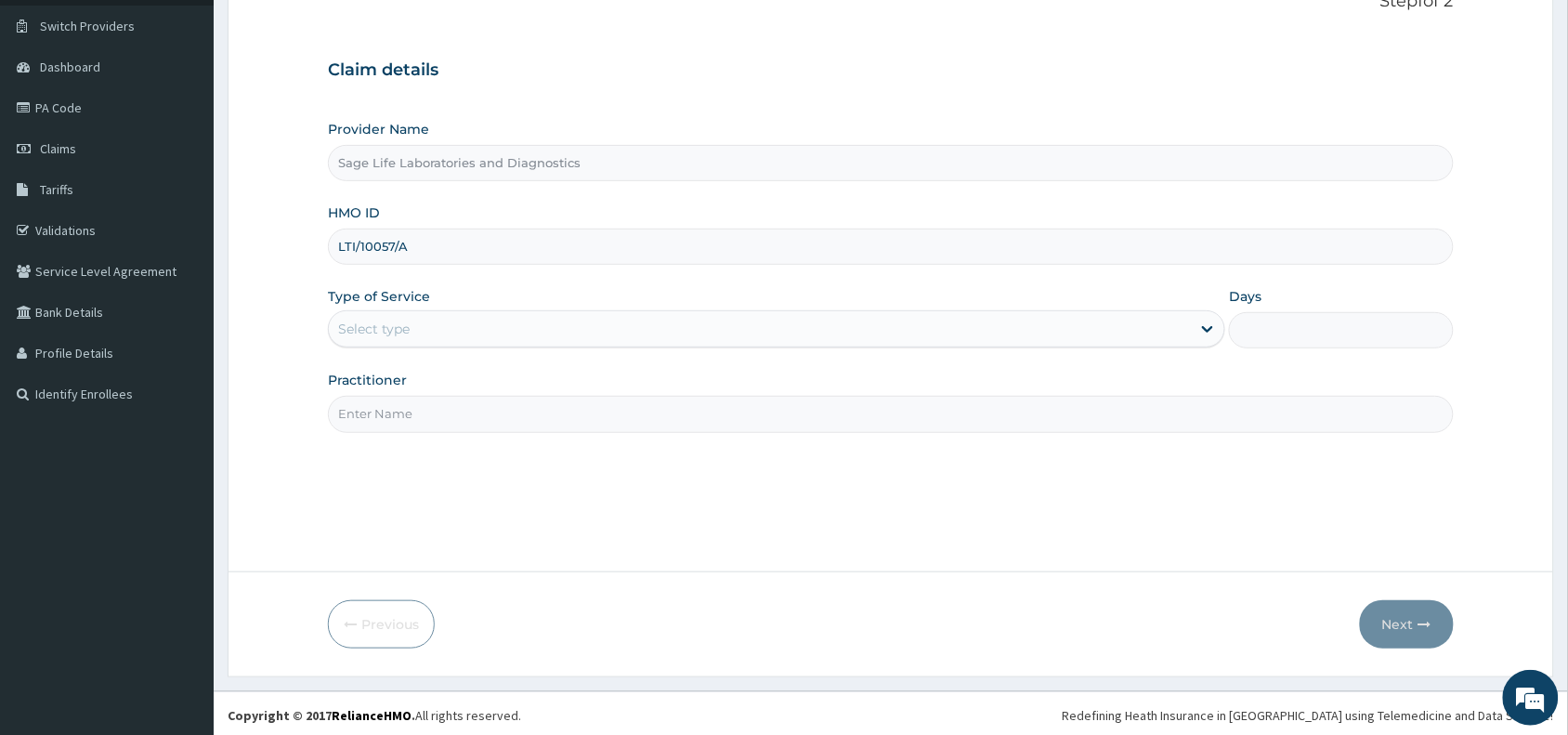
scroll to position [139, 0]
type input "LTI/10057/A"
click at [449, 325] on div "Select type" at bounding box center [760, 325] width 862 height 29
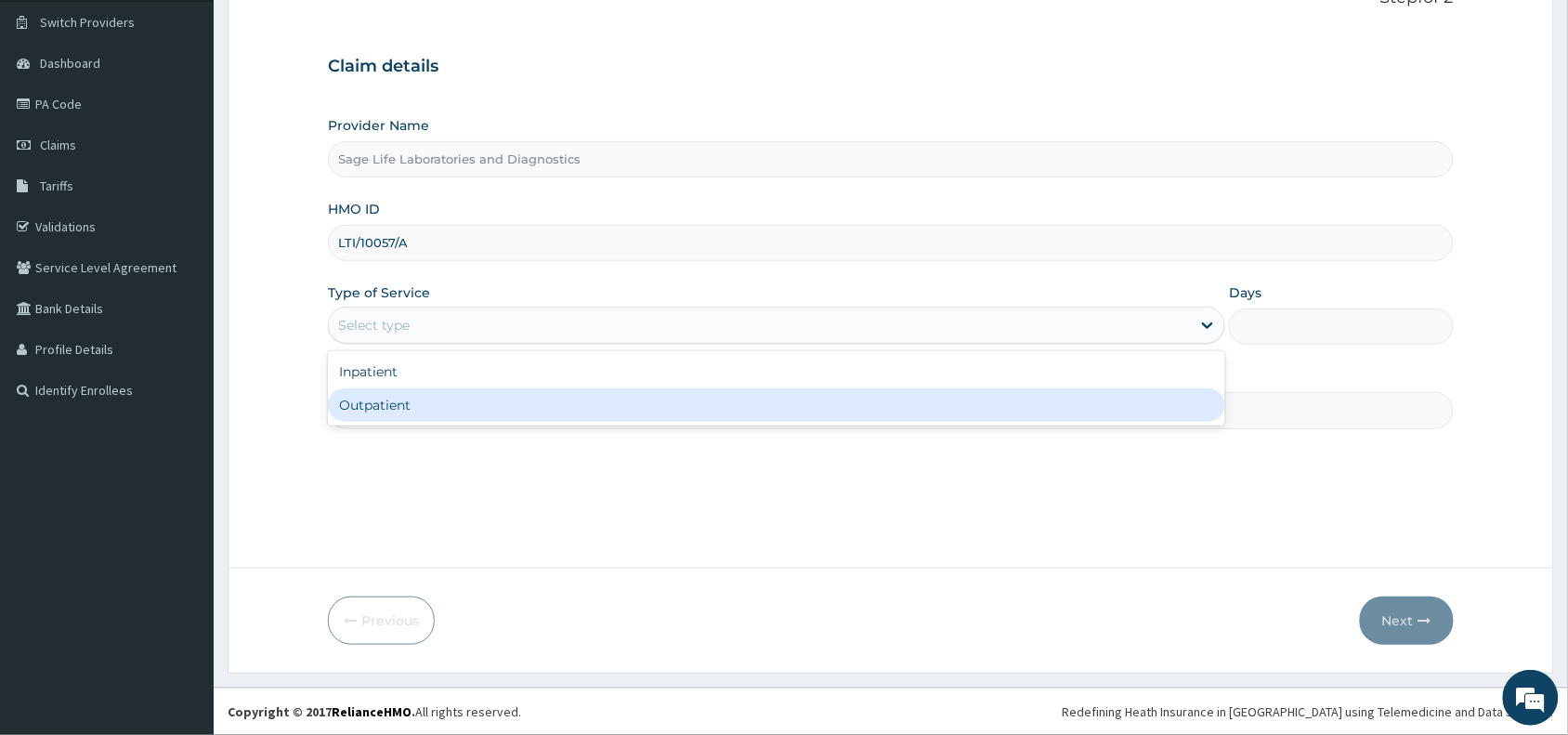
click at [437, 405] on div "Outpatient" at bounding box center [777, 405] width 897 height 33
type input "1"
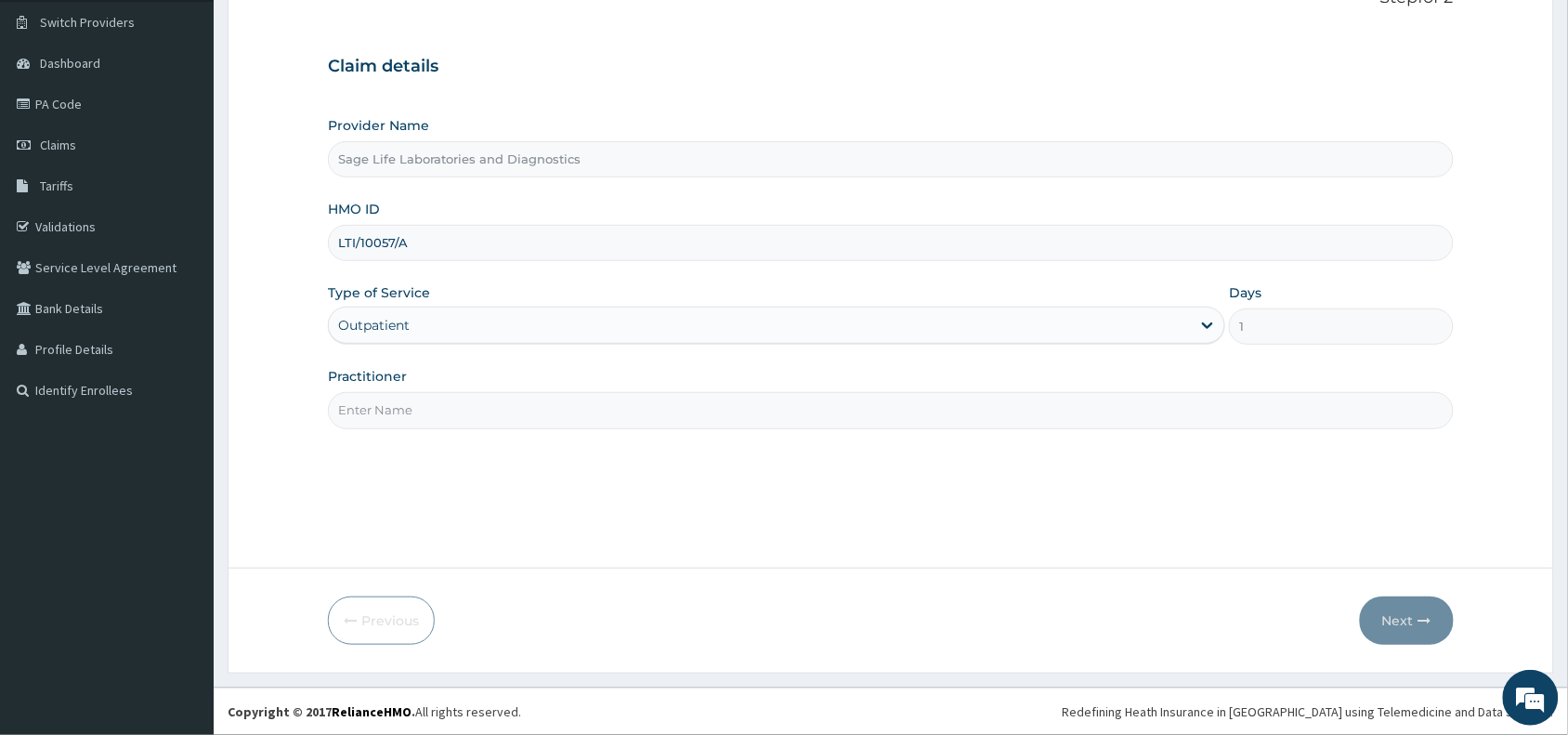
drag, startPoint x: 516, startPoint y: 405, endPoint x: 515, endPoint y: 425, distance: 20.0
click at [516, 405] on input "Practitioner" at bounding box center [890, 410] width 1125 height 36
type input "NIL"
click at [1404, 616] on button "Next" at bounding box center [1406, 620] width 94 height 48
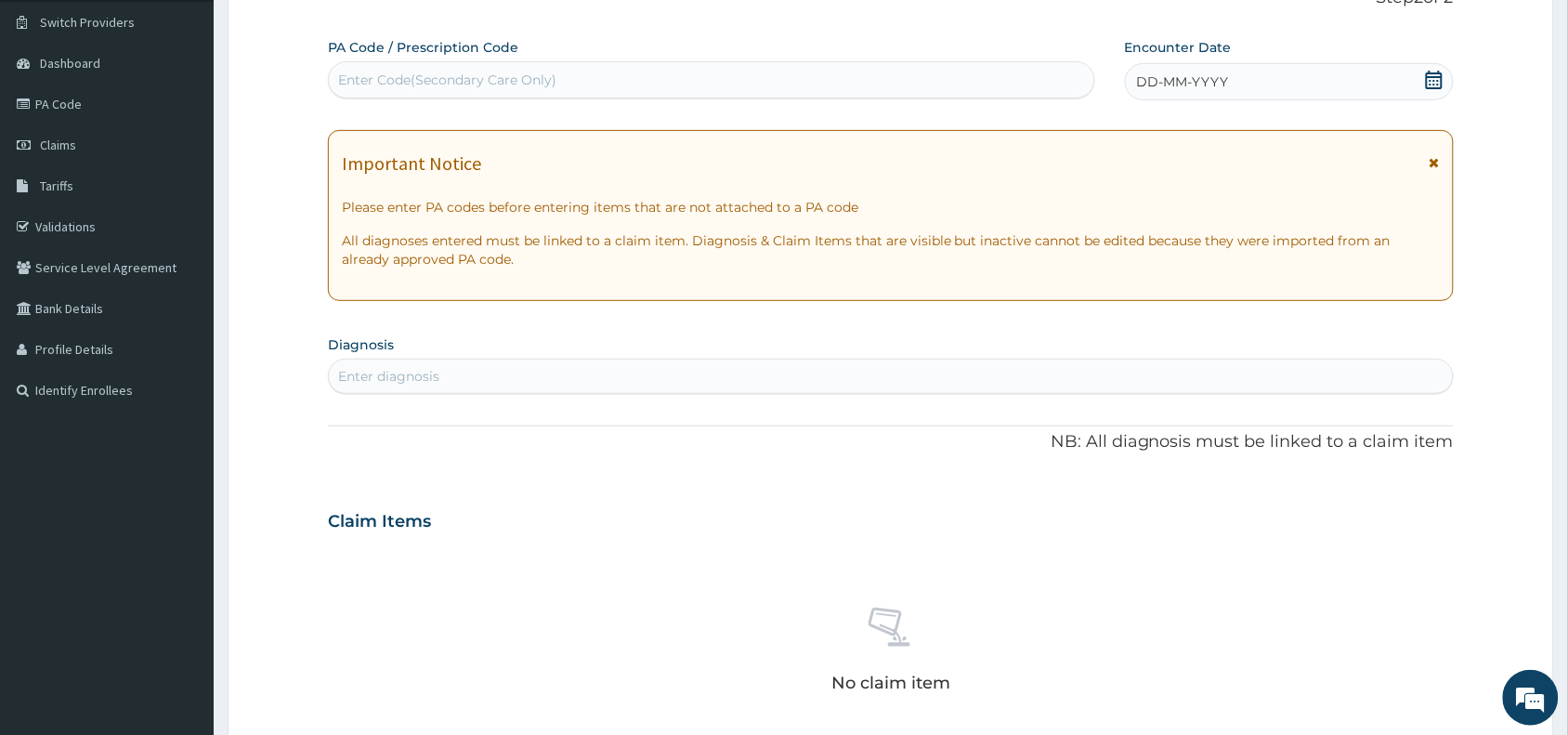
click at [458, 67] on div "Enter Code(Secondary Care Only)" at bounding box center [711, 79] width 765 height 29
paste input "PA/AB8F9B"
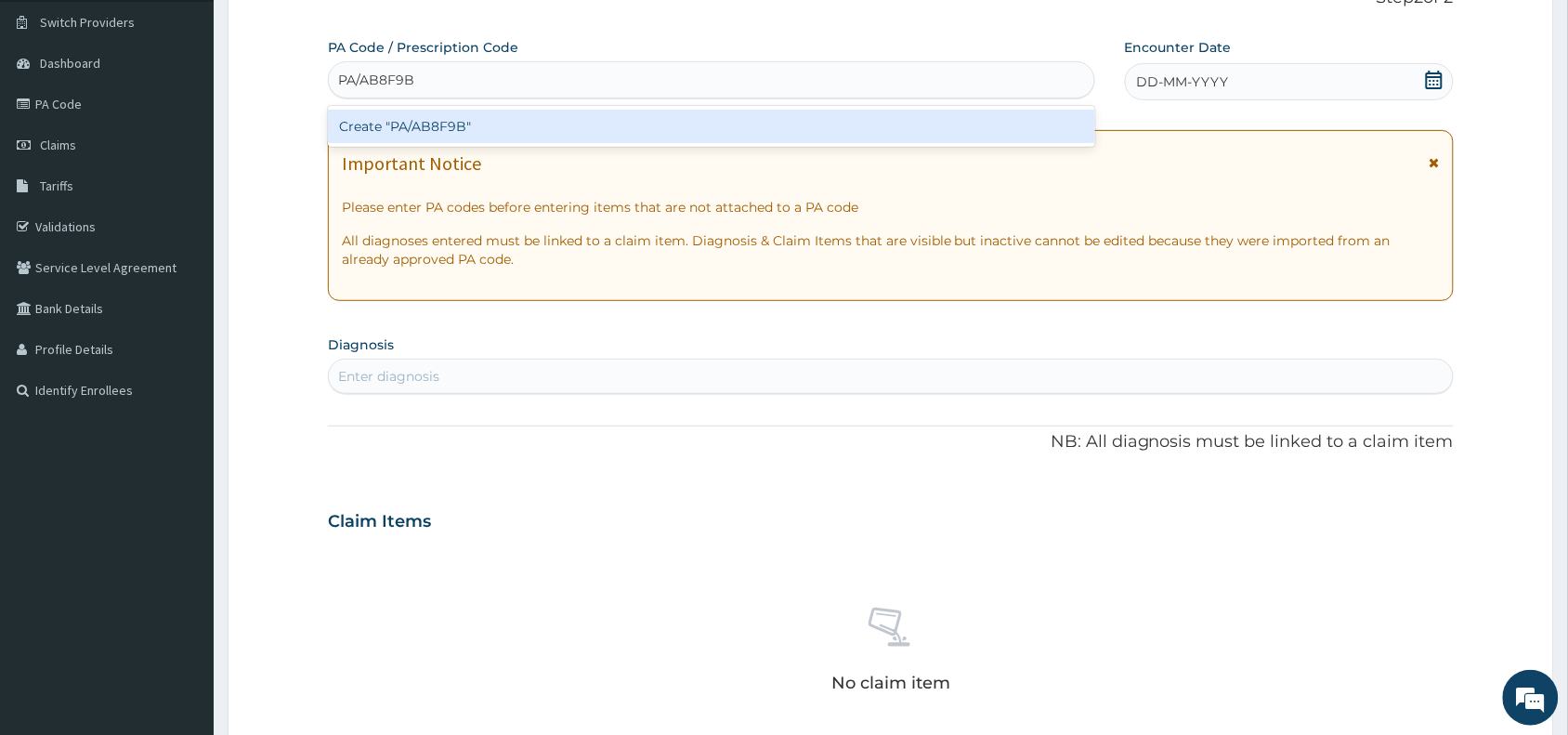
type input "PA/AB8F9B"
click at [557, 122] on div "Create "PA/AB8F9B"" at bounding box center [711, 126] width 767 height 33
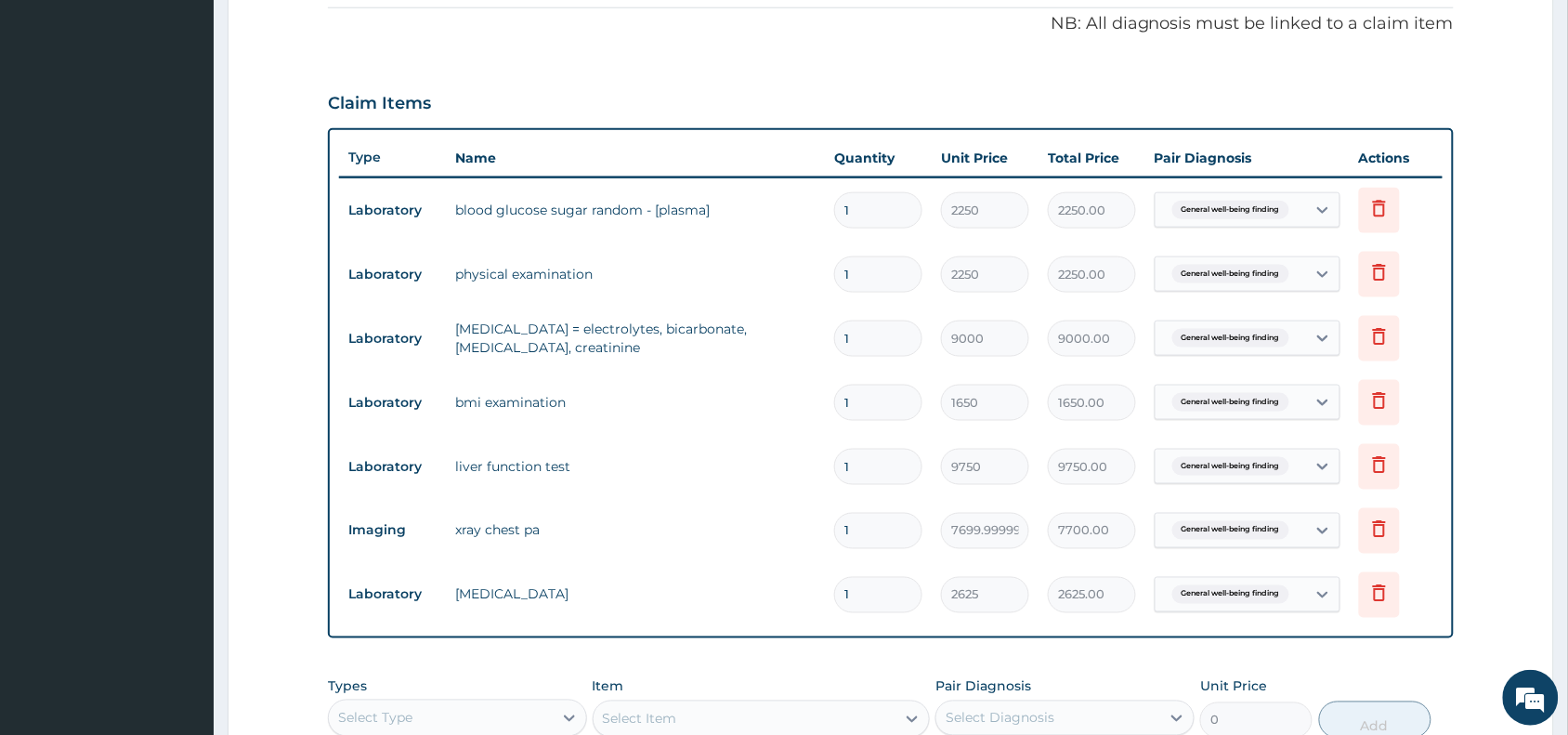
scroll to position [551, 0]
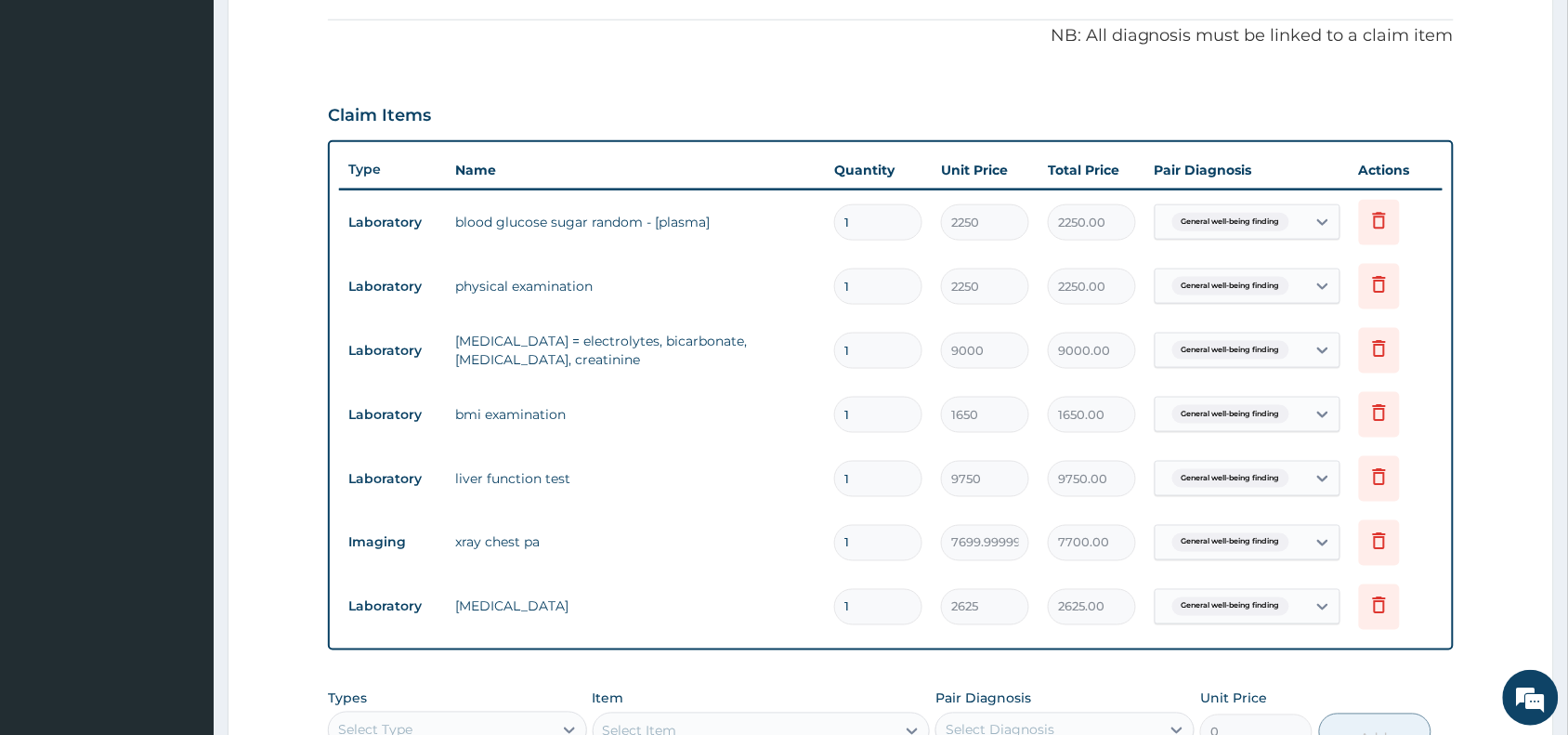
drag, startPoint x: 872, startPoint y: 214, endPoint x: 825, endPoint y: 220, distance: 47.4
click at [825, 220] on td "1" at bounding box center [878, 222] width 107 height 55
drag, startPoint x: 866, startPoint y: 284, endPoint x: 813, endPoint y: 290, distance: 53.3
click at [813, 290] on tr "Laboratory physical examination 1 2250 2250.00 General well-being finding Delete" at bounding box center [890, 286] width 1104 height 64
drag, startPoint x: 882, startPoint y: 354, endPoint x: 791, endPoint y: 354, distance: 91.0
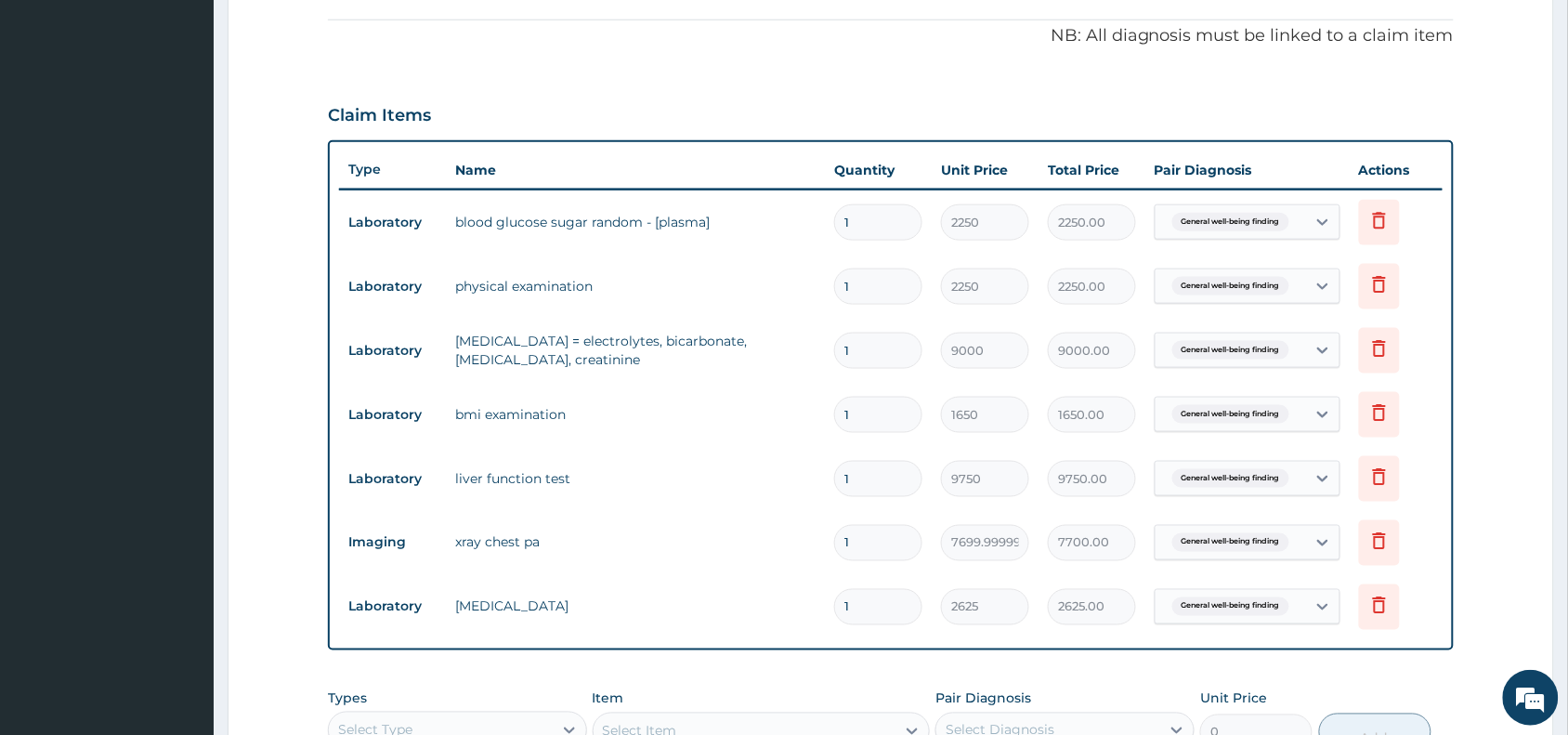
click at [791, 354] on tr "Laboratory renal function tests = electrolytes, bicarbonate, urea, creatinine 1…" at bounding box center [890, 350] width 1104 height 64
drag, startPoint x: 896, startPoint y: 419, endPoint x: 784, endPoint y: 411, distance: 112.3
click at [784, 411] on tr "Laboratory bmi examination 1 1650 1650.00 General well-being finding Delete" at bounding box center [890, 415] width 1104 height 64
drag, startPoint x: 880, startPoint y: 470, endPoint x: 809, endPoint y: 474, distance: 71.1
click at [809, 474] on tr "Laboratory liver function test 1 9750 9750.00 General well-being finding Delete" at bounding box center [890, 478] width 1104 height 64
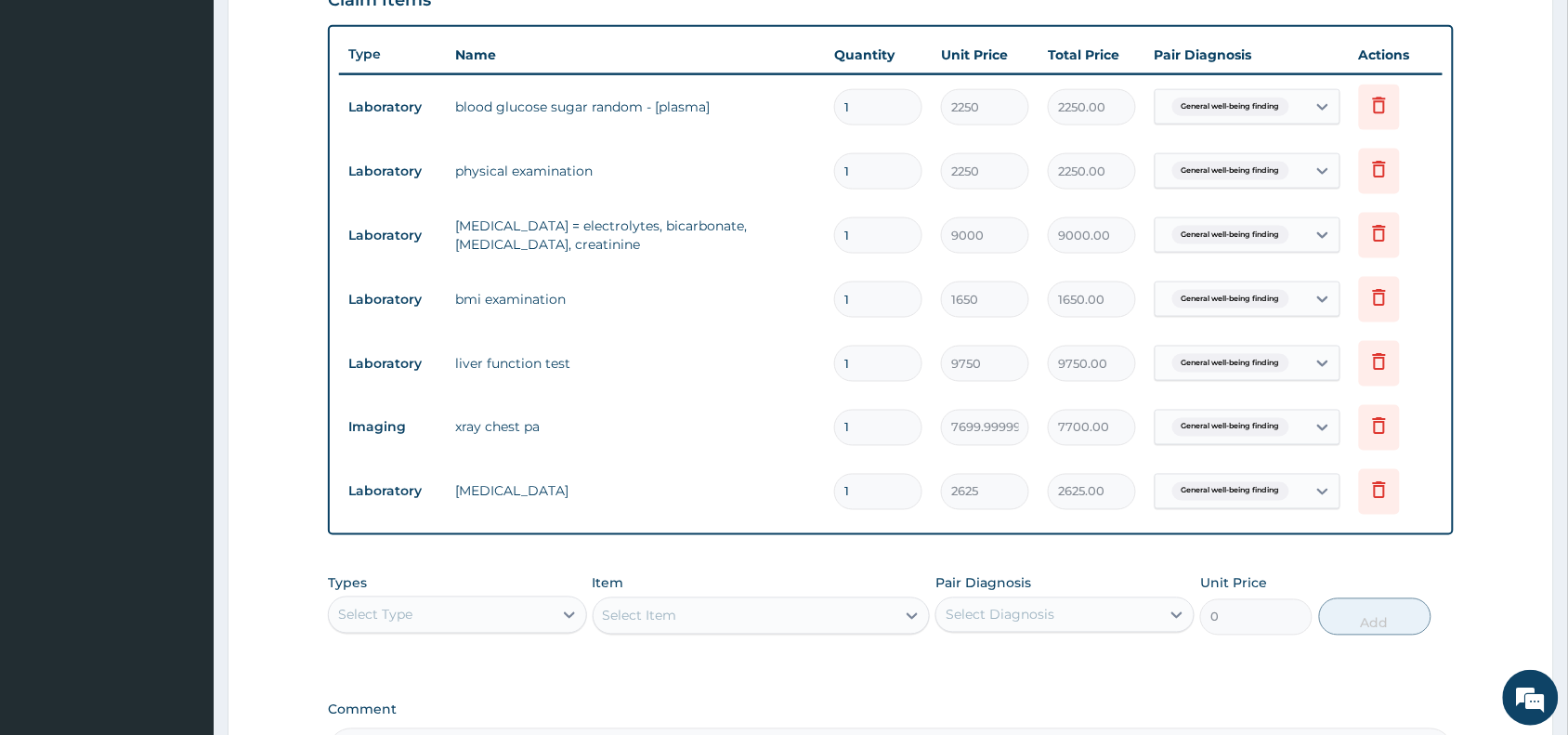
scroll to position [667, 0]
drag, startPoint x: 861, startPoint y: 429, endPoint x: 795, endPoint y: 430, distance: 66.0
click at [795, 430] on tr "Imaging xray chest pa 1 7699.999999999999 7700.00 General well-being finding De…" at bounding box center [890, 426] width 1104 height 64
drag, startPoint x: 856, startPoint y: 485, endPoint x: 837, endPoint y: 485, distance: 19.0
click at [837, 485] on input "1" at bounding box center [879, 491] width 88 height 36
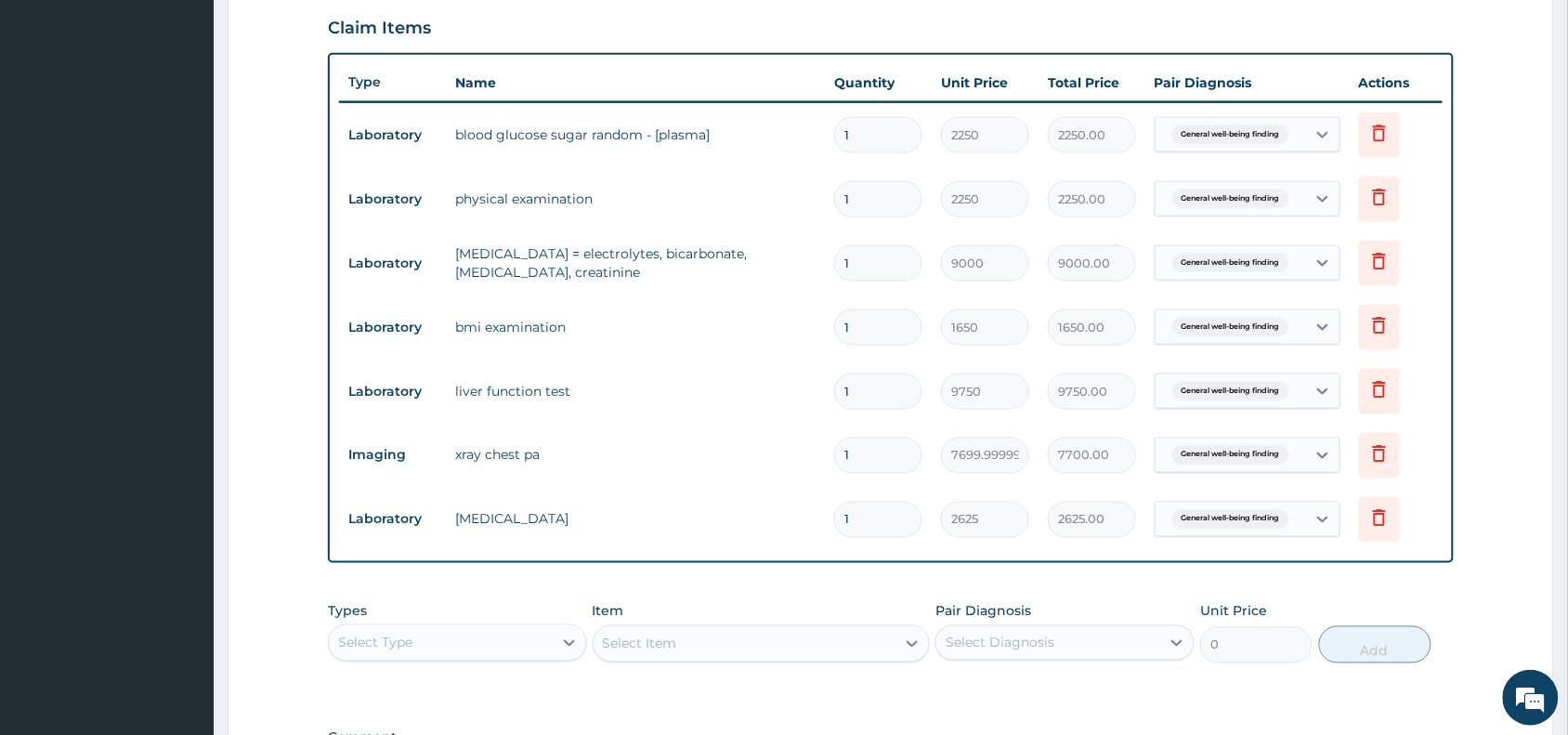
scroll to position [551, 0]
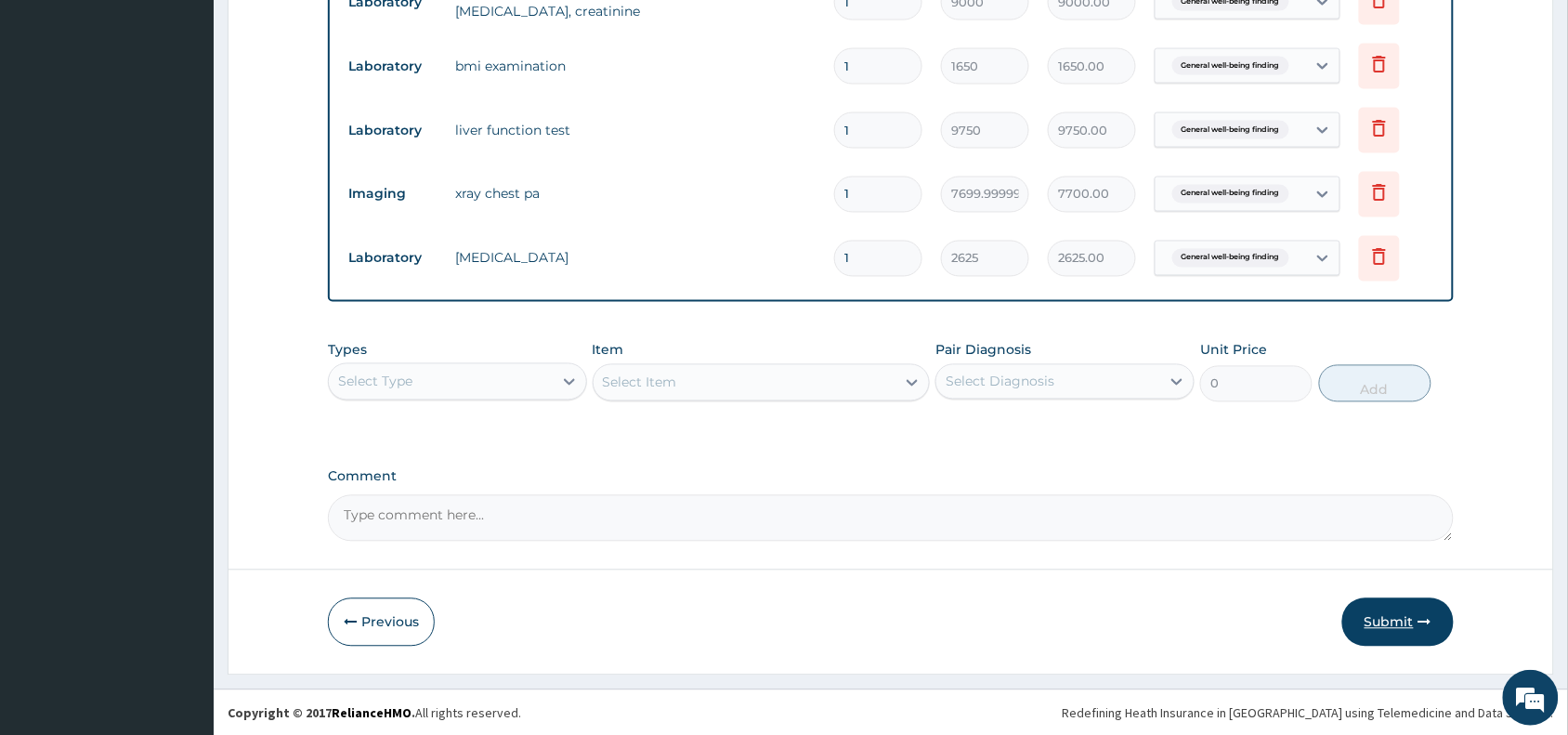
click at [1385, 629] on button "Submit" at bounding box center [1398, 622] width 112 height 48
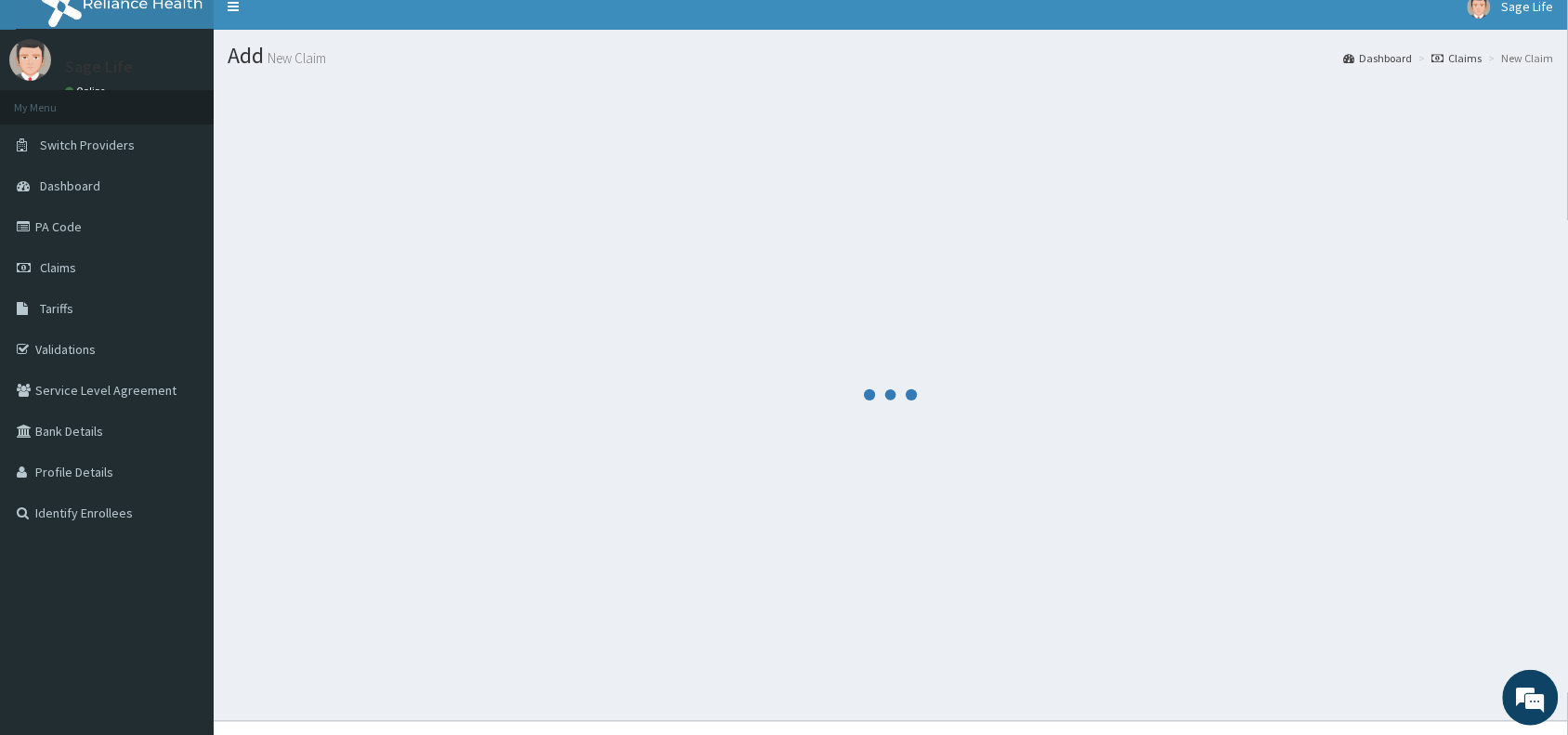
scroll to position [0, 0]
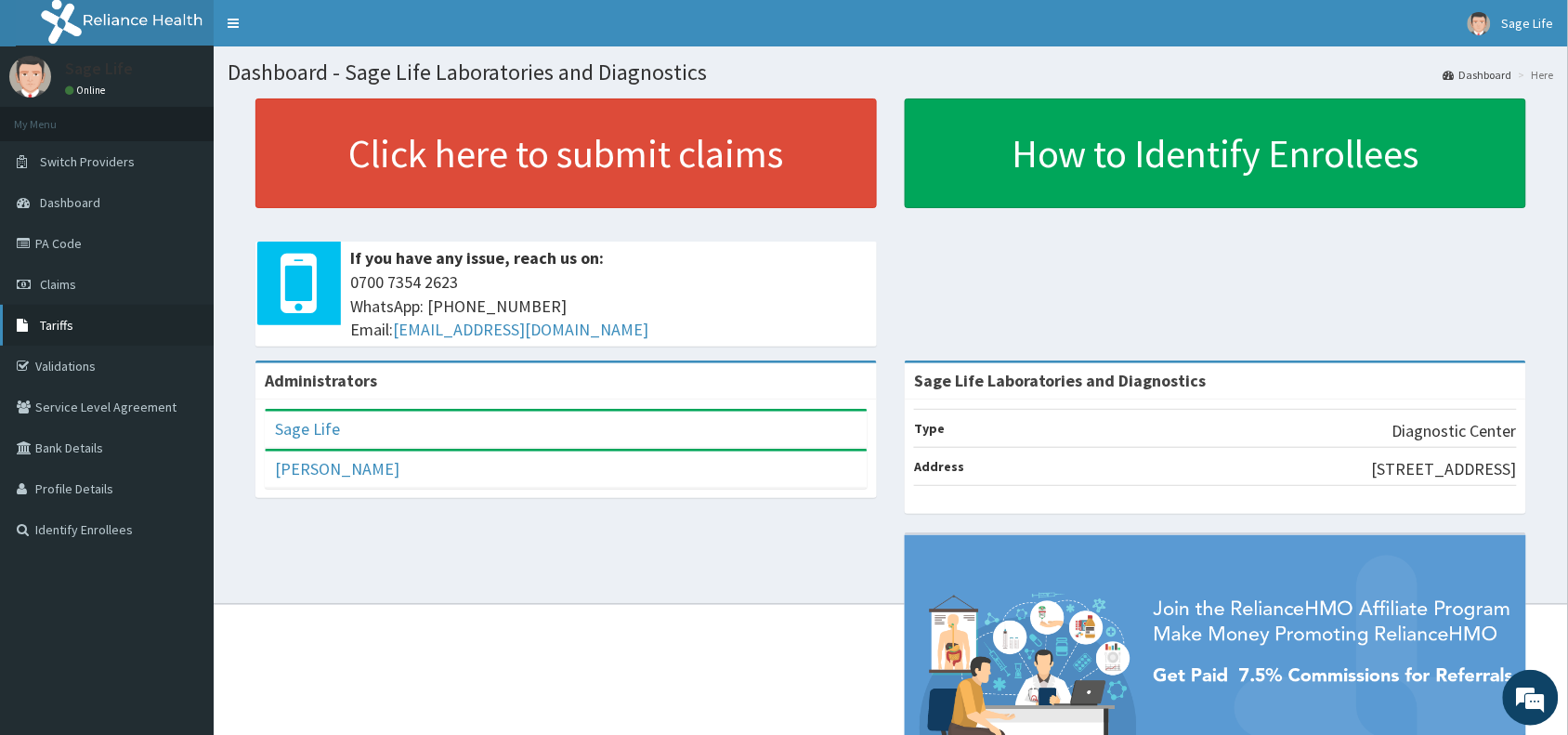
click at [71, 330] on link "Tariffs" at bounding box center [107, 325] width 214 height 41
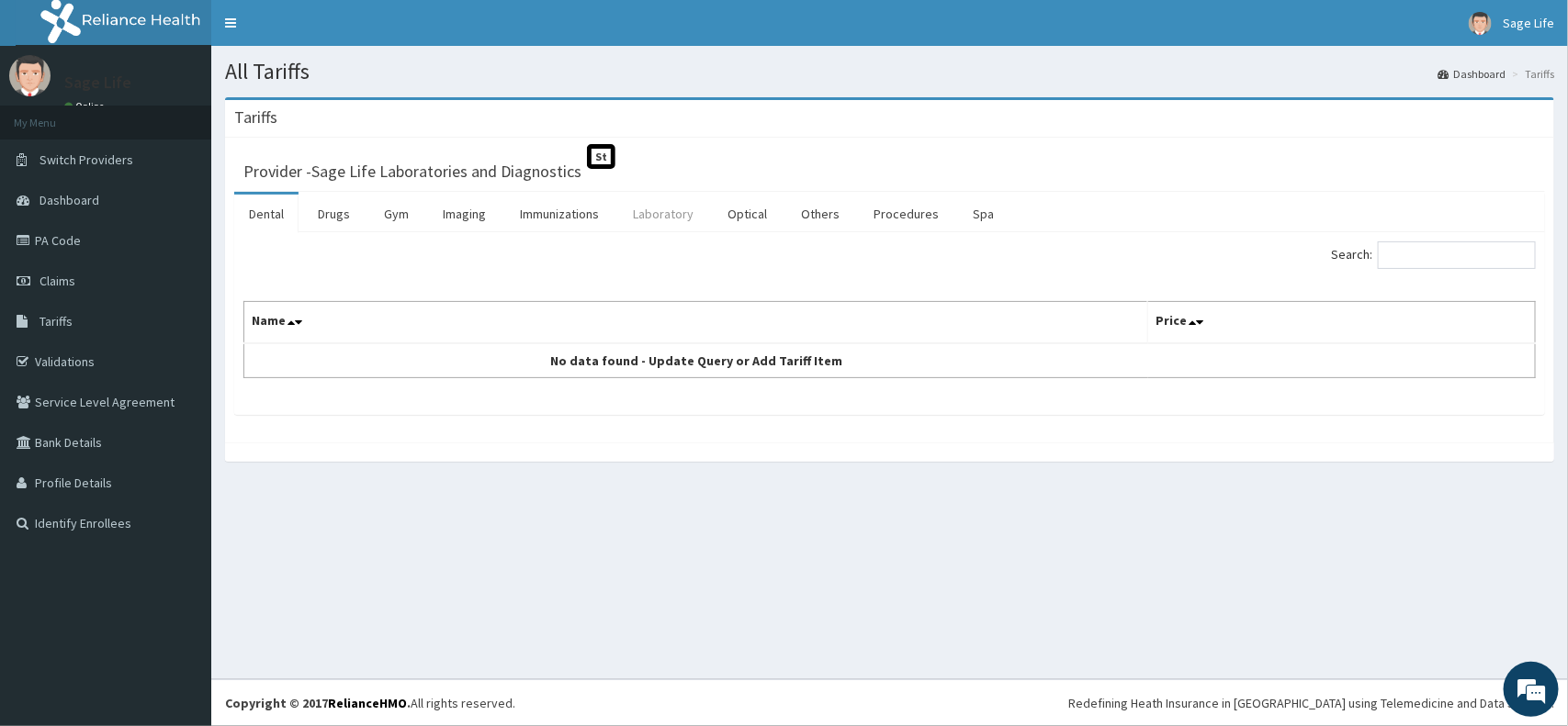
click at [663, 230] on link "Laboratory" at bounding box center [662, 214] width 90 height 39
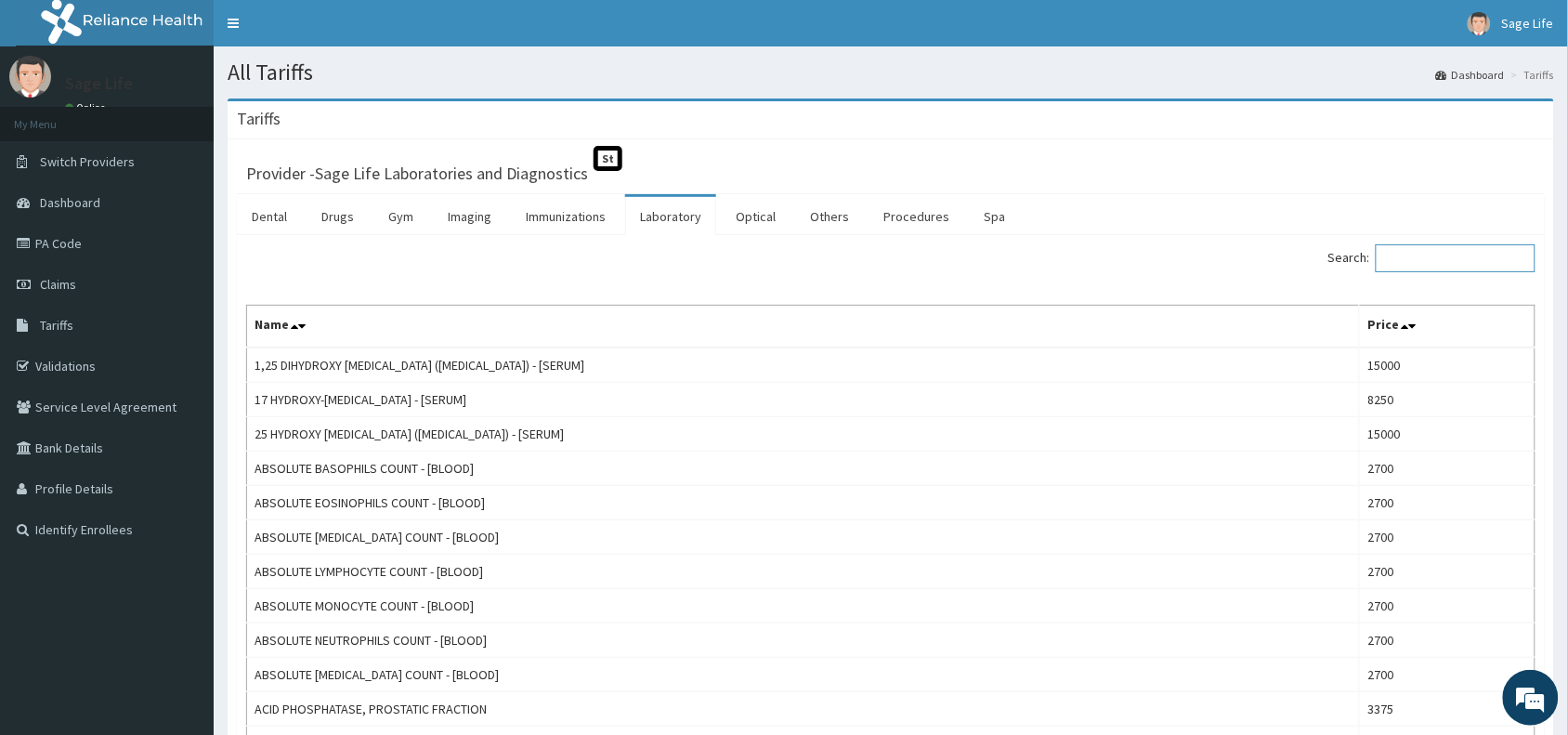
click at [1423, 252] on input "Search:" at bounding box center [1454, 258] width 160 height 27
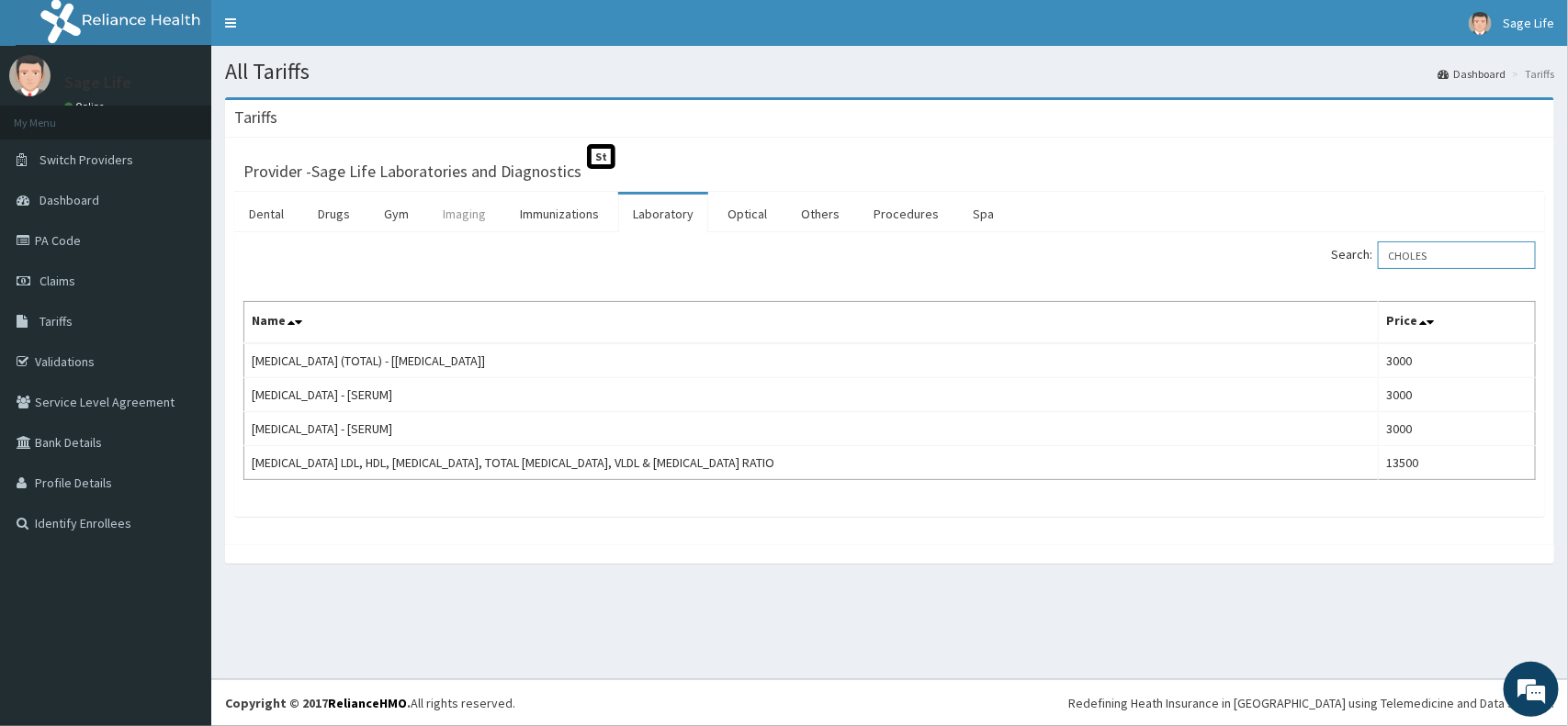
type input "CHOLES"
click at [456, 212] on link "Imaging" at bounding box center [464, 214] width 73 height 39
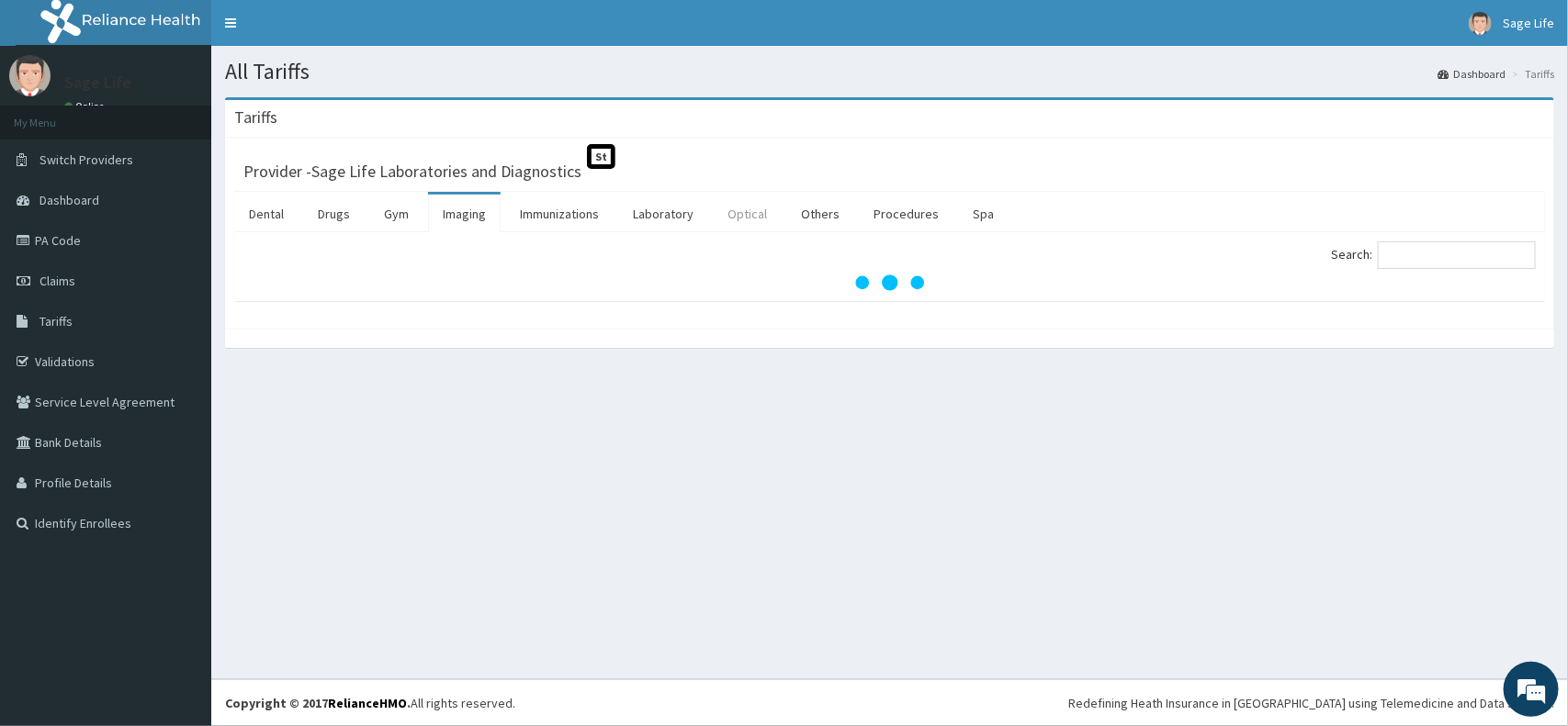
drag, startPoint x: 668, startPoint y: 216, endPoint x: 773, endPoint y: 218, distance: 105.0
click at [667, 214] on link "Laboratory" at bounding box center [662, 214] width 90 height 39
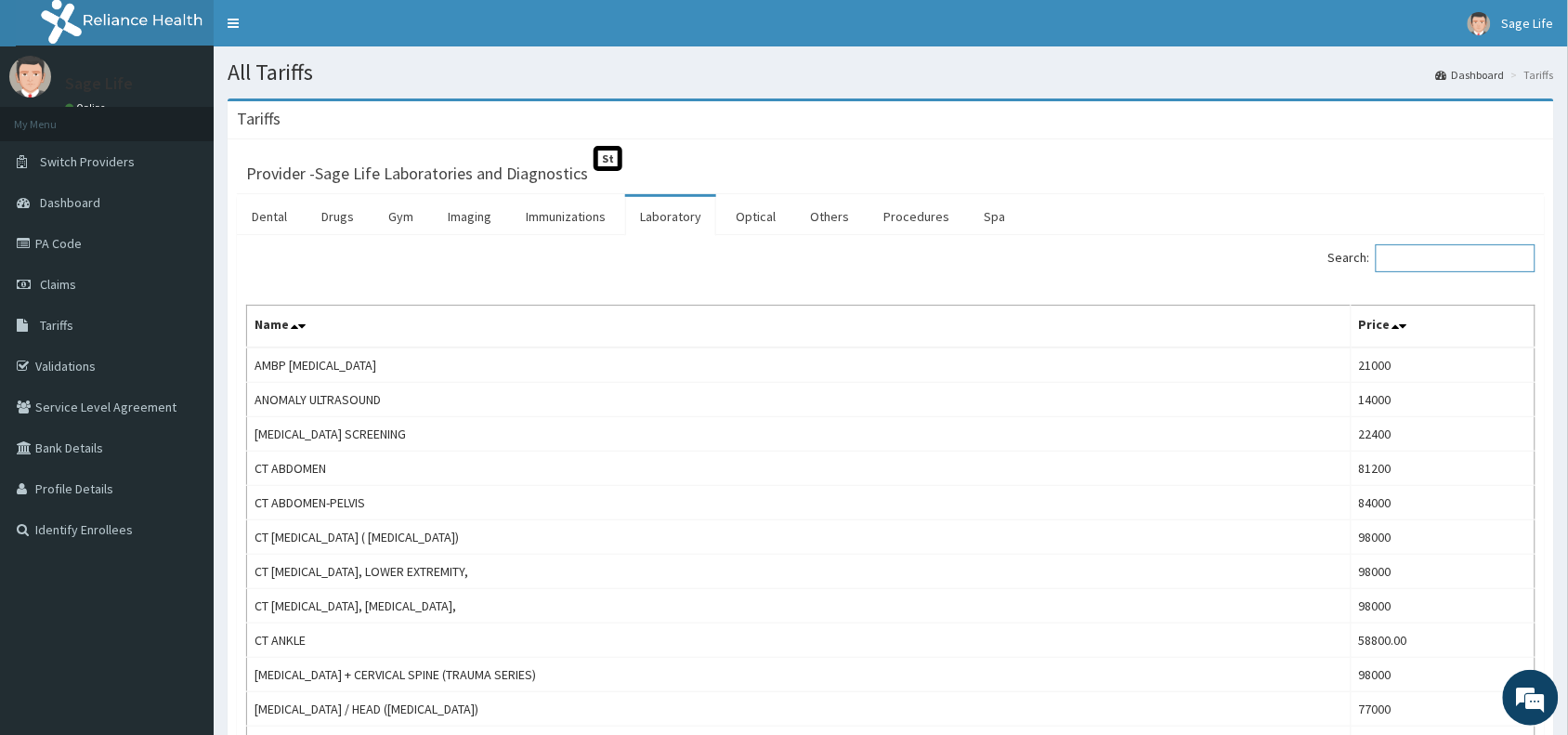
click at [1461, 261] on input "Search:" at bounding box center [1454, 258] width 160 height 27
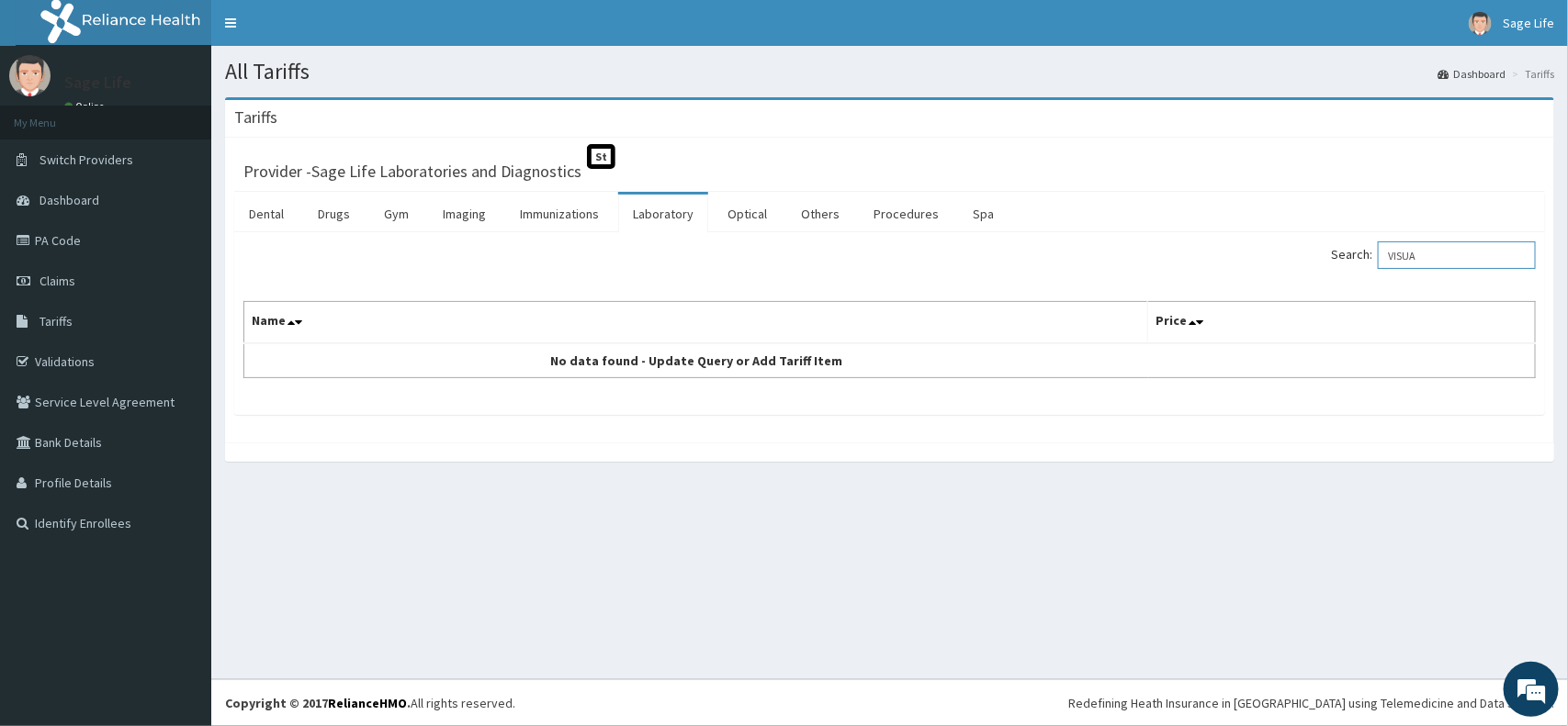
drag, startPoint x: 1449, startPoint y: 255, endPoint x: 1385, endPoint y: 256, distance: 64.0
click at [1385, 256] on label "Search: VISUA" at bounding box center [1432, 255] width 204 height 27
click at [1430, 257] on input "VISUA" at bounding box center [1456, 255] width 158 height 27
click at [1430, 257] on input "VISUA" at bounding box center [1456, 255] width 158 height 27
type input "#"
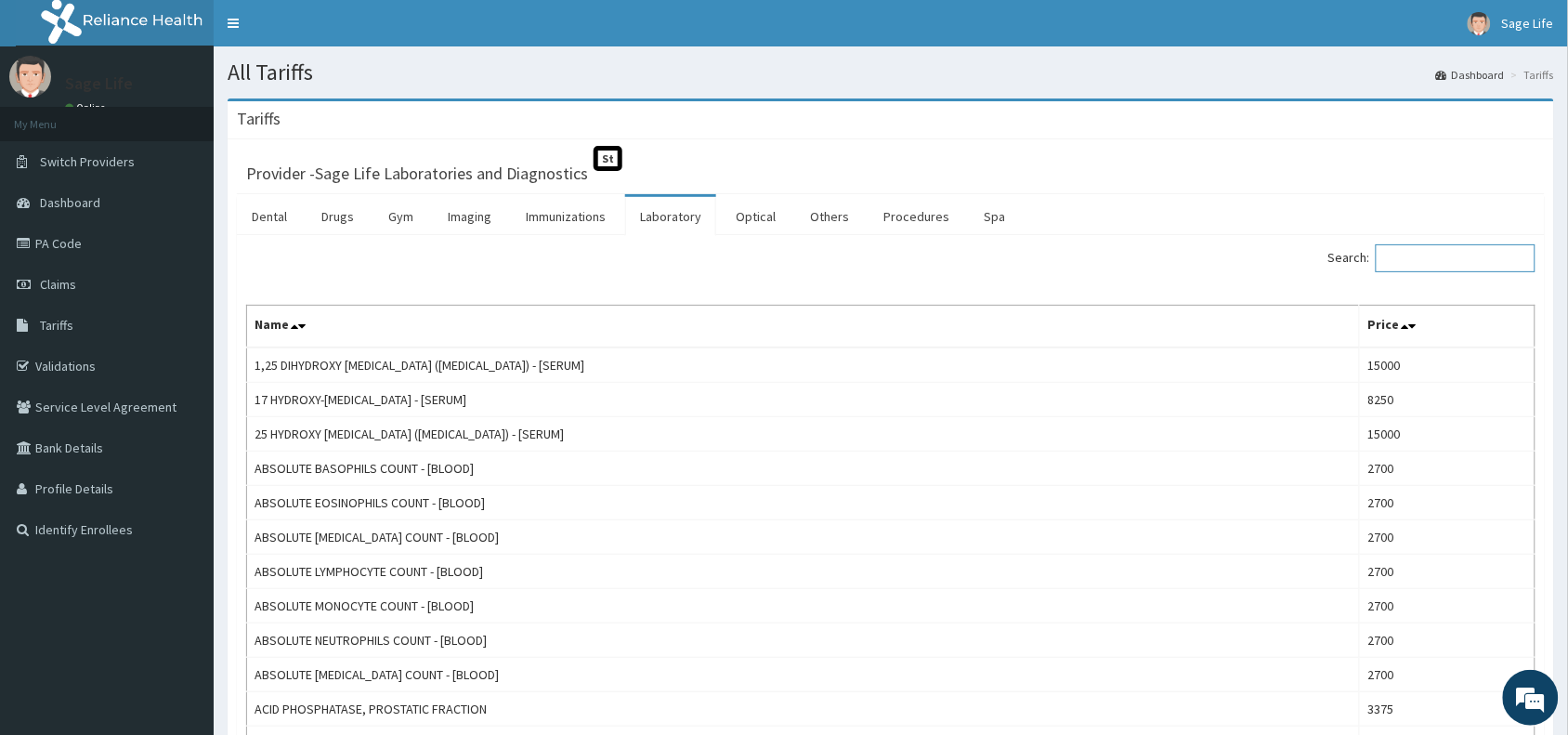
click at [1422, 261] on input "Search:" at bounding box center [1454, 258] width 160 height 27
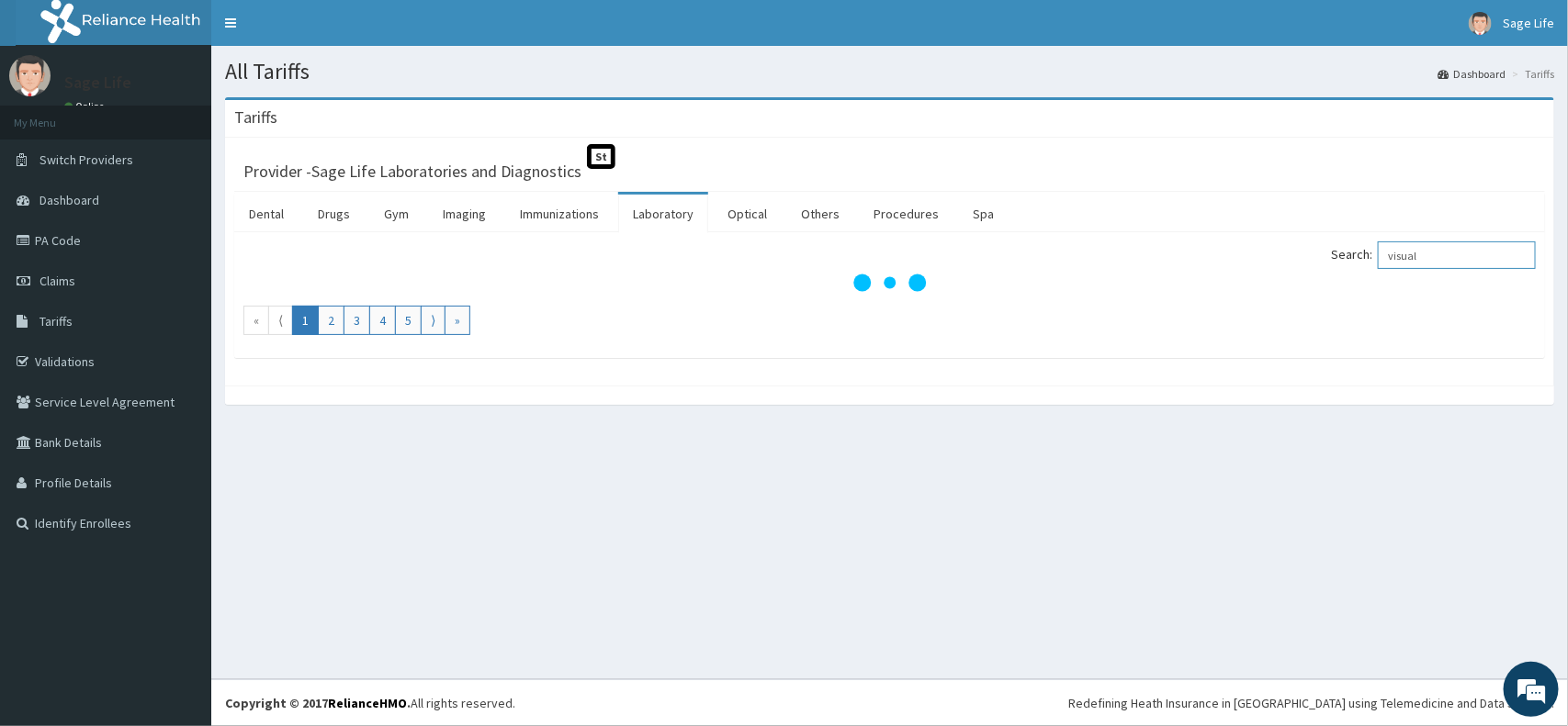
type input "visual"
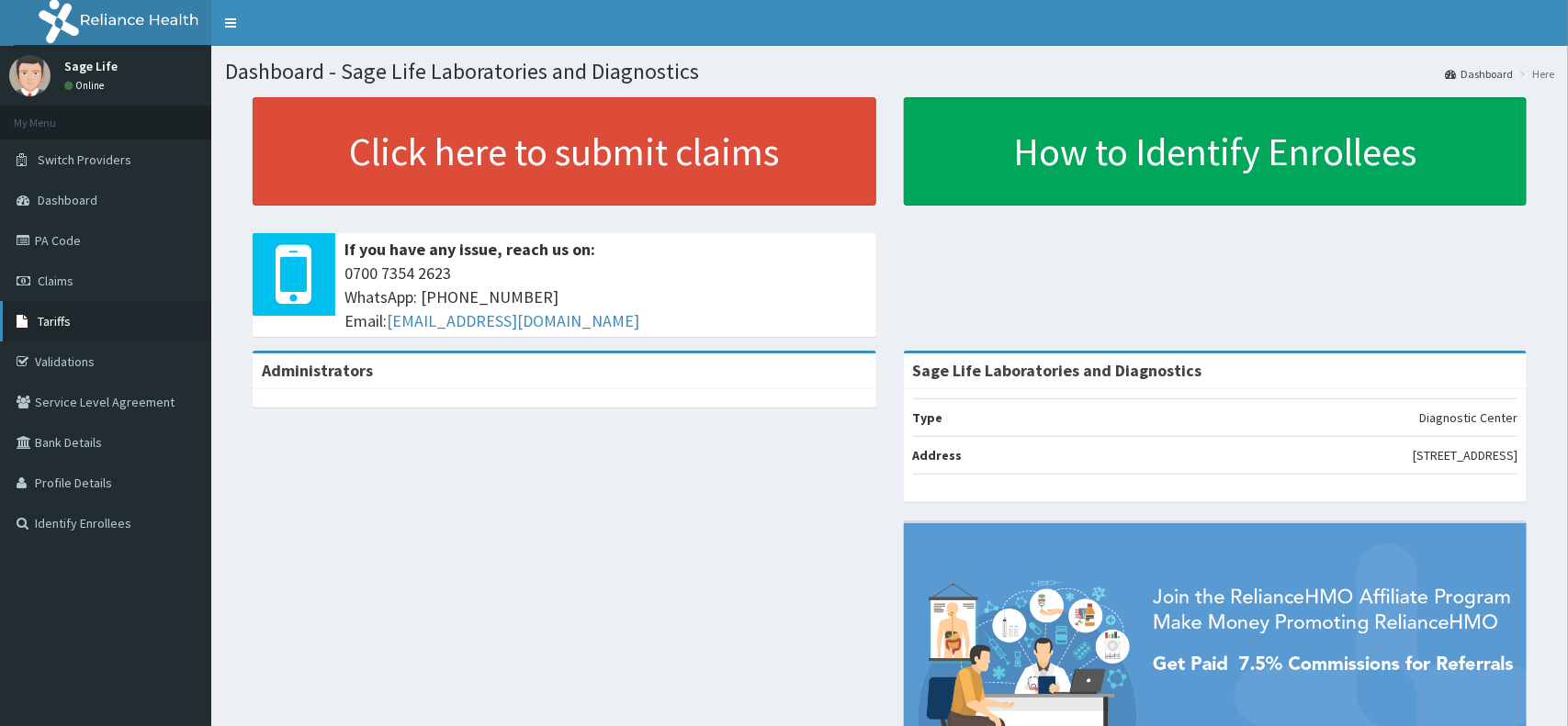
drag, startPoint x: 0, startPoint y: 0, endPoint x: 48, endPoint y: 319, distance: 322.6
click at [78, 326] on link "Tariffs" at bounding box center [106, 321] width 211 height 41
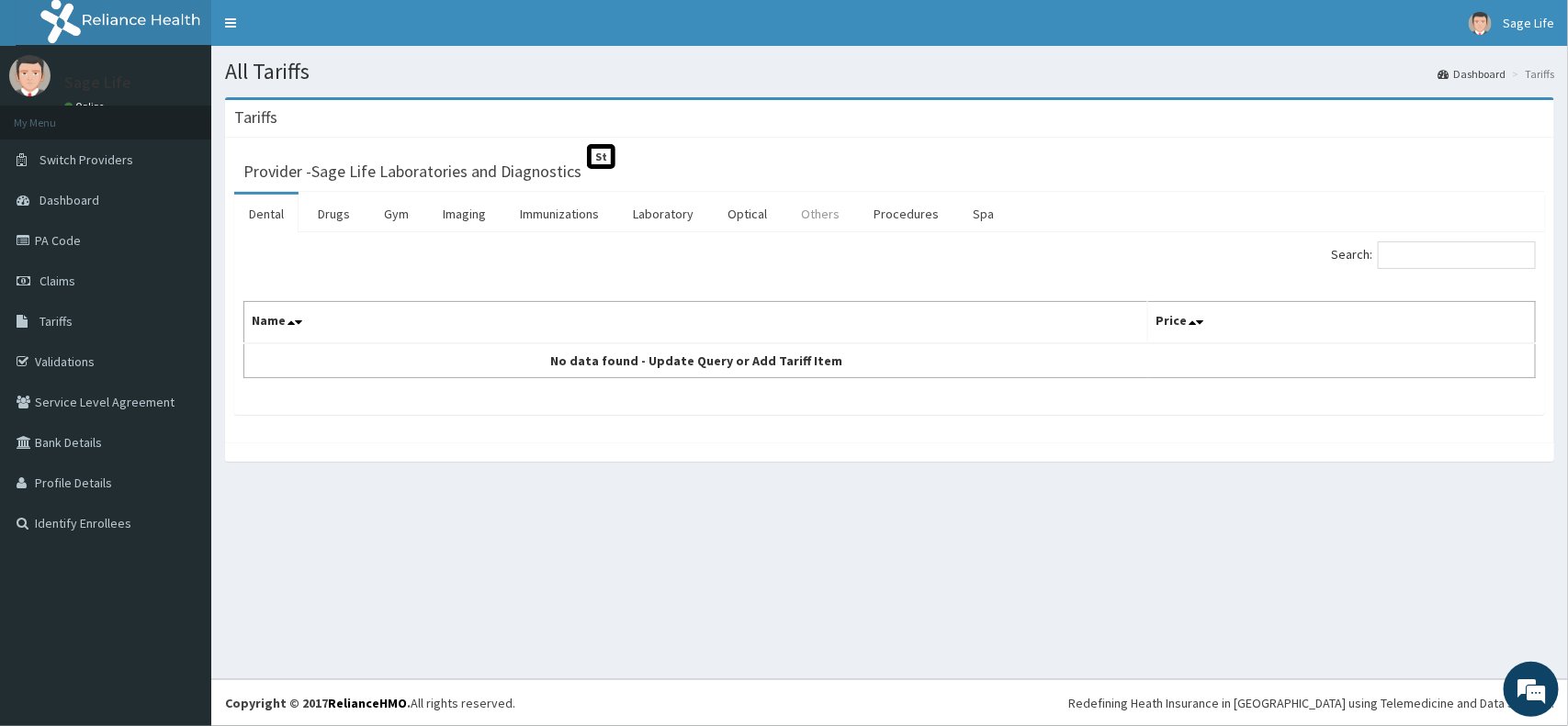
click at [841, 208] on link "Others" at bounding box center [820, 214] width 68 height 39
drag, startPoint x: 696, startPoint y: 204, endPoint x: 755, endPoint y: 206, distance: 59.0
click at [695, 206] on link "Laboratory" at bounding box center [662, 214] width 90 height 39
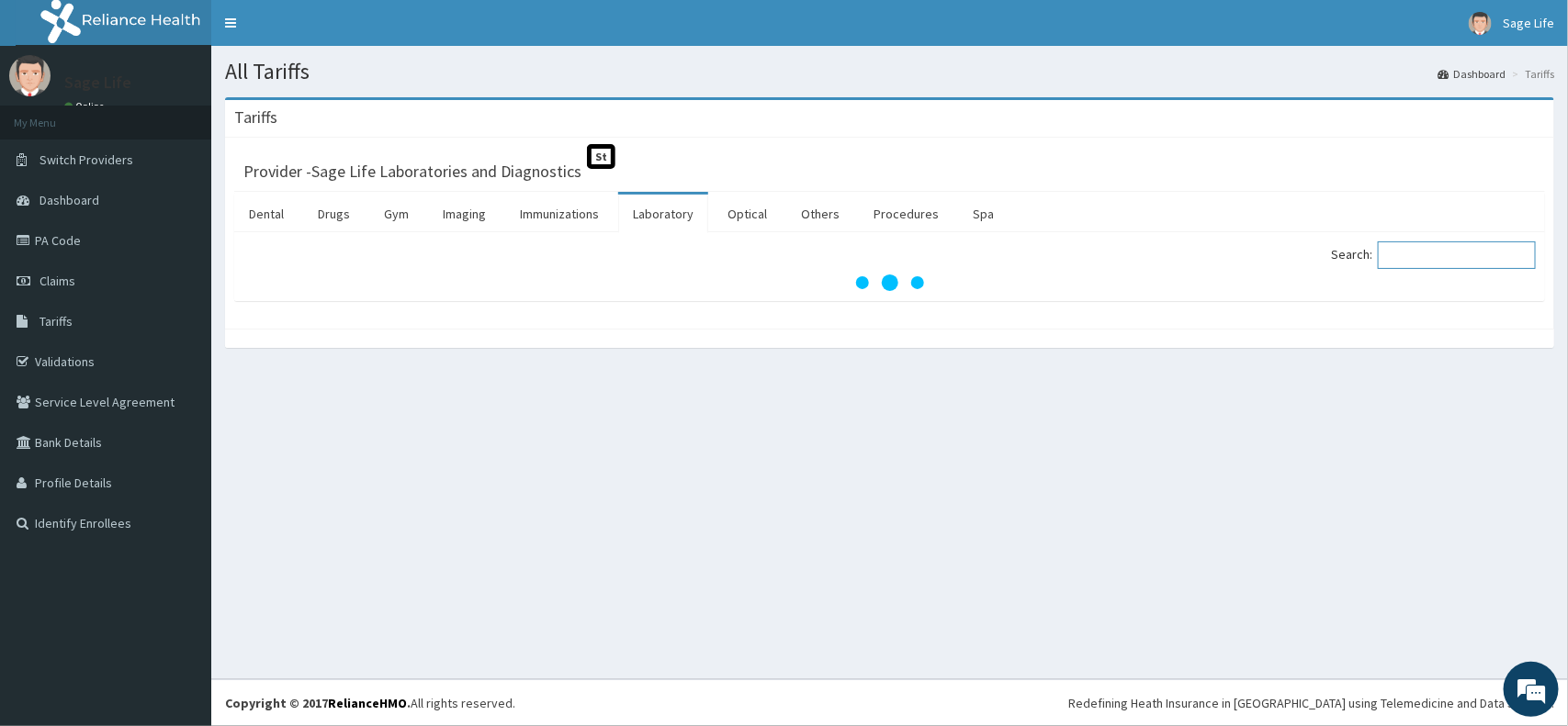
click at [1417, 256] on input "Search:" at bounding box center [1456, 255] width 158 height 27
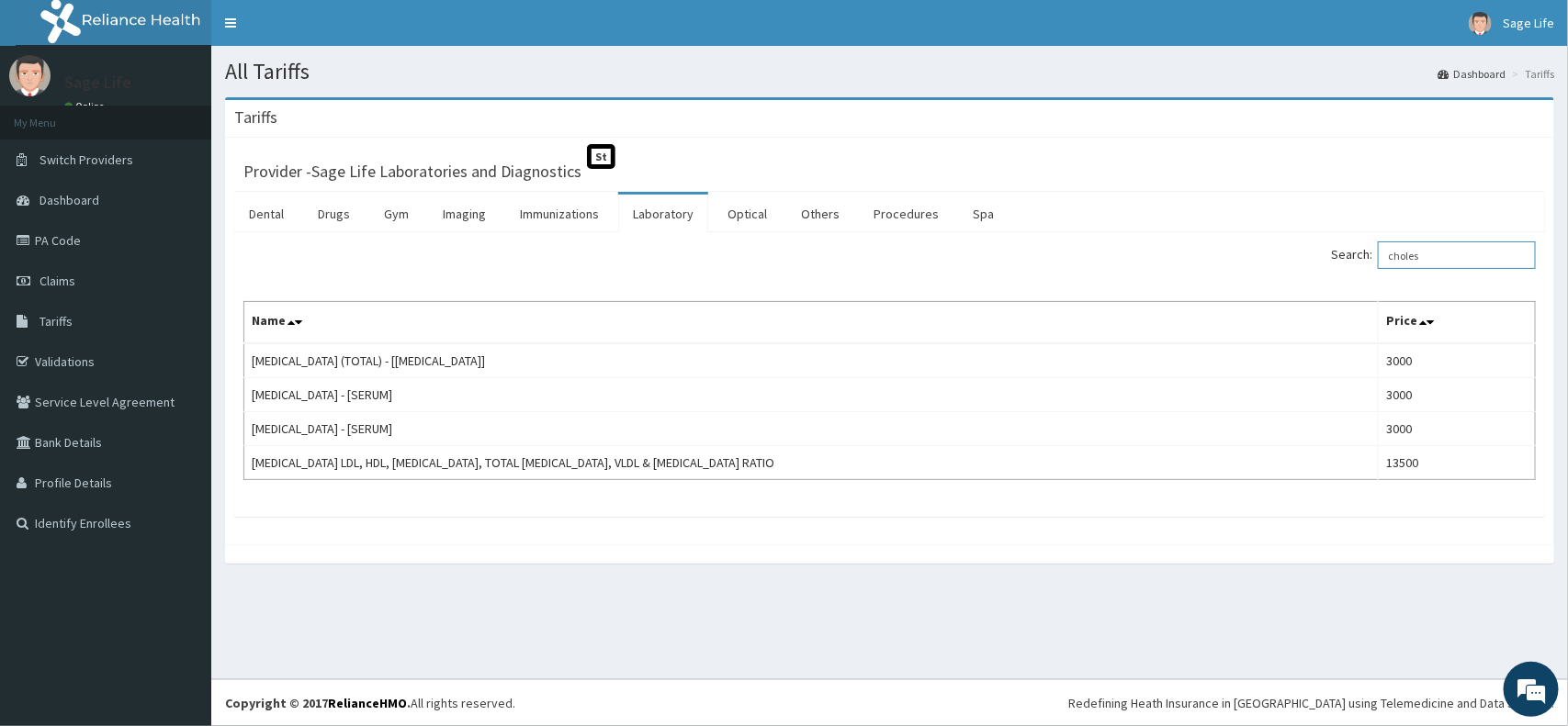
drag, startPoint x: 1485, startPoint y: 258, endPoint x: 1282, endPoint y: 258, distance: 203.0
click at [1282, 258] on div "Search: choles" at bounding box center [1219, 257] width 632 height 32
type input "visual"
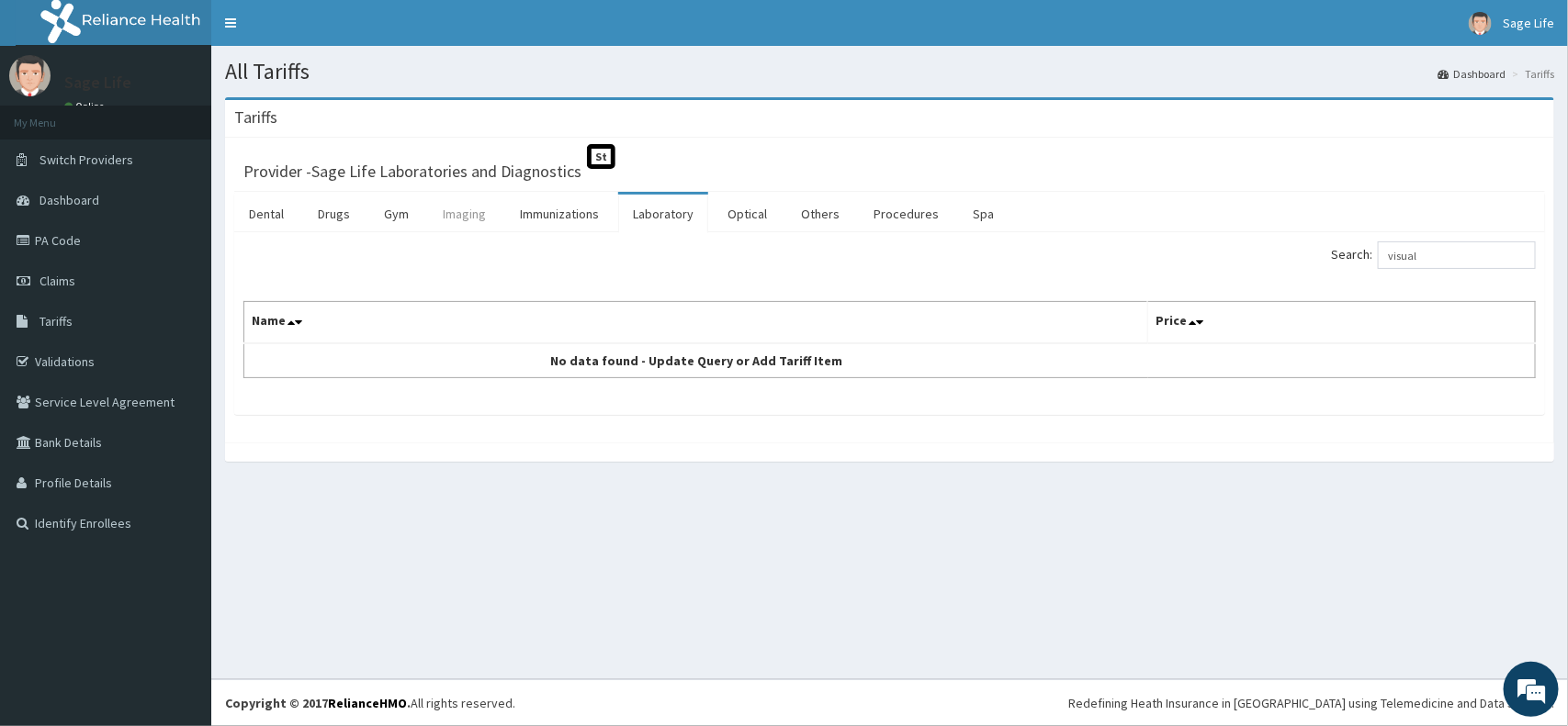
click at [470, 227] on link "Imaging" at bounding box center [464, 214] width 73 height 39
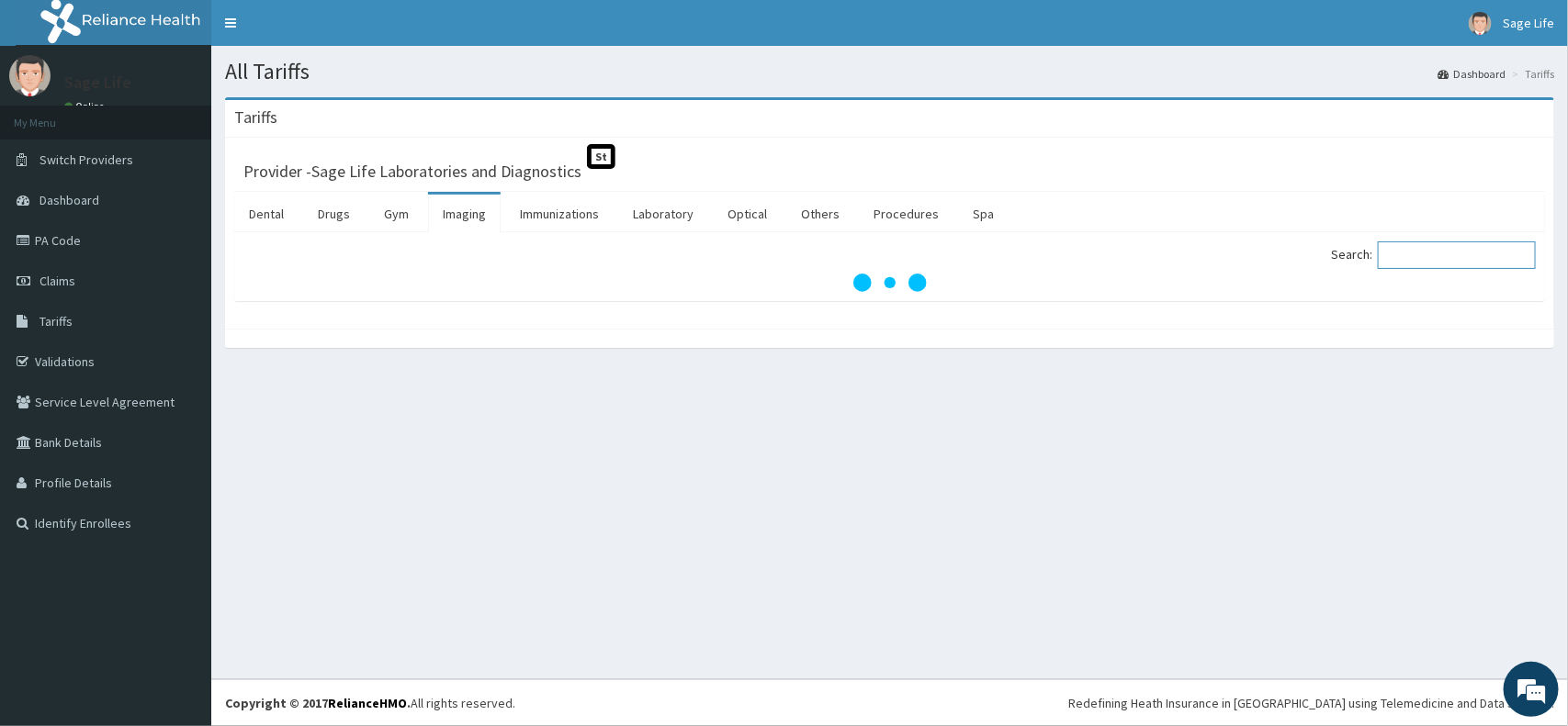
click at [1482, 255] on input "Search:" at bounding box center [1456, 255] width 158 height 27
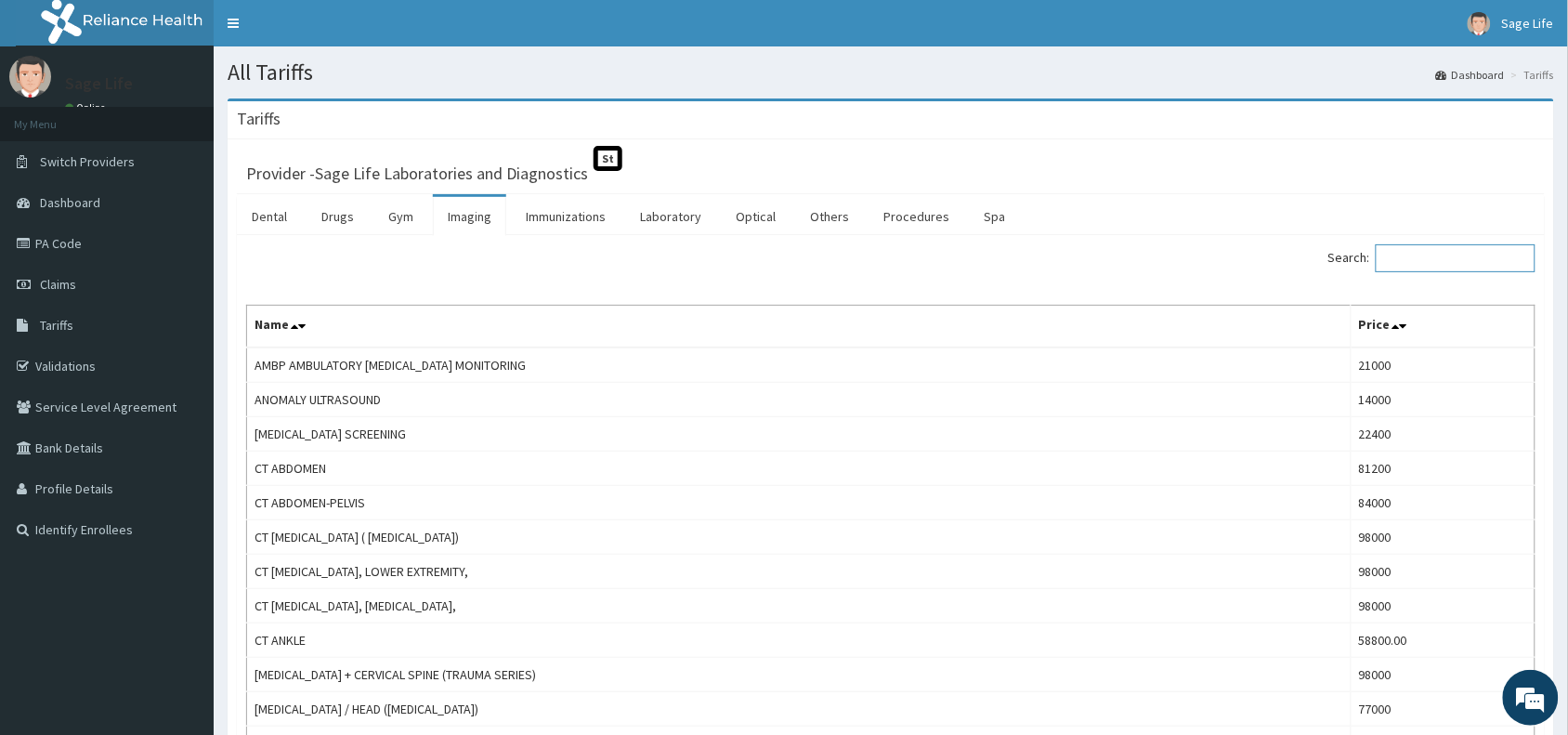
click at [1483, 261] on input "Search:" at bounding box center [1454, 258] width 160 height 27
type input "visua"
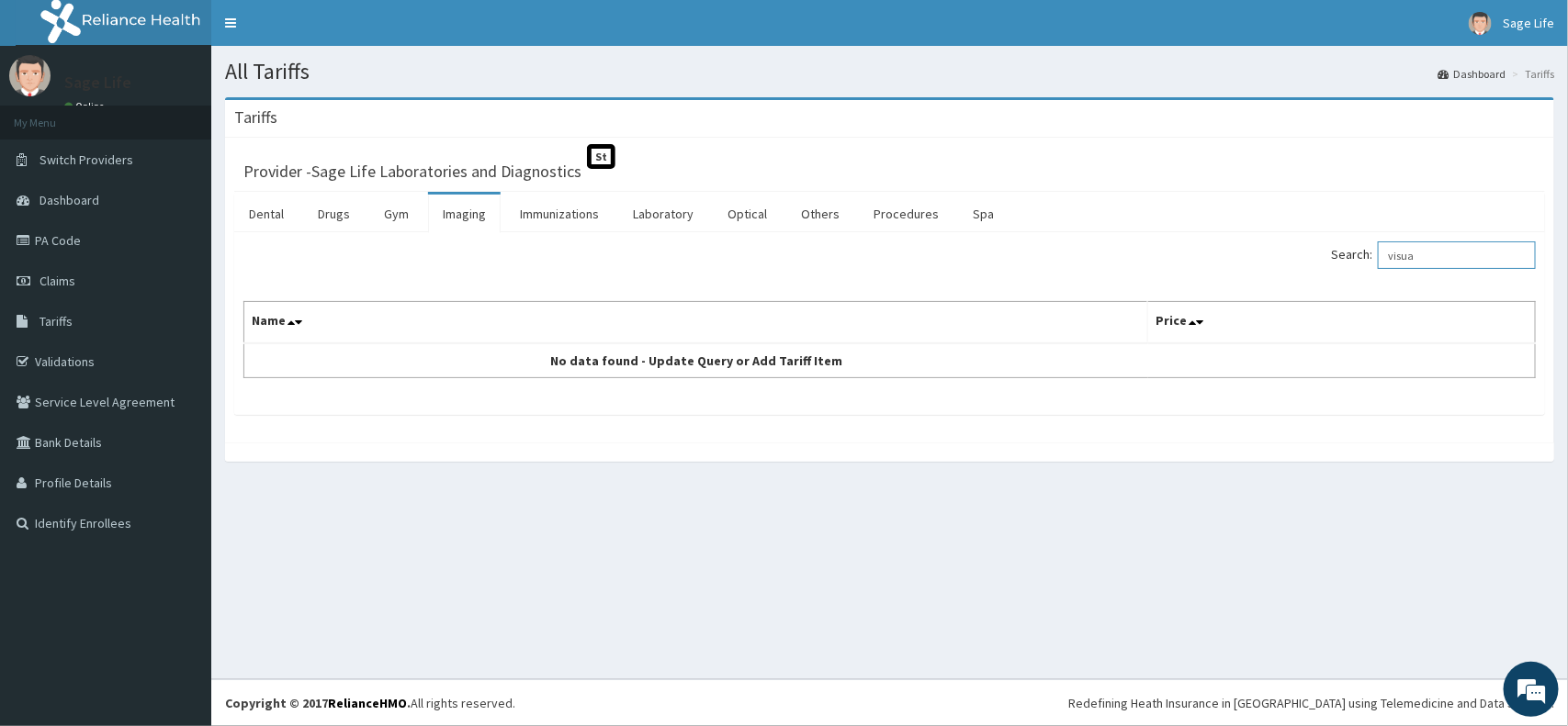
drag, startPoint x: 1432, startPoint y: 264, endPoint x: 1395, endPoint y: 264, distance: 37.0
click at [1395, 264] on input "visua" at bounding box center [1456, 255] width 158 height 27
